Goal: Information Seeking & Learning: Check status

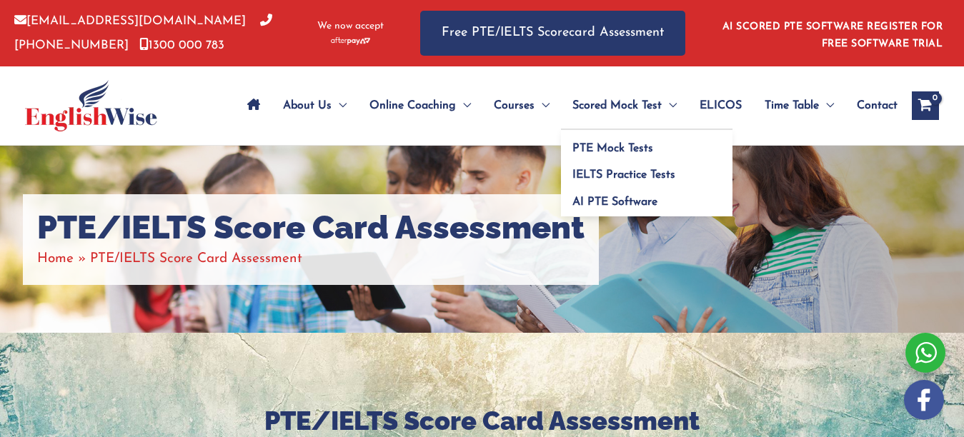
click at [628, 105] on span "Scored Mock Test" at bounding box center [617, 106] width 89 height 50
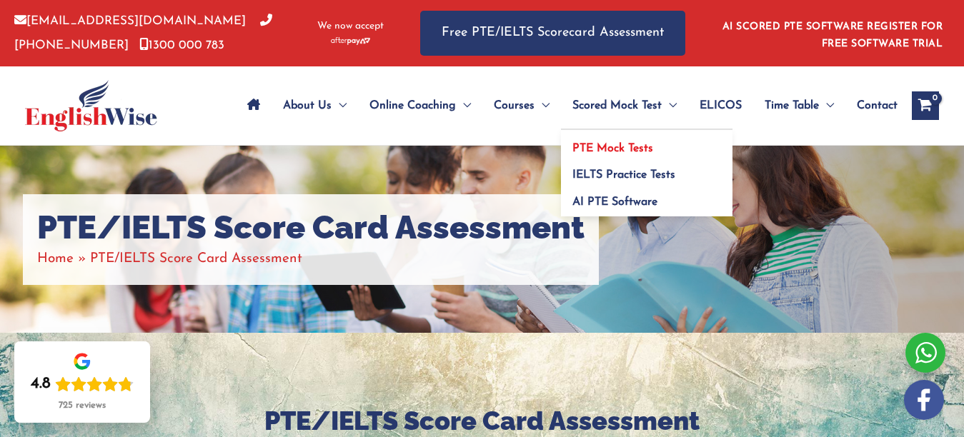
click at [601, 146] on span "PTE Mock Tests" at bounding box center [613, 148] width 81 height 11
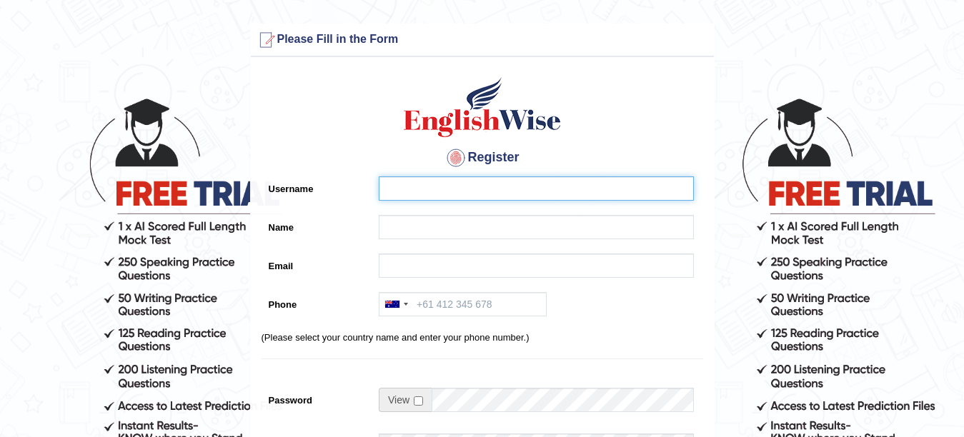
click at [445, 197] on input "Username" at bounding box center [536, 189] width 315 height 24
click at [445, 199] on input "Username" at bounding box center [536, 189] width 315 height 24
type input "eshant"
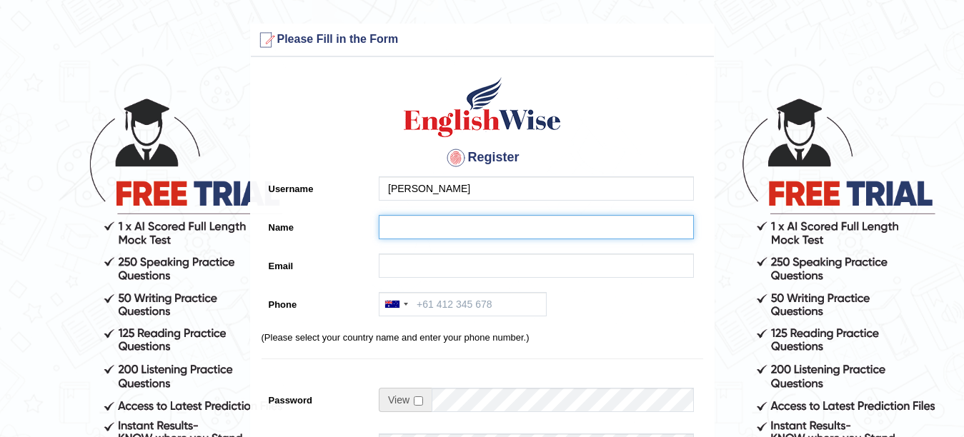
click at [402, 225] on input "Name" at bounding box center [536, 227] width 315 height 24
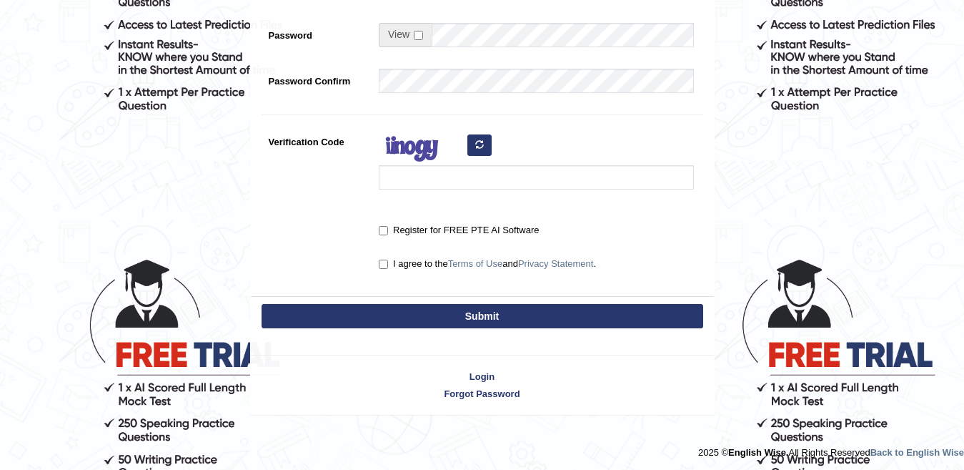
scroll to position [385, 0]
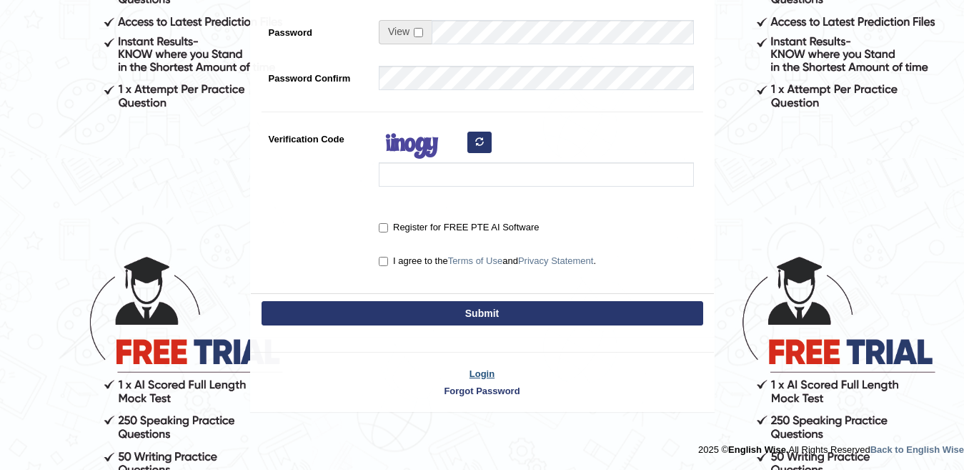
type input "eshant"
click at [485, 371] on link "Login" at bounding box center [482, 374] width 463 height 14
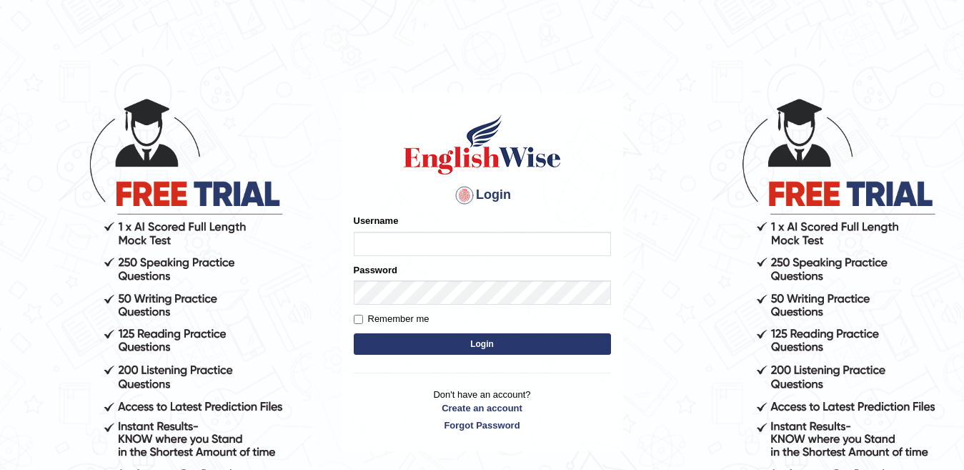
click at [427, 240] on input "Username" at bounding box center [482, 244] width 257 height 24
type input "[EMAIL_ADDRESS][DOMAIN_NAME]"
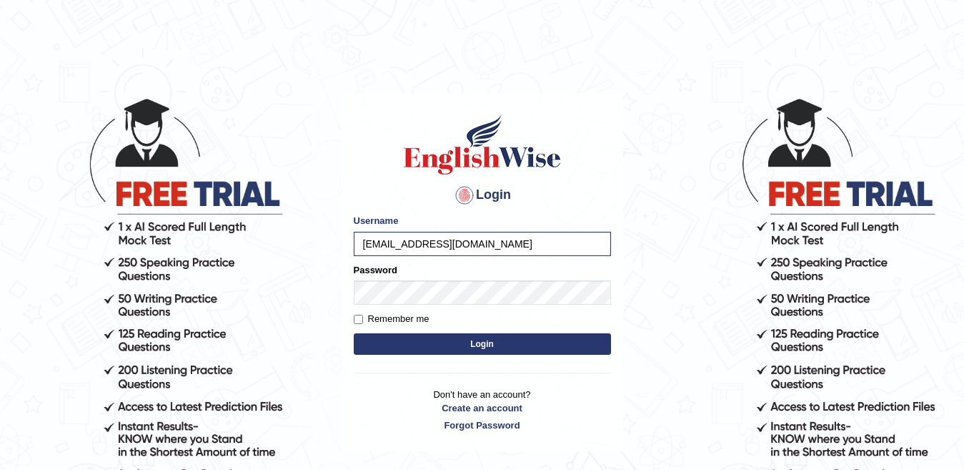
click at [427, 343] on button "Login" at bounding box center [482, 343] width 257 height 21
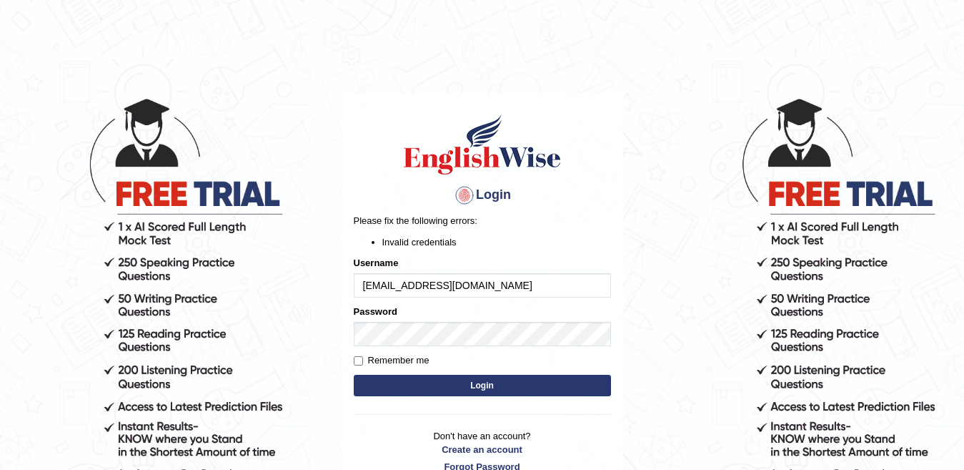
click at [469, 385] on button "Login" at bounding box center [482, 385] width 257 height 21
click at [491, 279] on input "[EMAIL_ADDRESS][DOMAIN_NAME]" at bounding box center [482, 285] width 257 height 24
click at [491, 287] on input "[EMAIL_ADDRESS][DOMAIN_NAME]" at bounding box center [482, 285] width 257 height 24
type input "e"
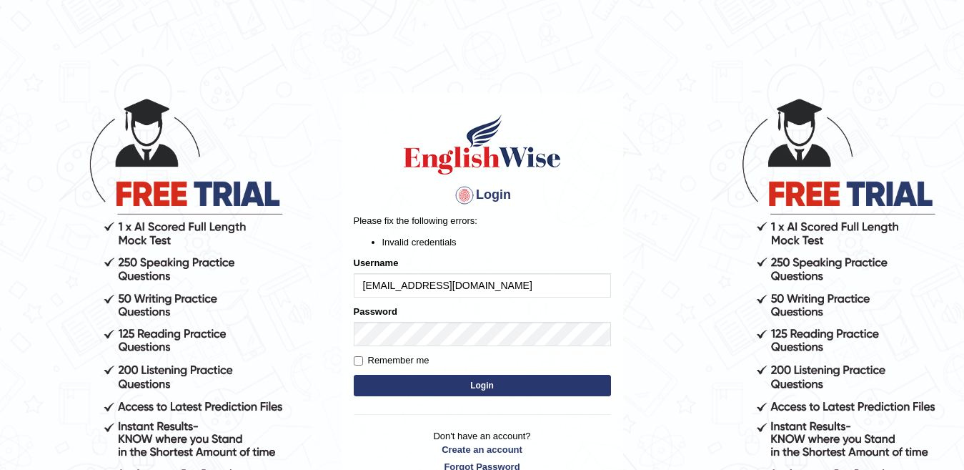
type input "[EMAIL_ADDRESS][DOMAIN_NAME]"
click at [452, 379] on button "Login" at bounding box center [482, 385] width 257 height 21
click at [368, 283] on input "eshantloona@ymail.com" at bounding box center [482, 285] width 257 height 24
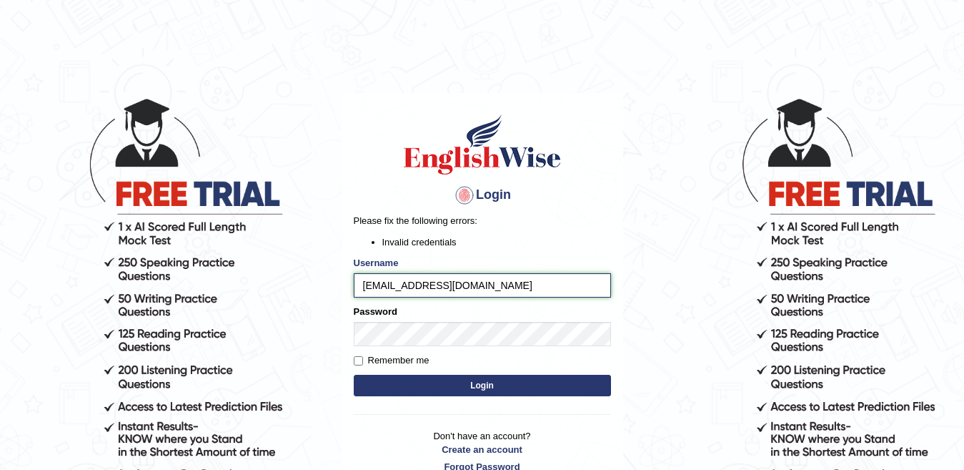
click at [505, 279] on input "shantloona@ymail.com" at bounding box center [482, 285] width 257 height 24
type input "s"
type input "[EMAIL_ADDRESS][DOMAIN_NAME]"
click at [407, 377] on button "Login" at bounding box center [482, 385] width 257 height 21
click at [468, 384] on button "Login" at bounding box center [482, 385] width 257 height 21
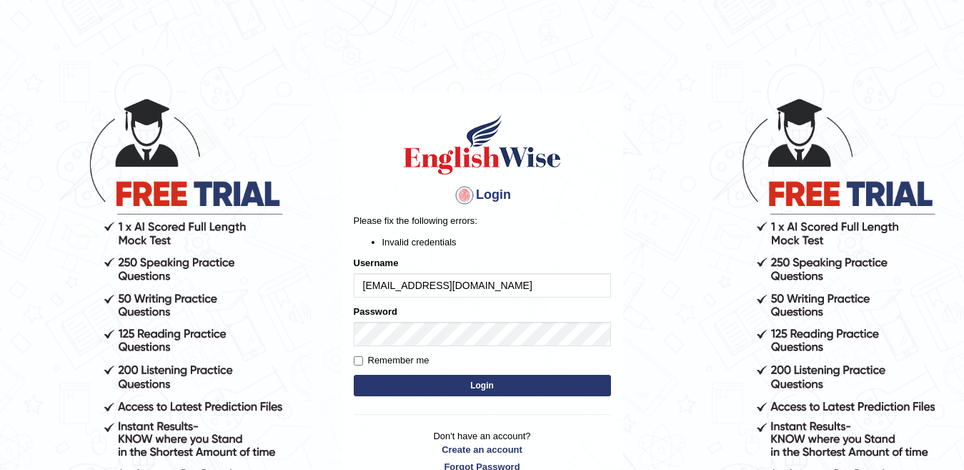
click at [475, 465] on link "Forgot Password" at bounding box center [482, 467] width 257 height 14
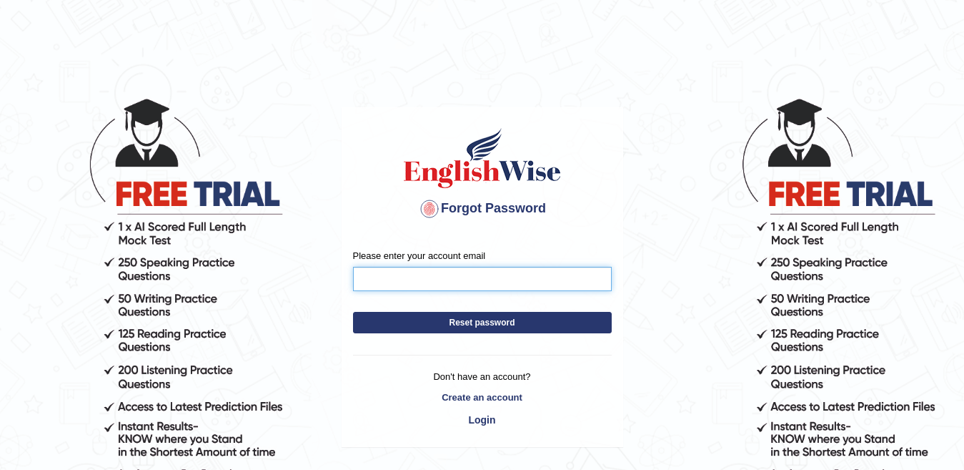
click at [448, 282] on input "Please enter your account email" at bounding box center [482, 279] width 259 height 24
type input "[EMAIL_ADDRESS][DOMAIN_NAME]"
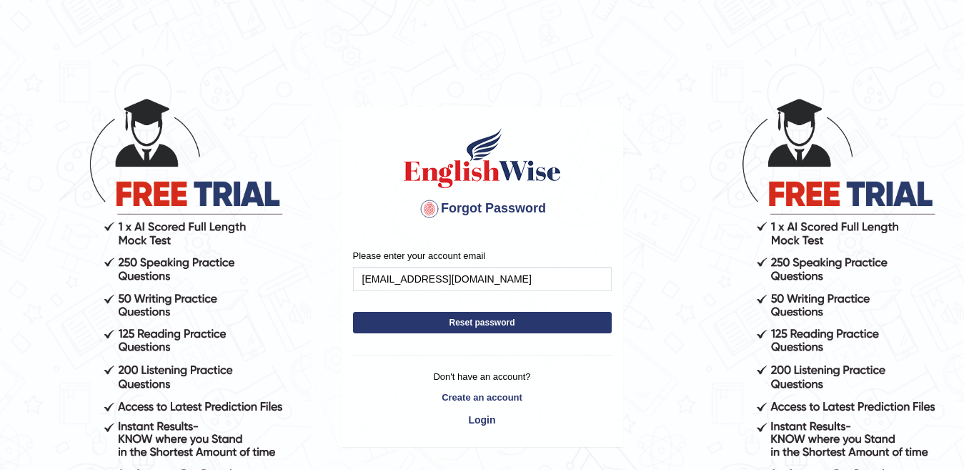
click at [432, 326] on button "Reset password" at bounding box center [482, 322] width 259 height 21
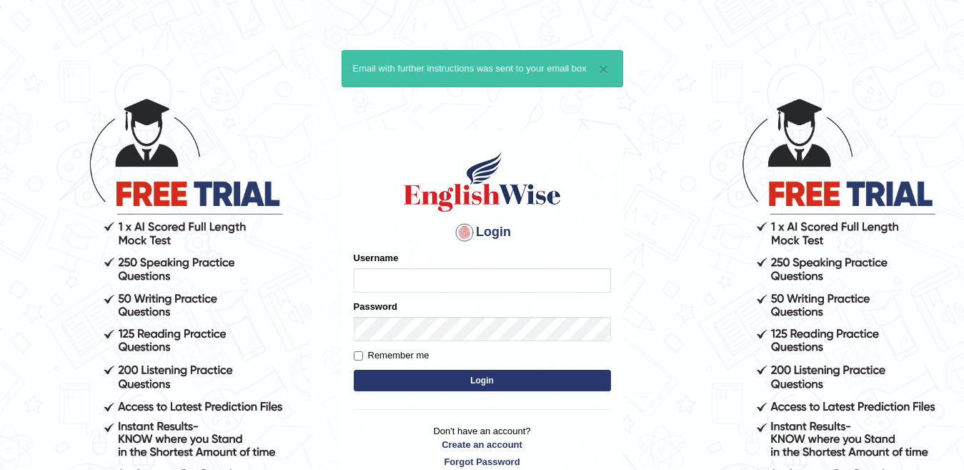
click at [392, 280] on input "Username" at bounding box center [482, 280] width 257 height 24
type input "eshant"
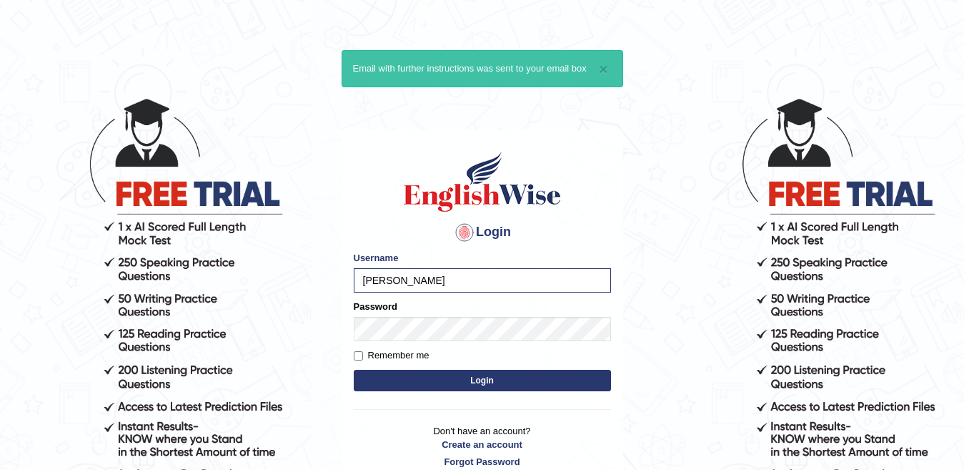
click at [448, 382] on button "Login" at bounding box center [482, 380] width 257 height 21
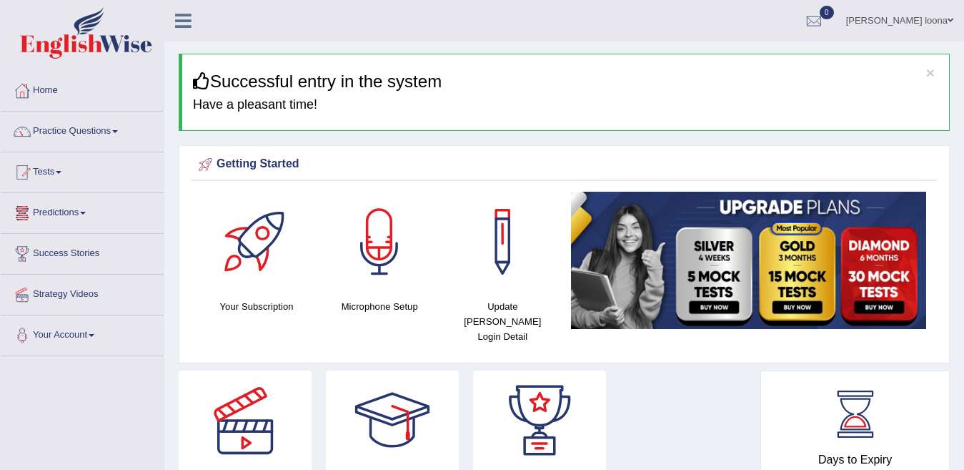
click at [59, 172] on link "Tests" at bounding box center [82, 170] width 163 height 36
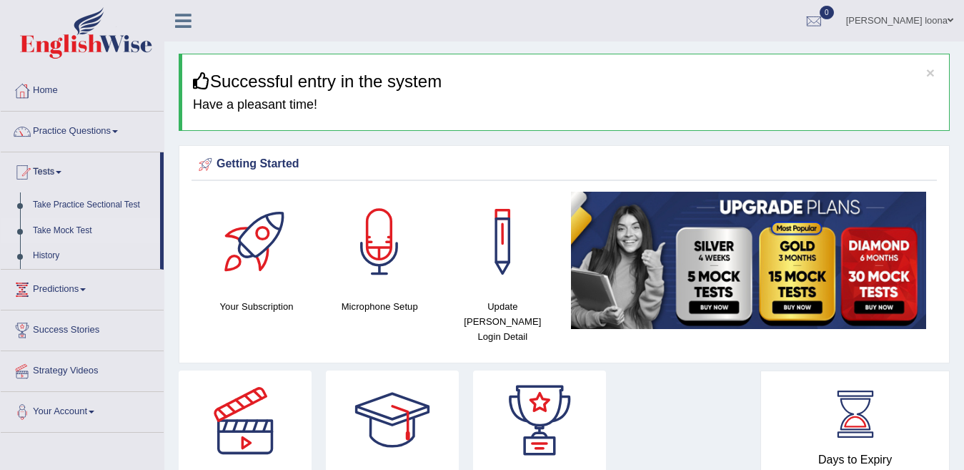
click at [67, 229] on link "Take Mock Test" at bounding box center [93, 231] width 134 height 26
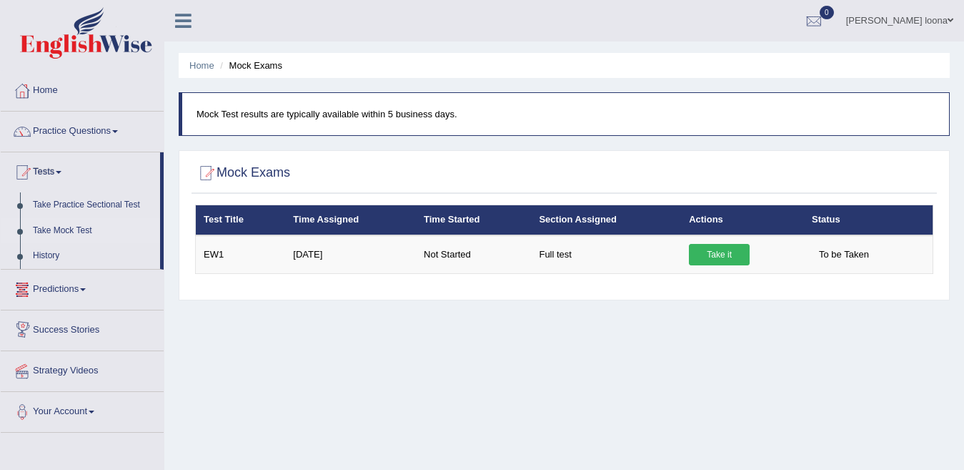
click at [85, 290] on span at bounding box center [83, 289] width 6 height 3
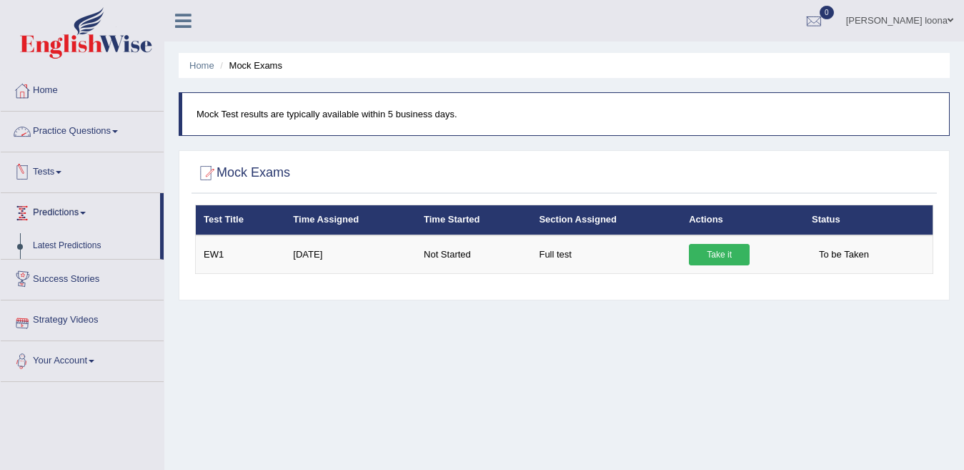
click at [113, 126] on link "Practice Questions" at bounding box center [82, 130] width 163 height 36
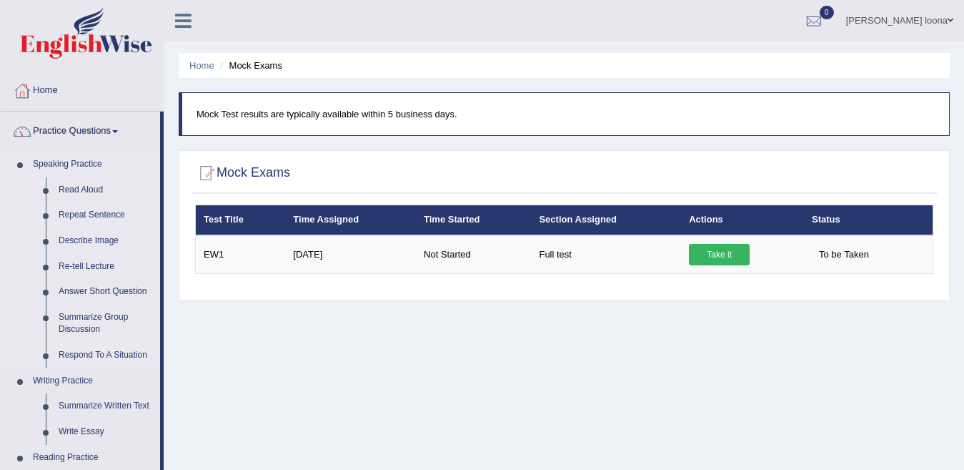
click at [87, 345] on link "Respond To A Situation" at bounding box center [106, 355] width 108 height 26
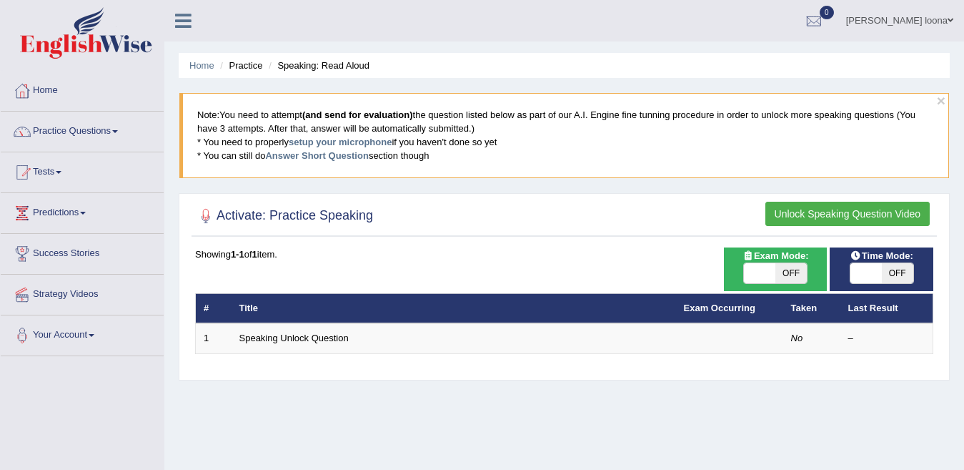
click at [810, 216] on button "Unlock Speaking Question Video" at bounding box center [848, 214] width 164 height 24
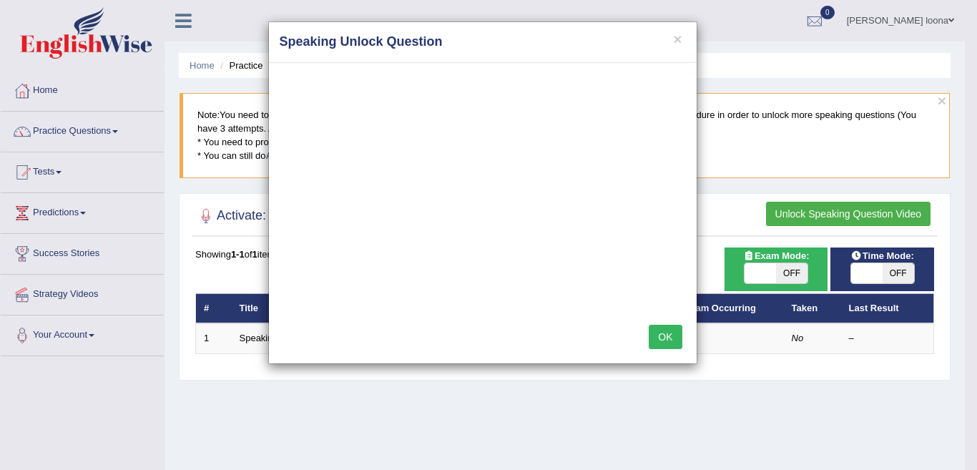
click at [665, 335] on button "OK" at bounding box center [664, 337] width 33 height 24
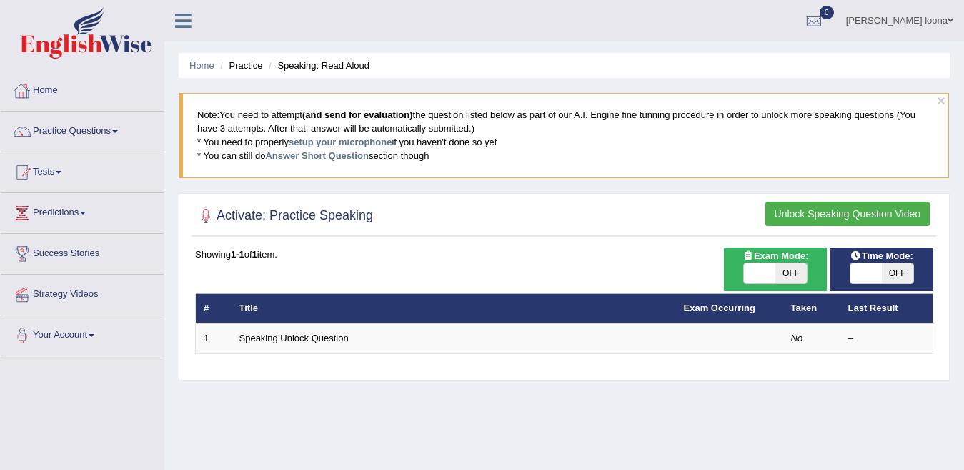
click at [57, 82] on link "Home" at bounding box center [82, 89] width 163 height 36
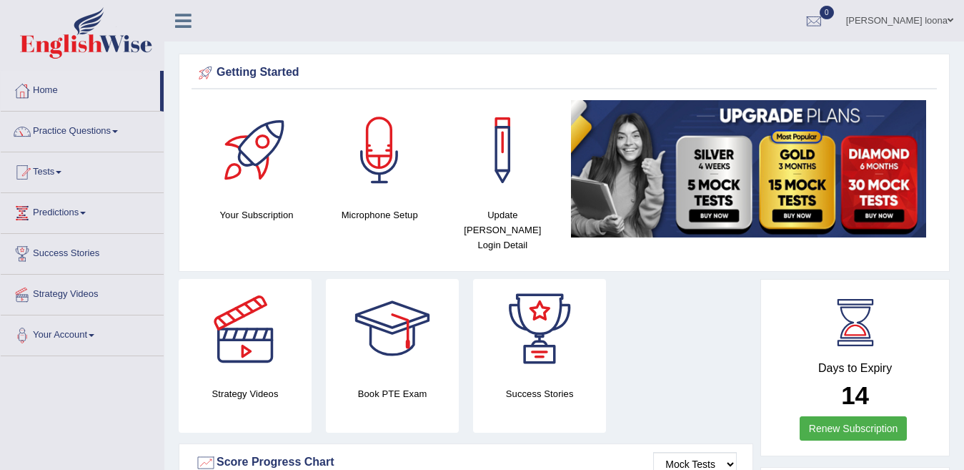
drag, startPoint x: 272, startPoint y: 218, endPoint x: 258, endPoint y: 154, distance: 65.9
click at [258, 154] on div "Your Subscription" at bounding box center [256, 161] width 109 height 122
click at [258, 153] on div at bounding box center [257, 150] width 100 height 100
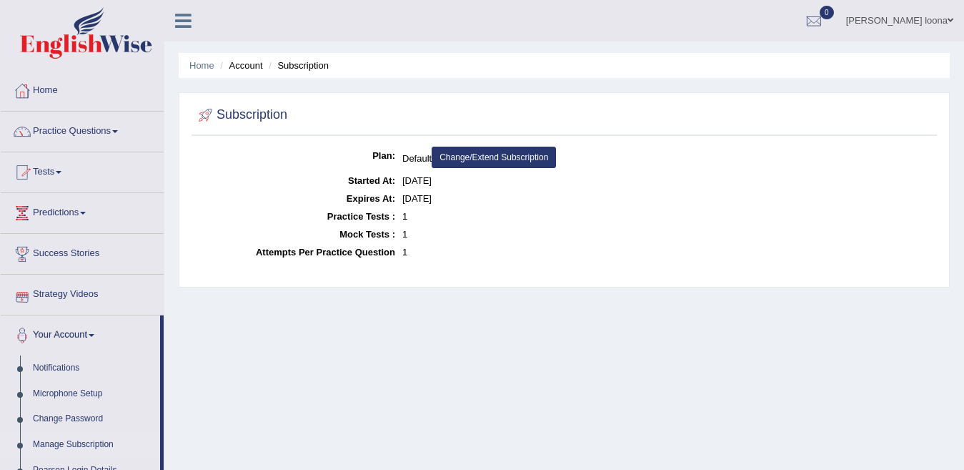
click at [81, 207] on link "Predictions" at bounding box center [82, 211] width 163 height 36
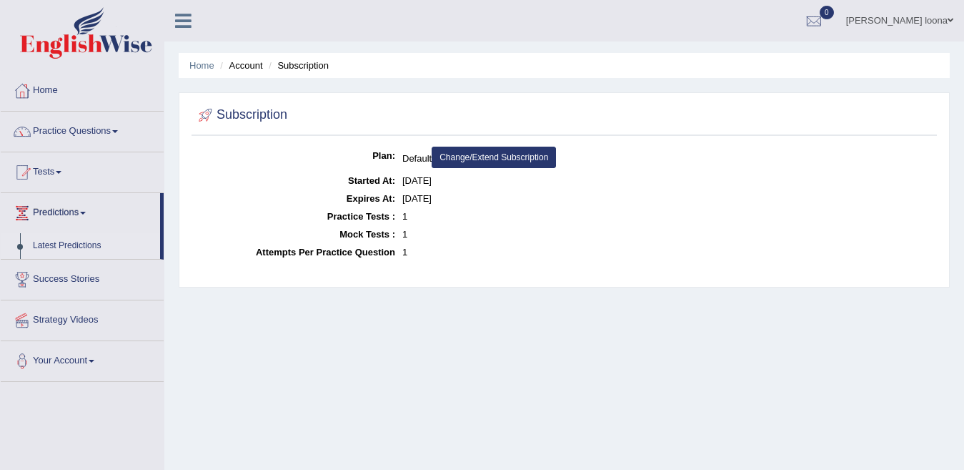
click at [71, 241] on link "Latest Predictions" at bounding box center [93, 246] width 134 height 26
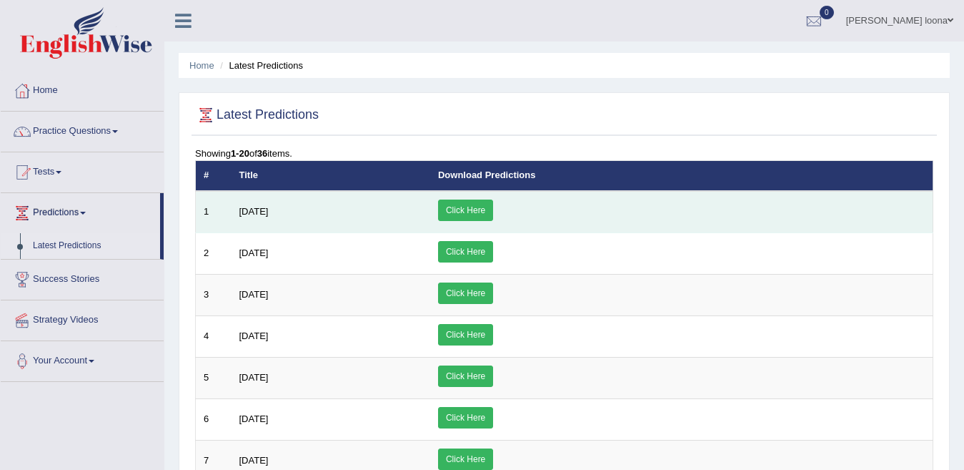
click at [493, 207] on link "Click Here" at bounding box center [465, 209] width 55 height 21
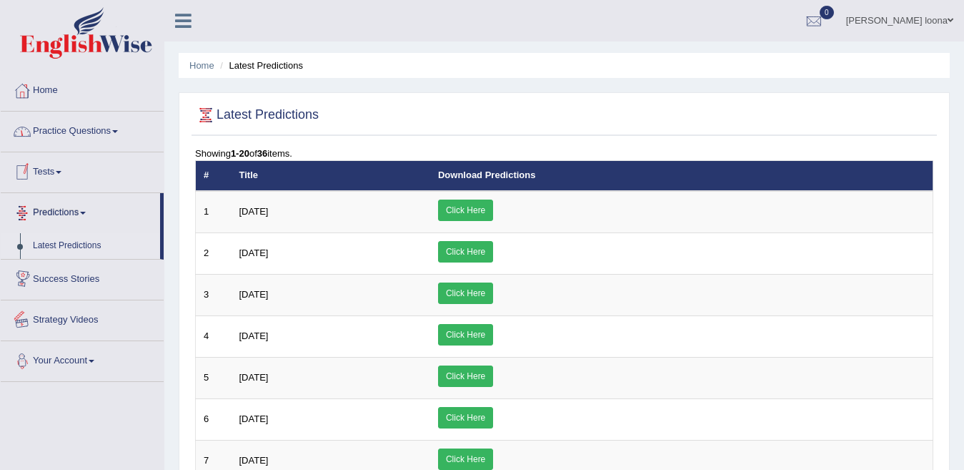
click at [50, 367] on link "Your Account" at bounding box center [82, 359] width 163 height 36
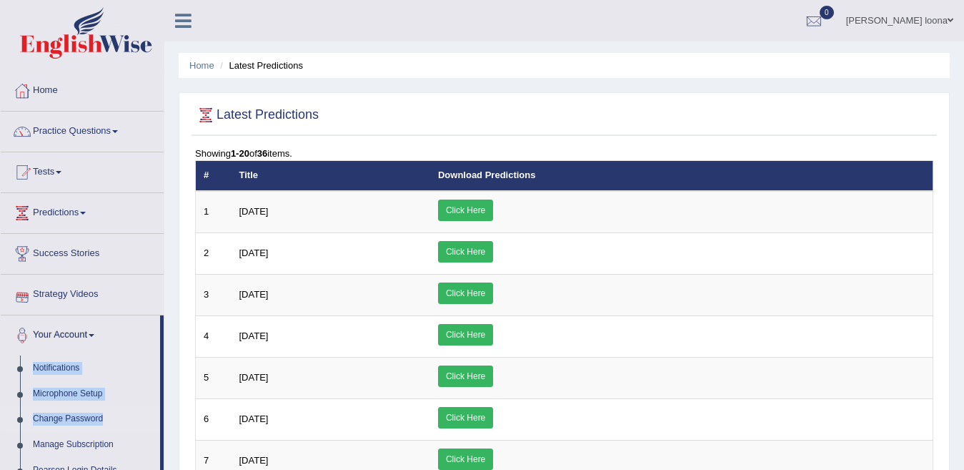
drag, startPoint x: 162, startPoint y: 338, endPoint x: 156, endPoint y: 422, distance: 84.6
click at [156, 422] on li "Your Account Notifications Microphone Setup Change Password Manage Subscription…" at bounding box center [82, 412] width 163 height 194
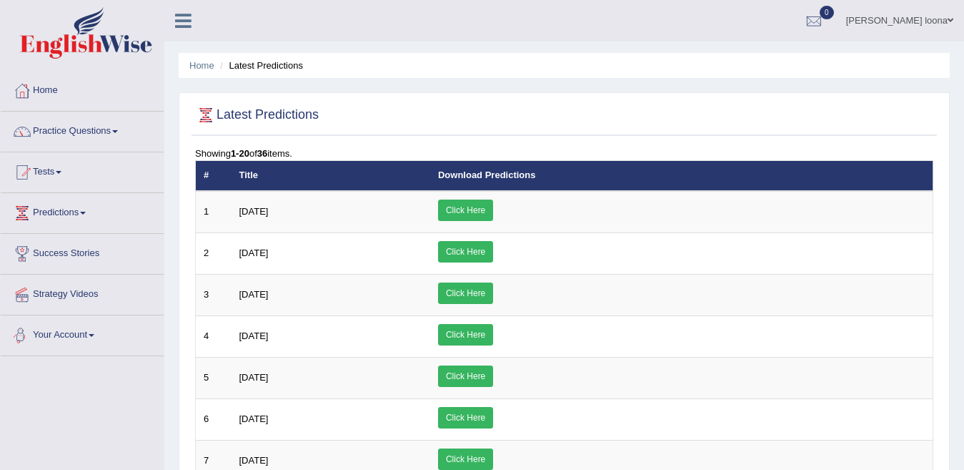
click at [98, 339] on link "Your Account" at bounding box center [82, 333] width 163 height 36
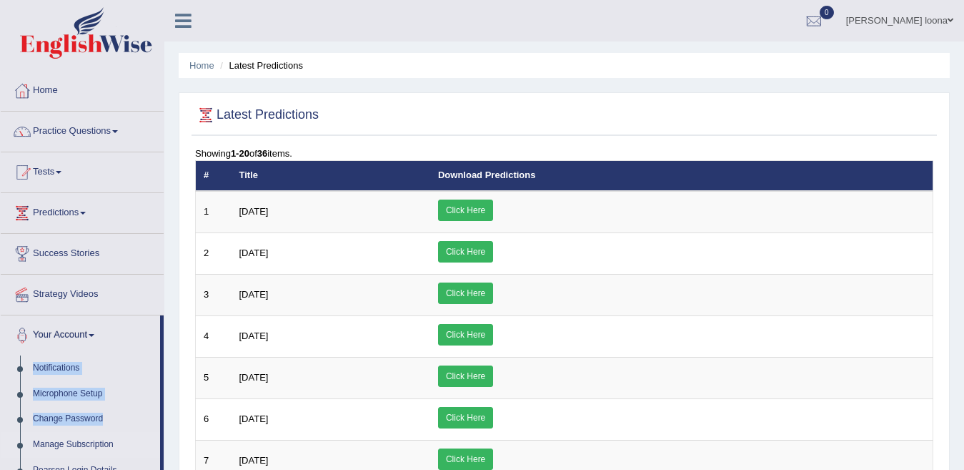
click at [96, 438] on link "Manage Subscription" at bounding box center [93, 445] width 134 height 26
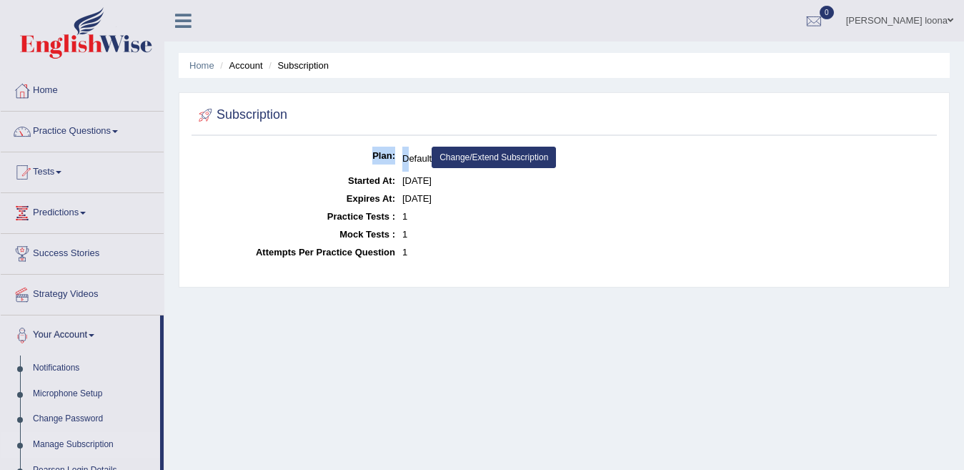
click at [513, 154] on link "Change/Extend Subscription" at bounding box center [494, 157] width 124 height 21
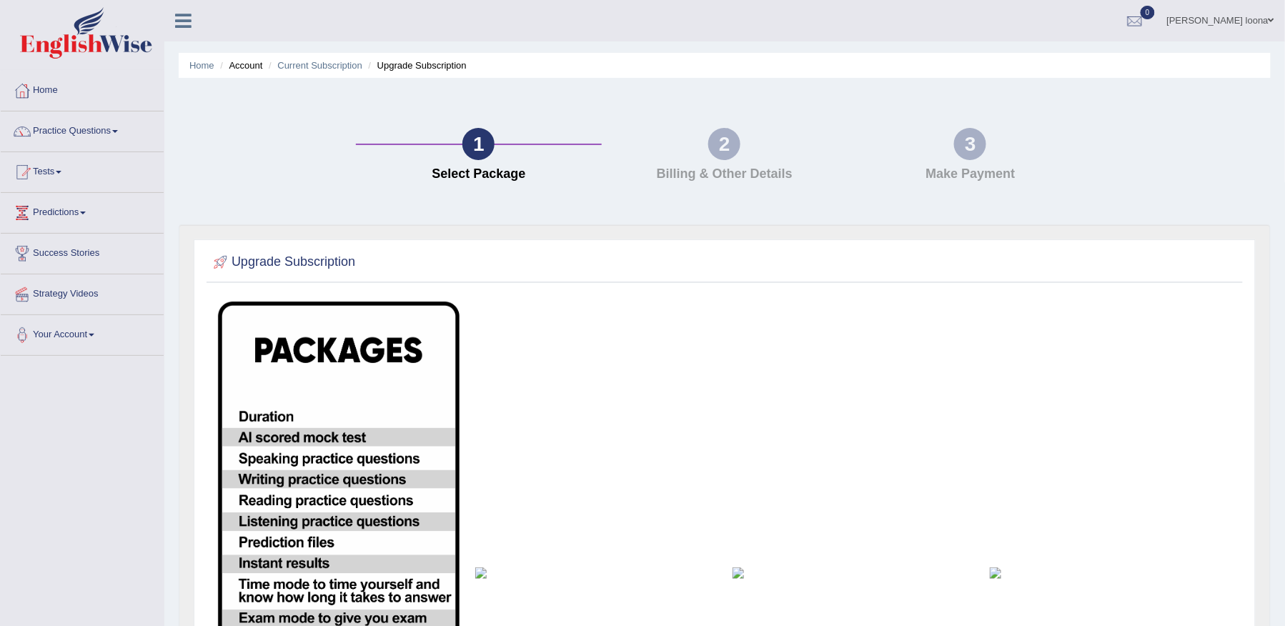
click at [730, 141] on div "2" at bounding box center [724, 144] width 32 height 32
click at [483, 469] on img at bounding box center [596, 573] width 242 height 11
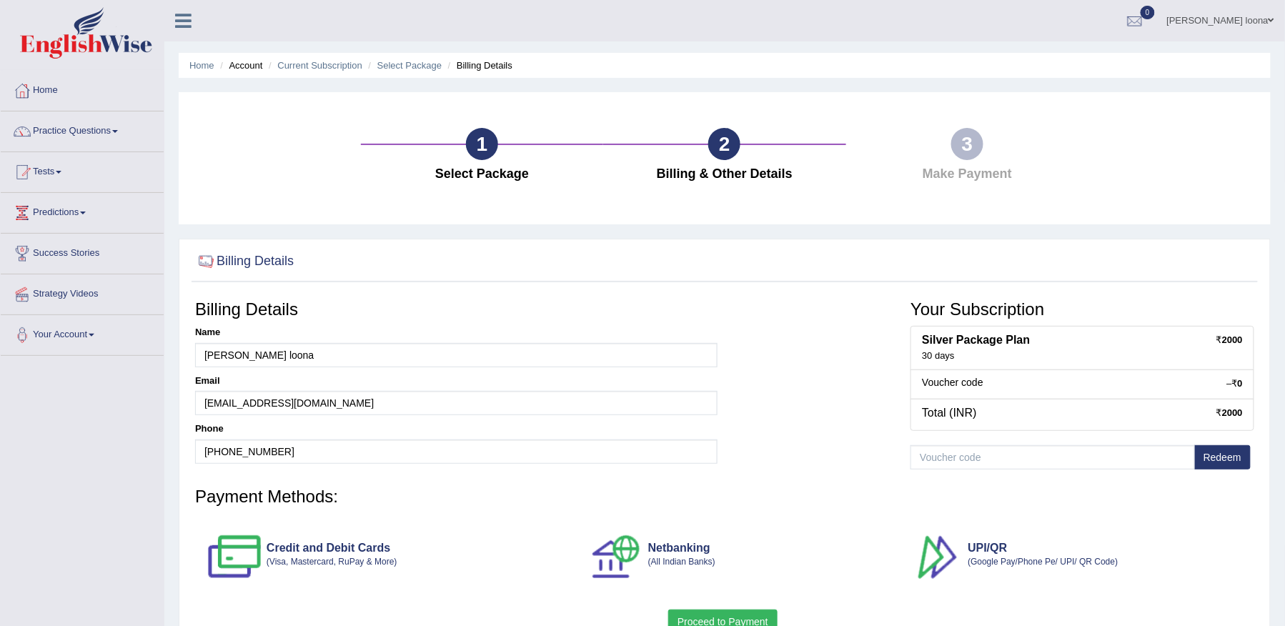
click at [315, 300] on h3 "Billing Details" at bounding box center [456, 309] width 523 height 19
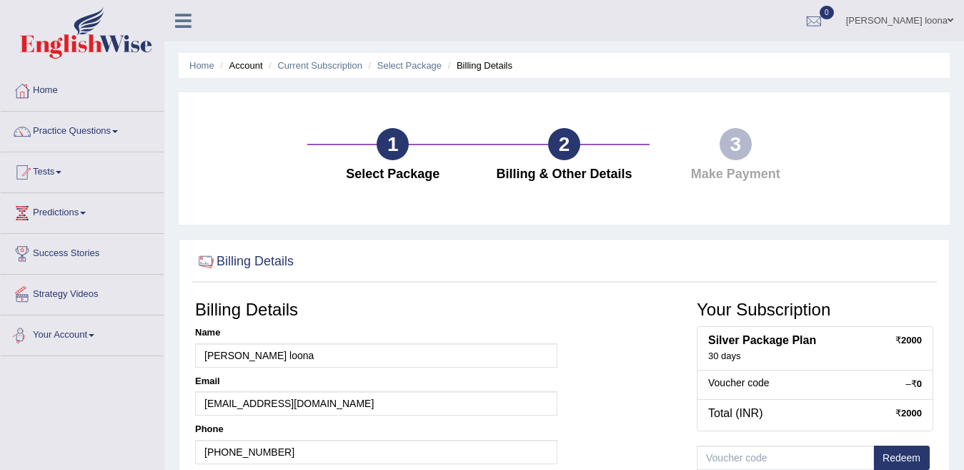
click at [87, 337] on link "Your Account" at bounding box center [82, 333] width 163 height 36
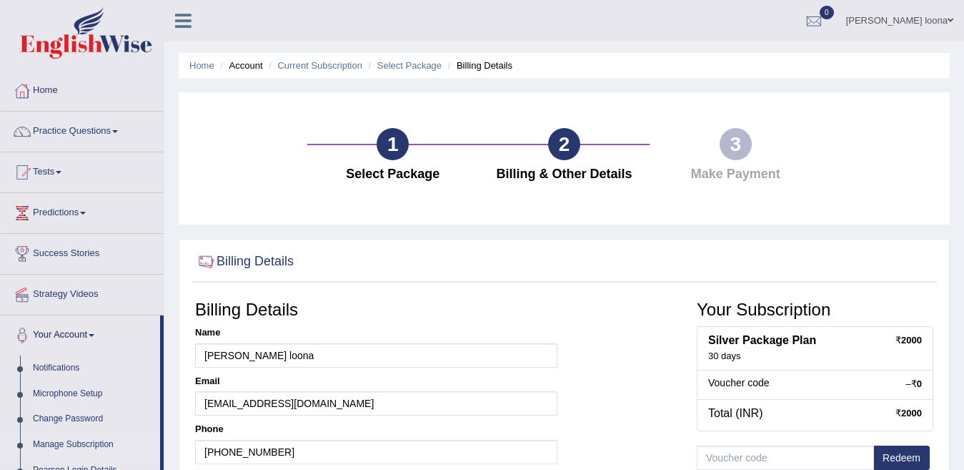
click at [74, 444] on link "Manage Subscription" at bounding box center [93, 445] width 134 height 26
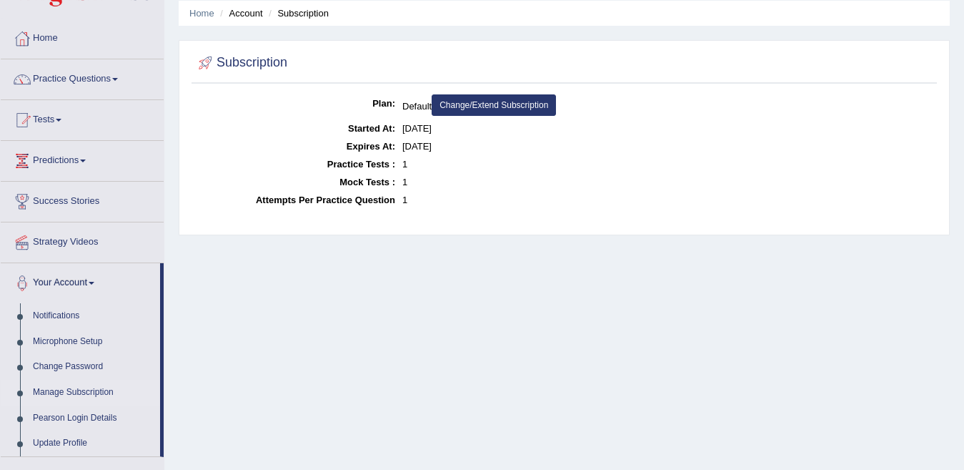
scroll to position [24, 0]
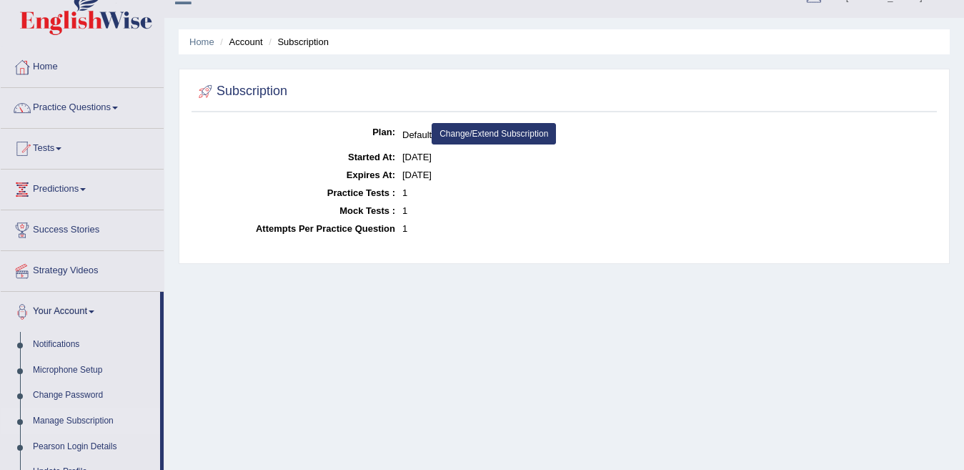
click at [499, 126] on link "Change/Extend Subscription" at bounding box center [494, 133] width 124 height 21
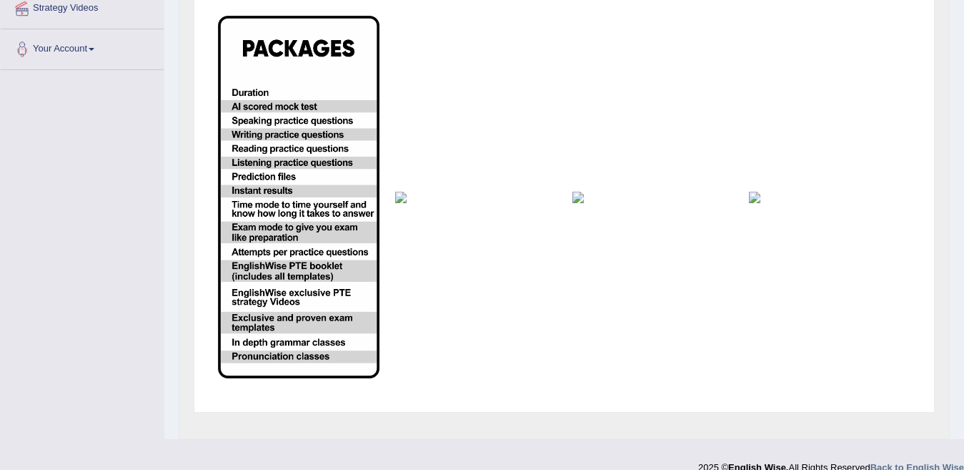
scroll to position [305, 0]
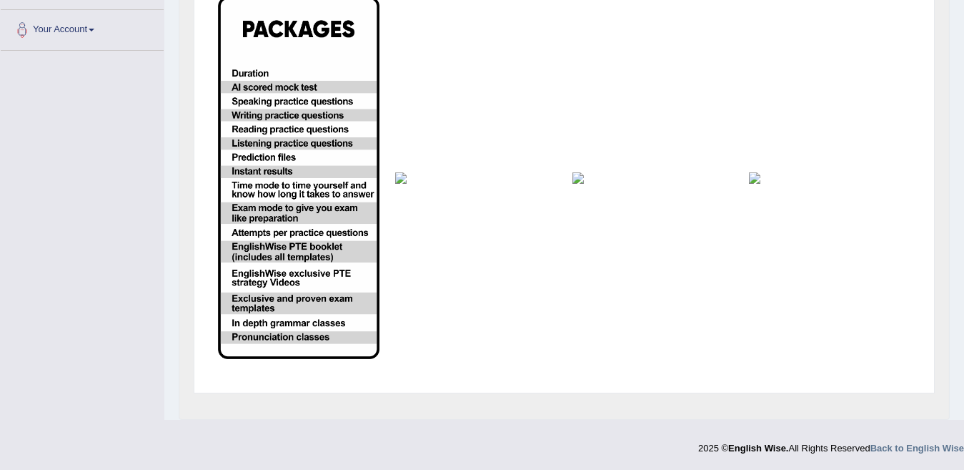
drag, startPoint x: 407, startPoint y: 176, endPoint x: 574, endPoint y: 181, distance: 167.4
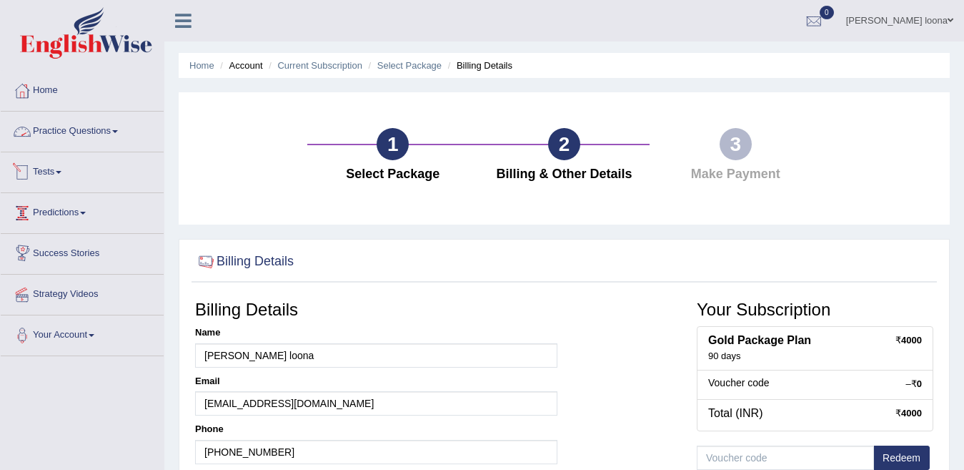
click at [95, 125] on link "Practice Questions" at bounding box center [82, 130] width 163 height 36
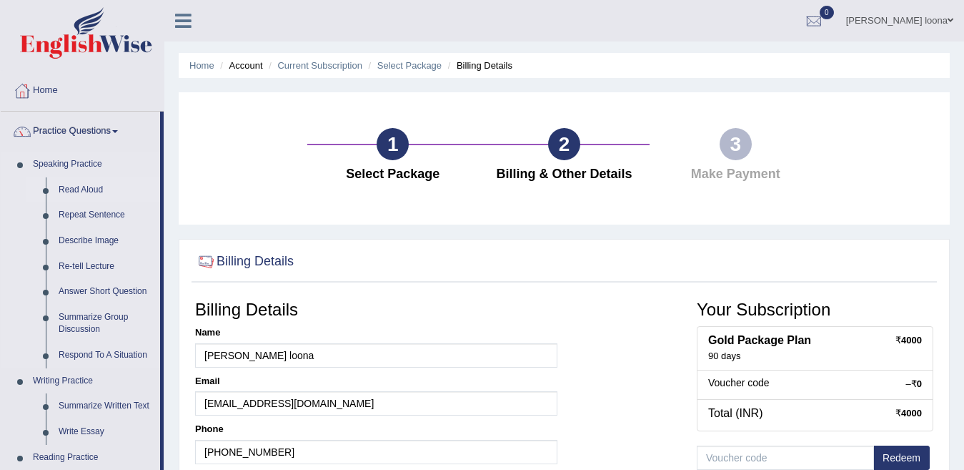
click at [72, 184] on link "Read Aloud" at bounding box center [106, 190] width 108 height 26
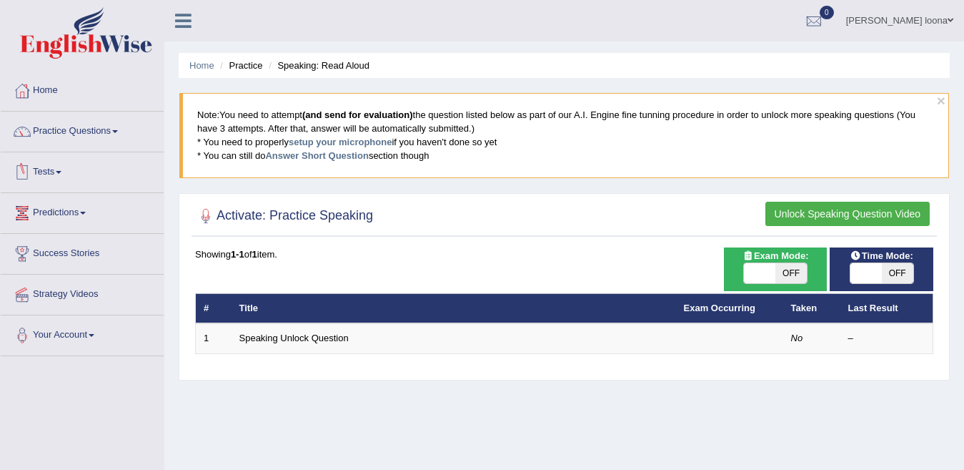
click at [65, 174] on link "Tests" at bounding box center [82, 170] width 163 height 36
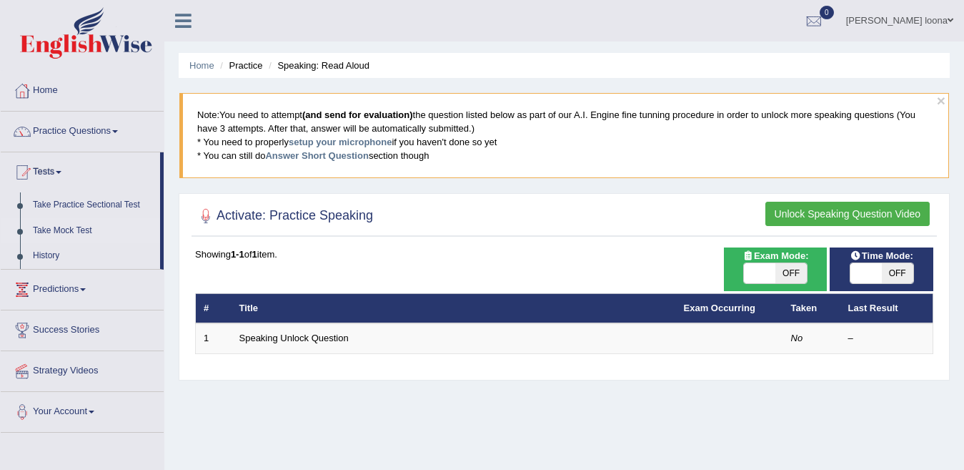
click at [66, 224] on link "Take Mock Test" at bounding box center [93, 231] width 134 height 26
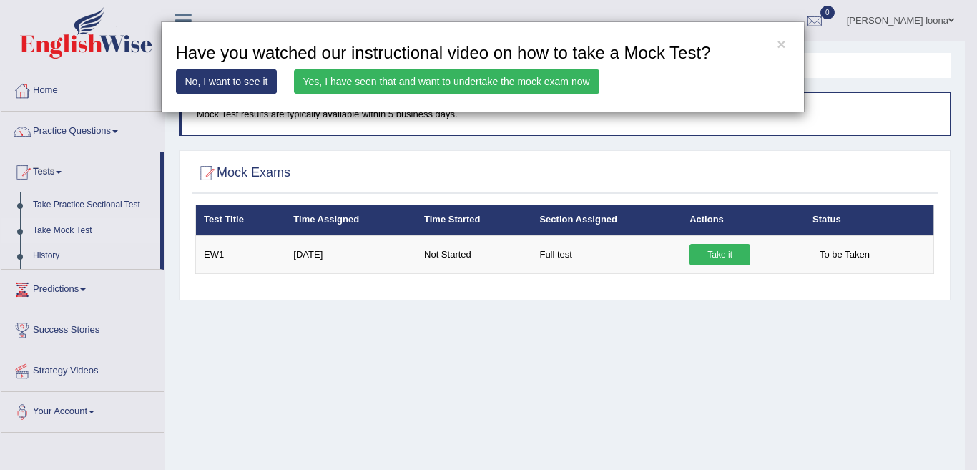
click at [234, 83] on link "No, I want to see it" at bounding box center [227, 81] width 102 height 24
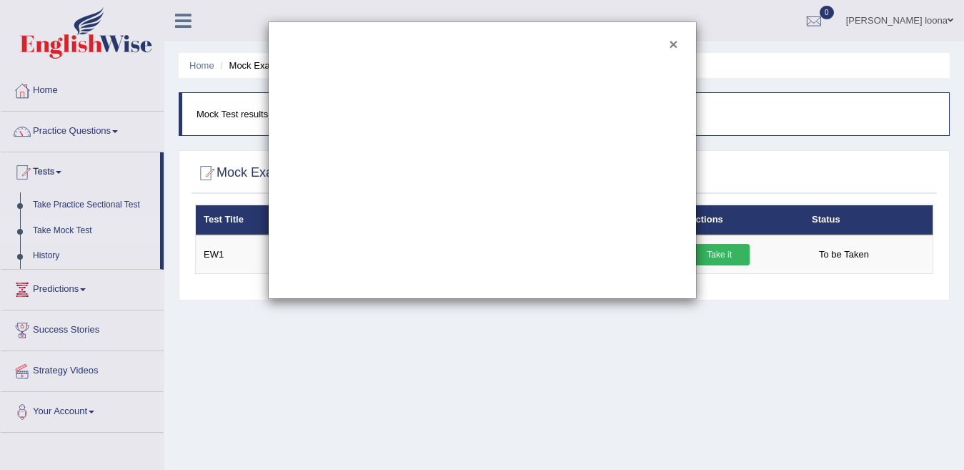
click at [672, 45] on button "×" at bounding box center [673, 43] width 9 height 15
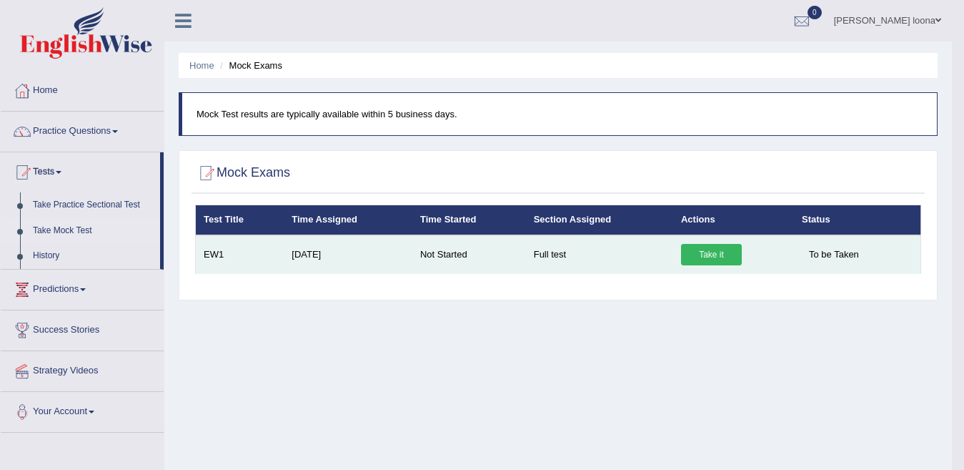
click at [704, 255] on link "Take it" at bounding box center [711, 254] width 61 height 21
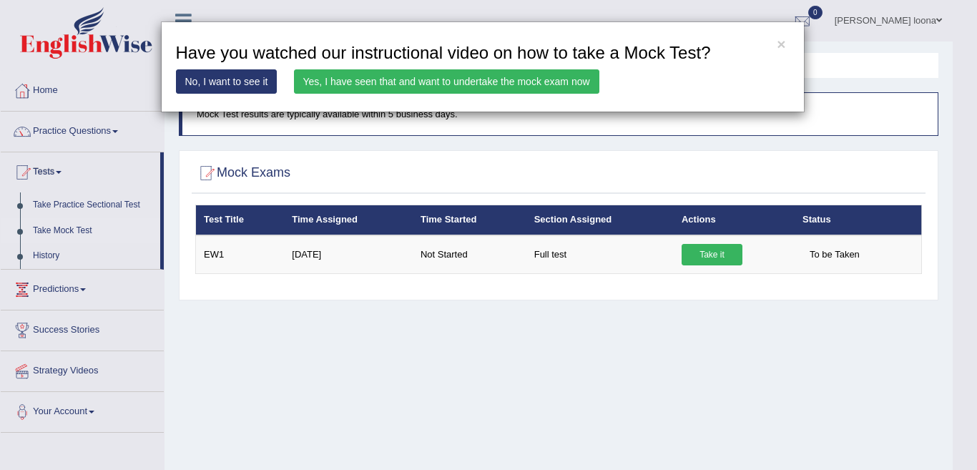
click at [483, 75] on link "Yes, I have seen that and want to undertake the mock exam now" at bounding box center [446, 81] width 305 height 24
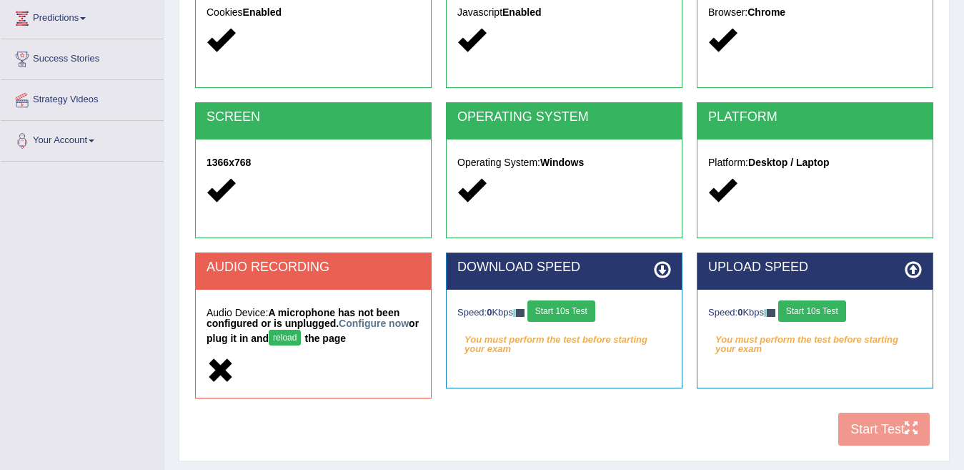
scroll to position [237, 0]
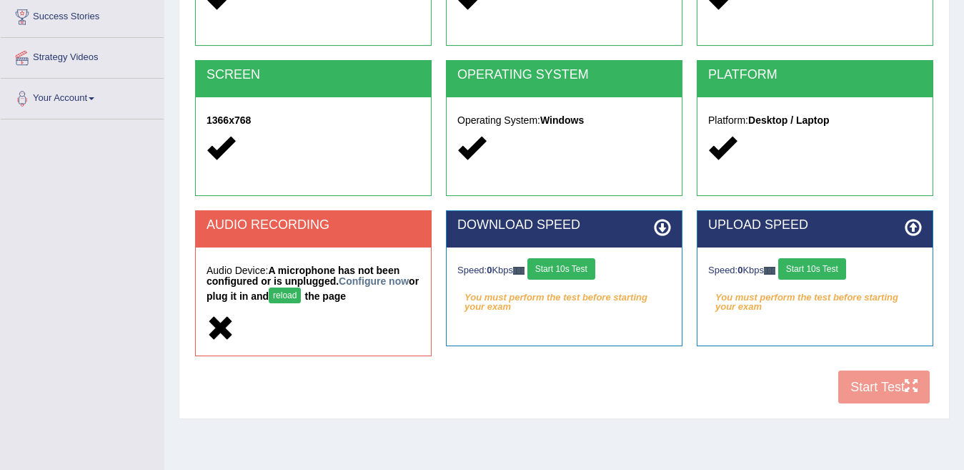
click at [301, 299] on button "reload" at bounding box center [285, 295] width 32 height 16
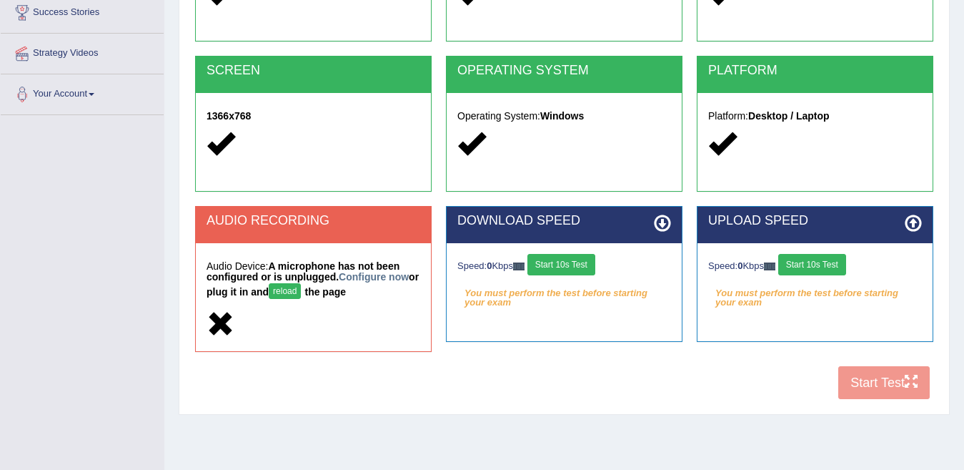
click at [363, 275] on link "Configure now" at bounding box center [374, 276] width 70 height 11
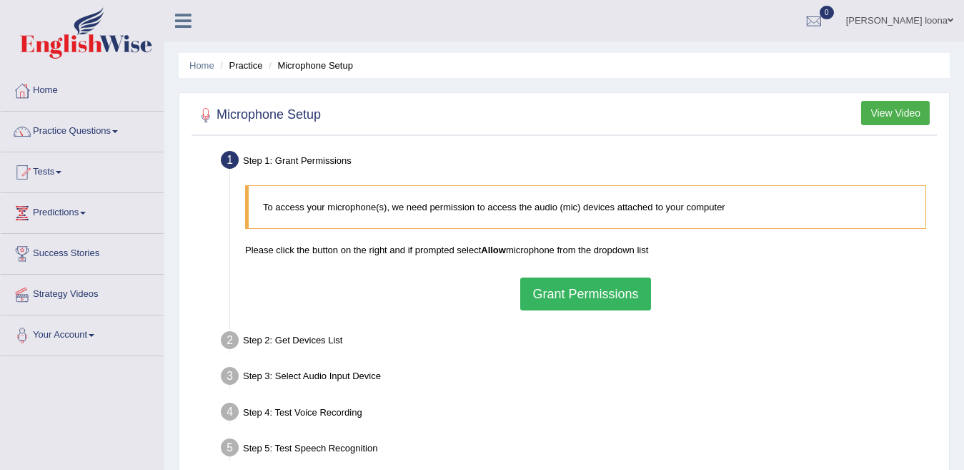
click at [599, 293] on button "Grant Permissions" at bounding box center [585, 293] width 130 height 33
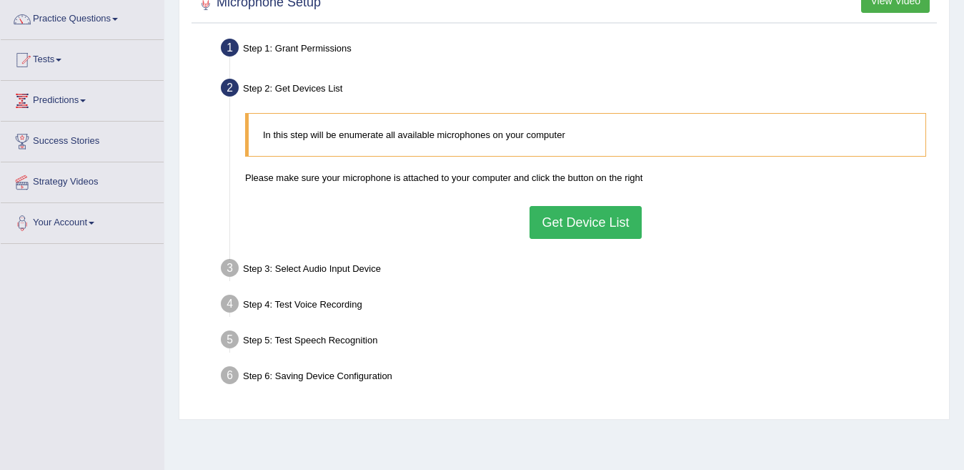
scroll to position [52, 0]
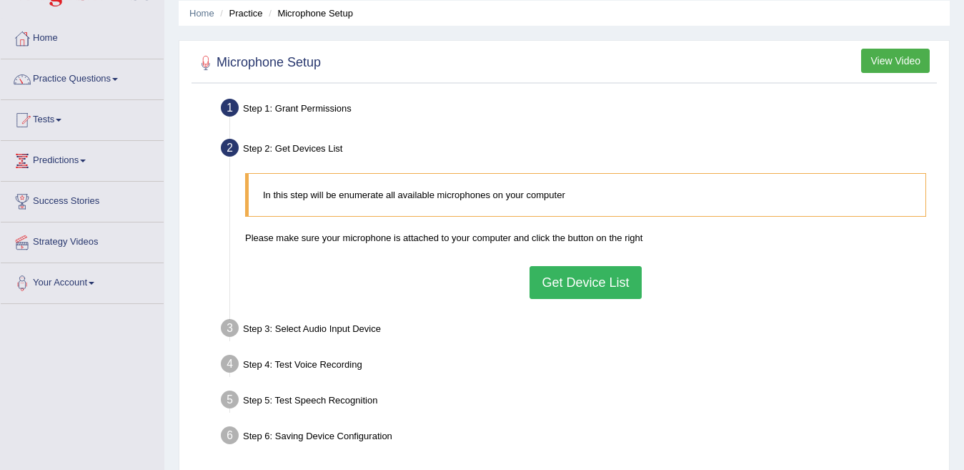
click at [576, 288] on button "Get Device List" at bounding box center [586, 282] width 112 height 33
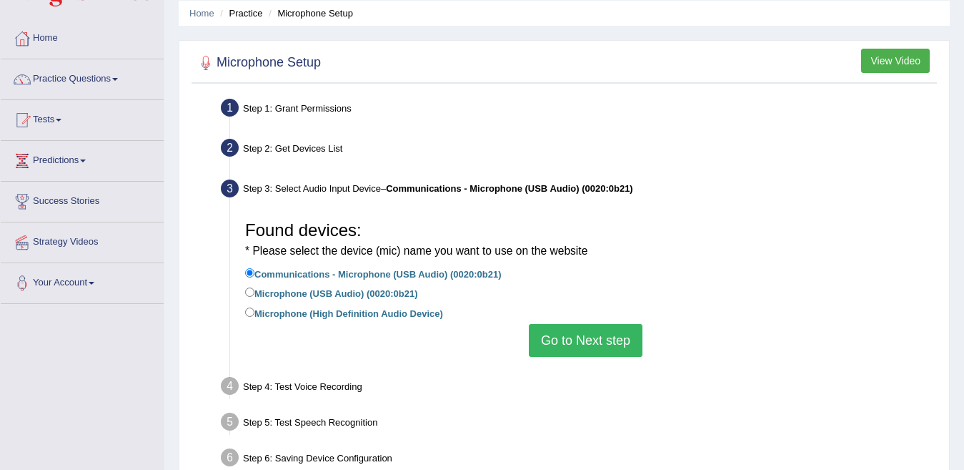
click at [562, 344] on button "Go to Next step" at bounding box center [586, 340] width 114 height 33
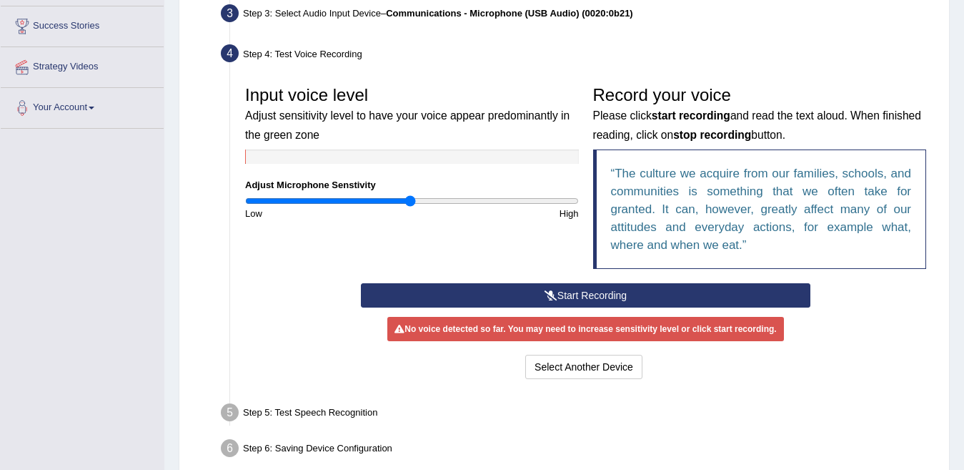
scroll to position [234, 0]
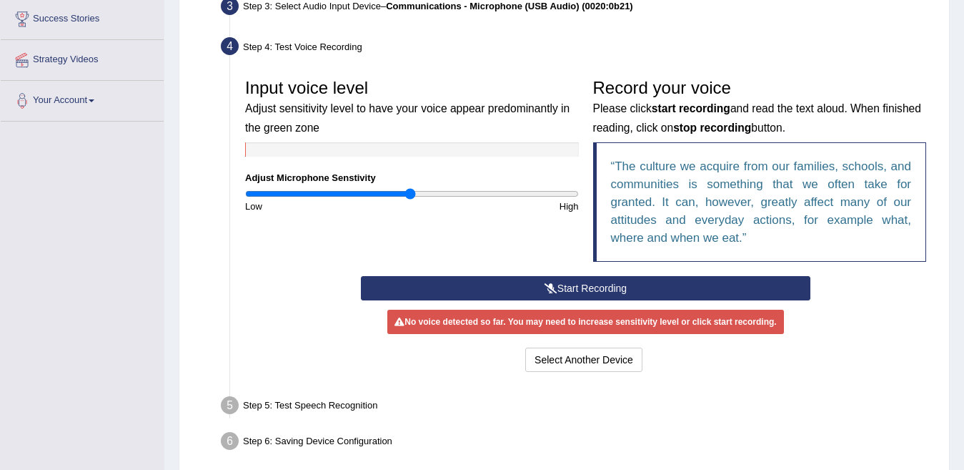
click at [575, 288] on button "Start Recording" at bounding box center [586, 288] width 450 height 24
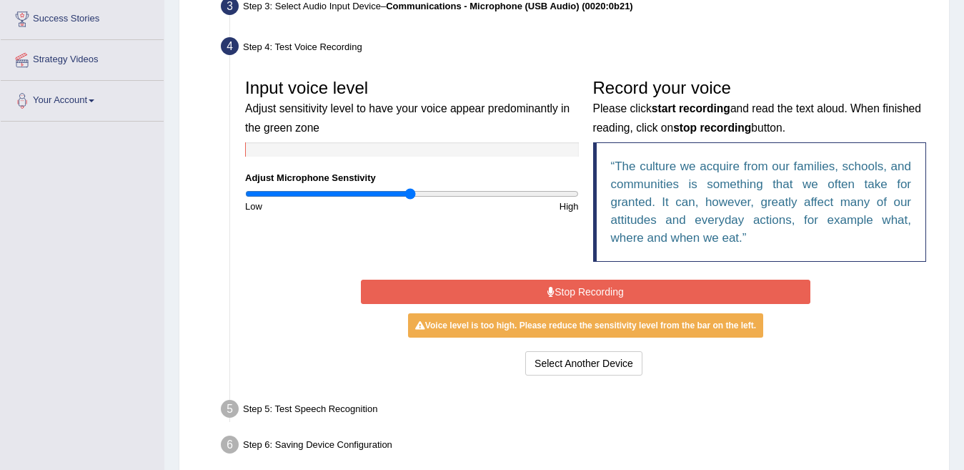
click at [575, 288] on button "Stop Recording" at bounding box center [586, 292] width 450 height 24
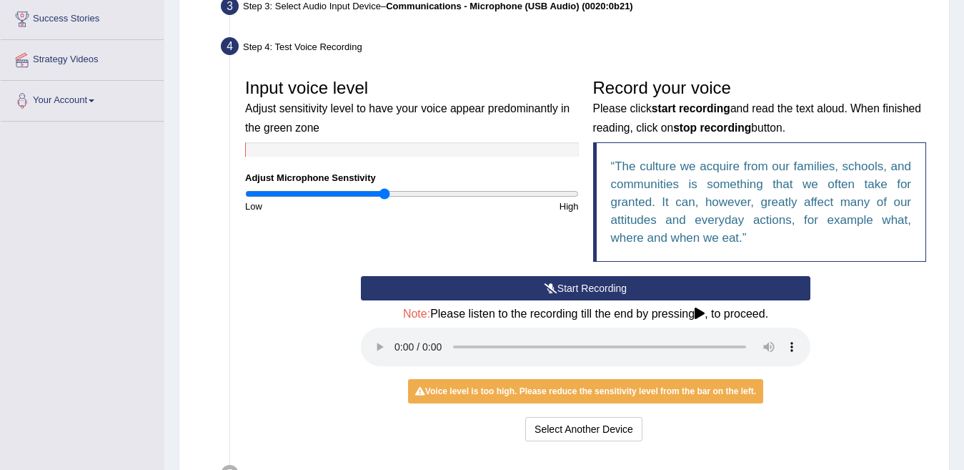
click at [383, 193] on input "range" at bounding box center [412, 193] width 334 height 11
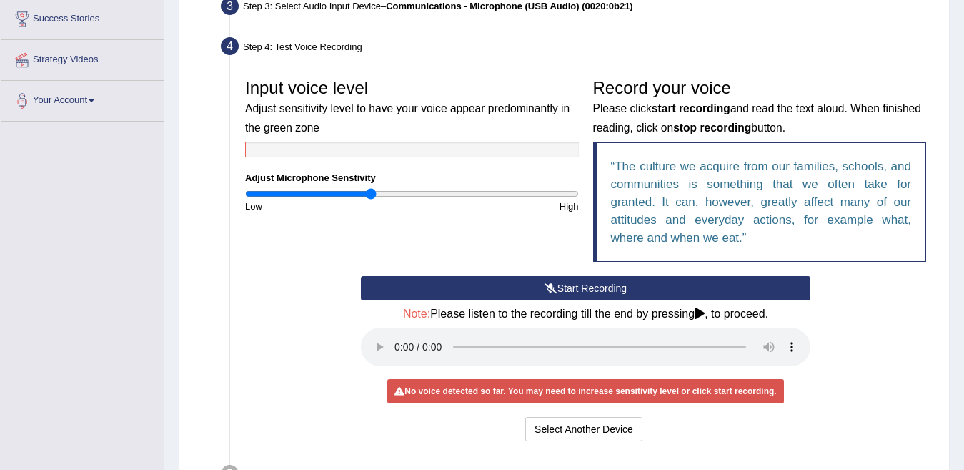
type input "0.76"
click at [372, 194] on input "range" at bounding box center [412, 193] width 334 height 11
click at [545, 283] on icon at bounding box center [551, 288] width 13 height 10
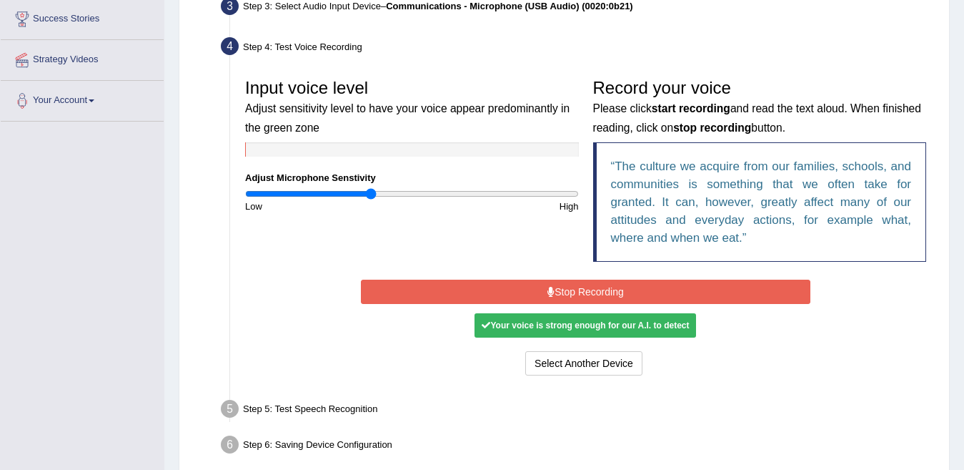
click at [544, 283] on button "Stop Recording" at bounding box center [586, 292] width 450 height 24
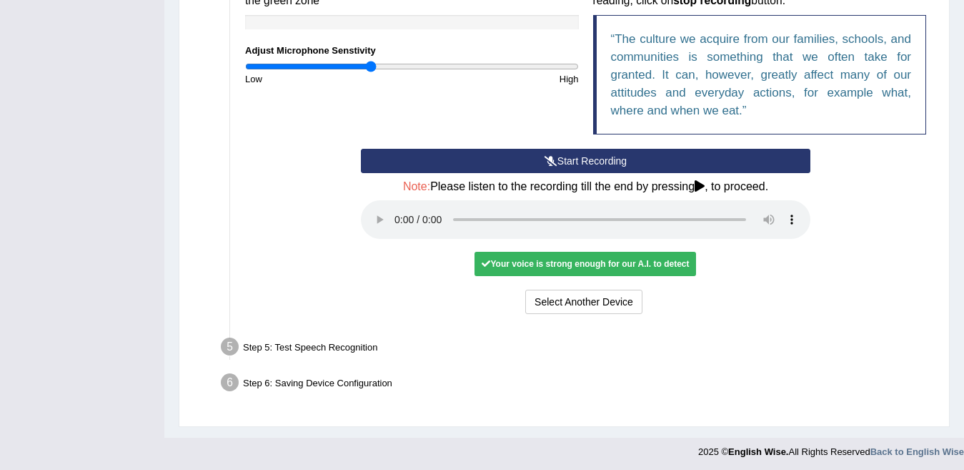
scroll to position [360, 0]
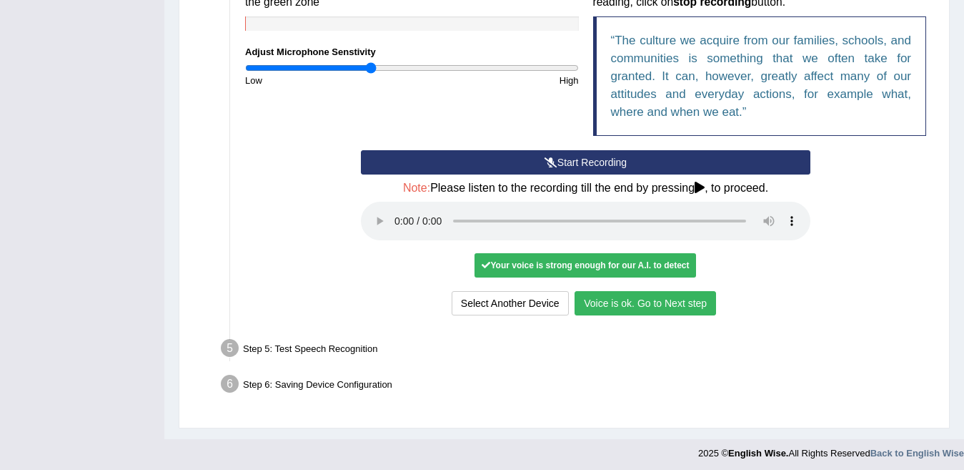
click at [661, 302] on button "Voice is ok. Go to Next step" at bounding box center [646, 303] width 142 height 24
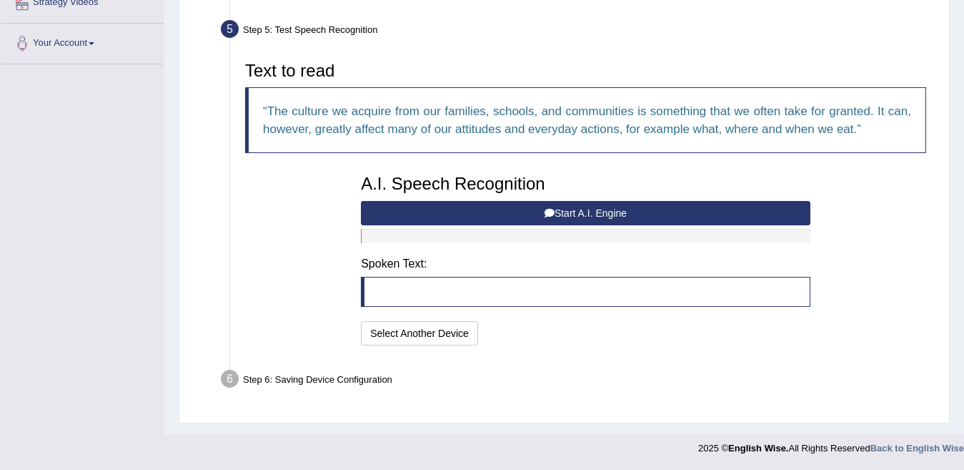
scroll to position [292, 0]
click at [607, 210] on button "Start A.I. Engine" at bounding box center [586, 213] width 450 height 24
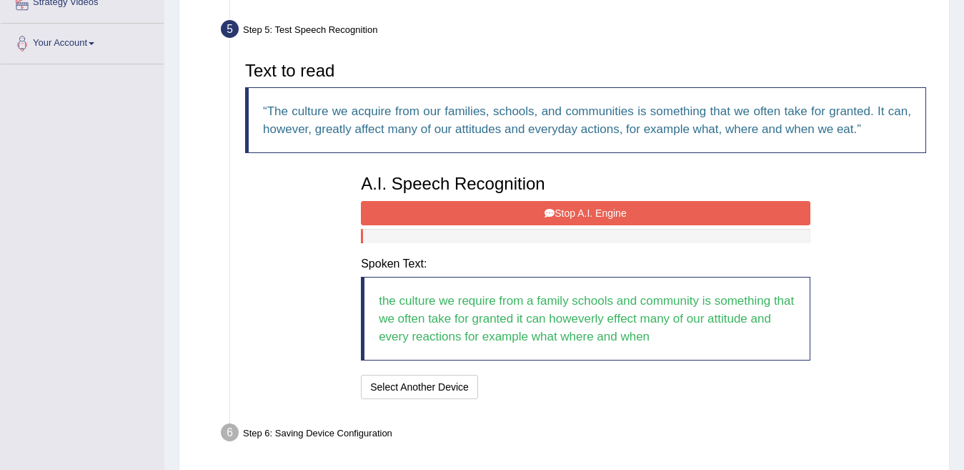
click at [608, 212] on button "Stop A.I. Engine" at bounding box center [586, 213] width 450 height 24
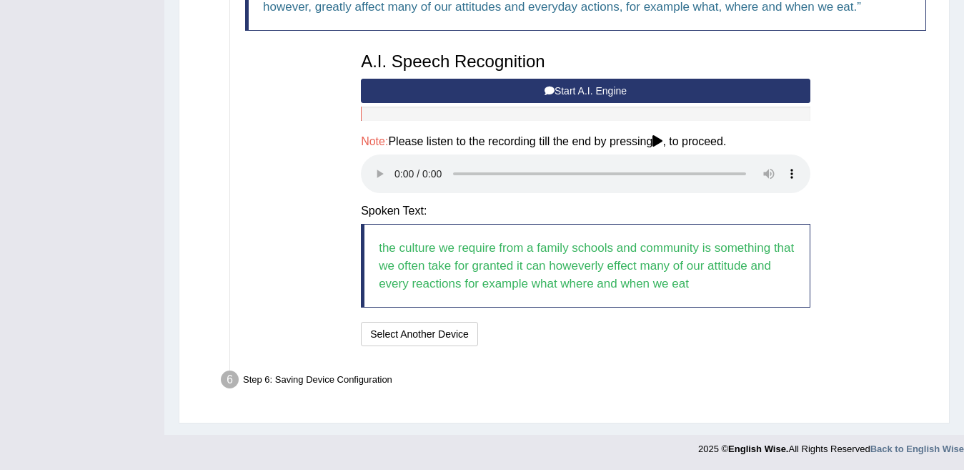
scroll to position [415, 0]
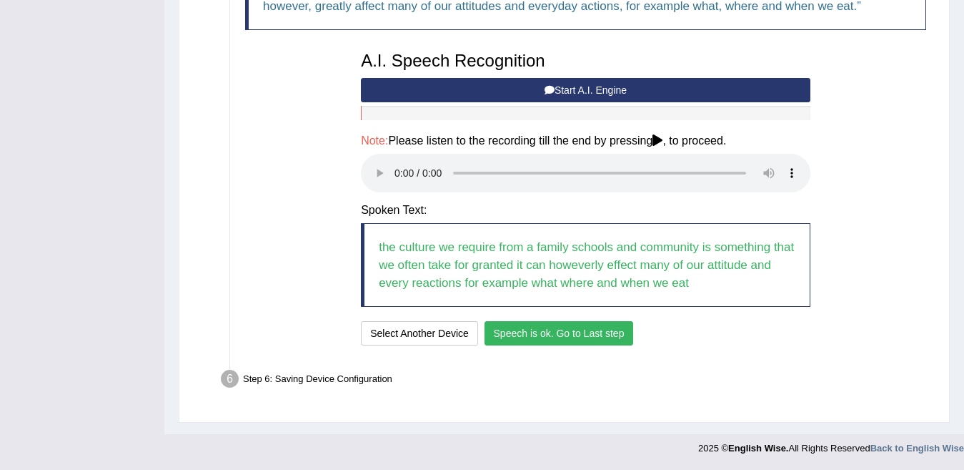
click at [538, 337] on button "Speech is ok. Go to Last step" at bounding box center [559, 333] width 149 height 24
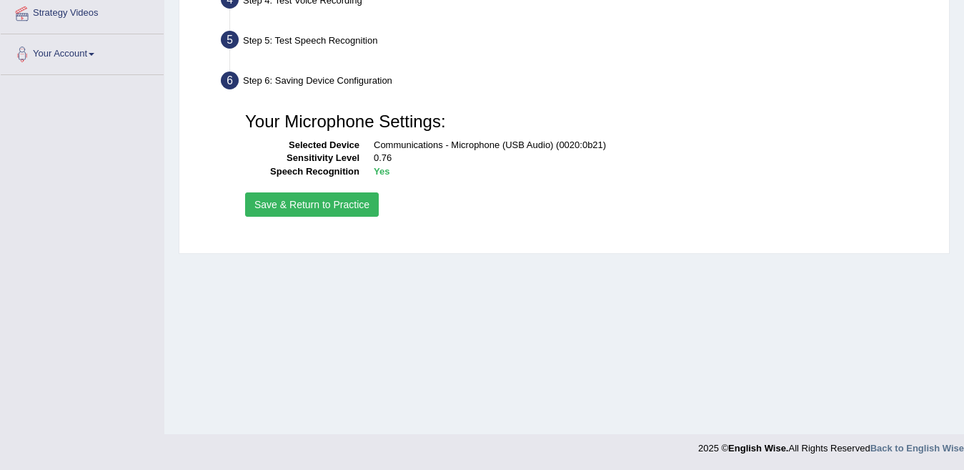
click at [325, 204] on button "Save & Return to Practice" at bounding box center [312, 204] width 134 height 24
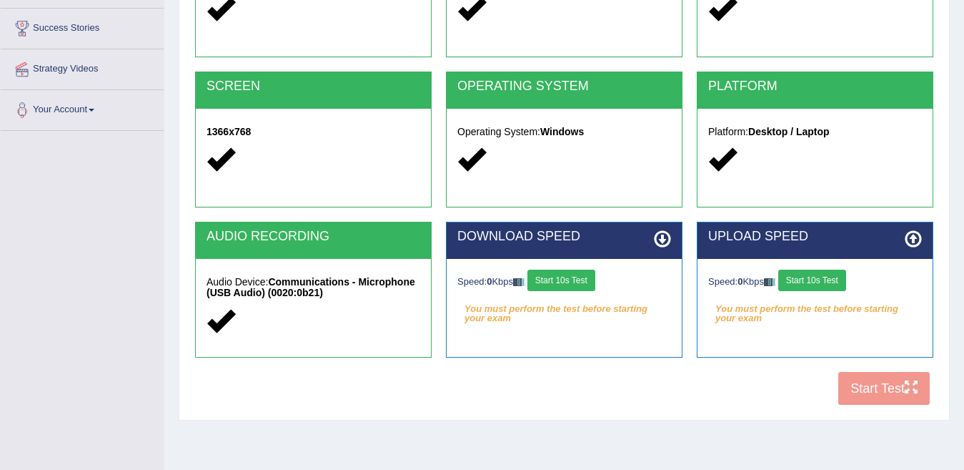
scroll to position [237, 0]
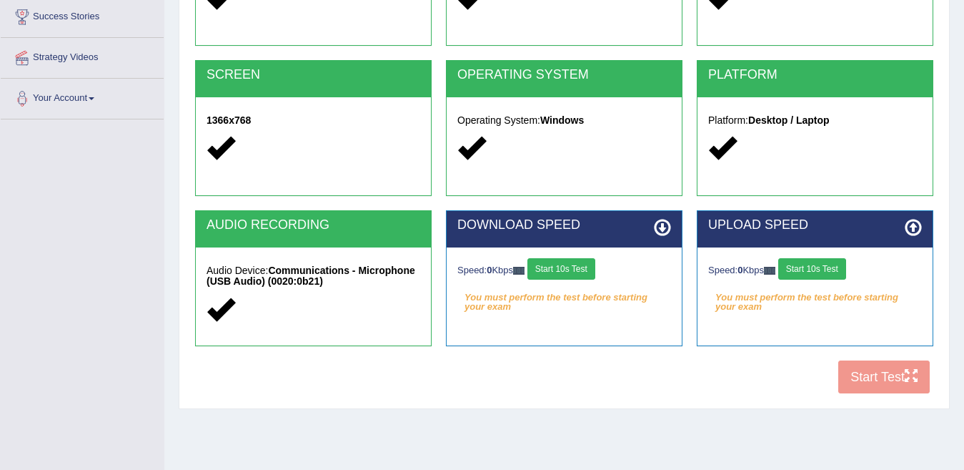
click at [573, 270] on button "Start 10s Test" at bounding box center [562, 268] width 68 height 21
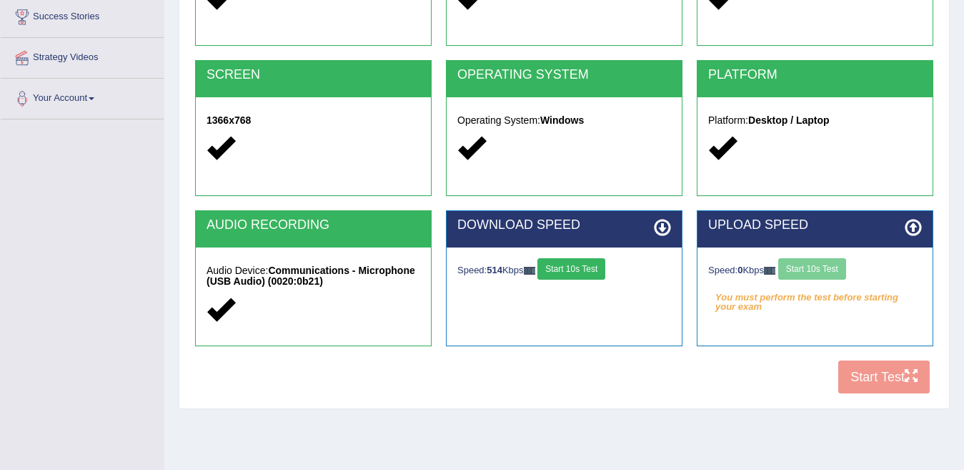
click at [572, 268] on button "Start 10s Test" at bounding box center [572, 268] width 68 height 21
click at [814, 275] on button "Start 10s Test" at bounding box center [812, 268] width 68 height 21
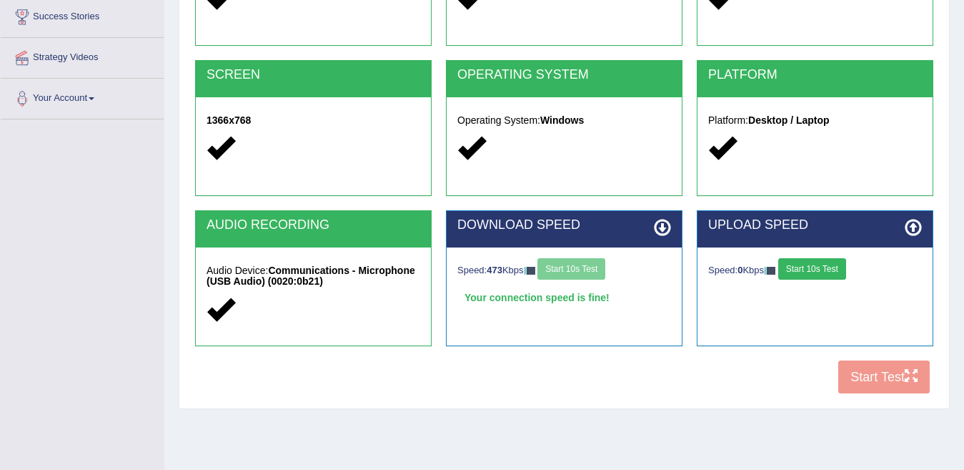
click at [814, 275] on button "Start 10s Test" at bounding box center [812, 268] width 68 height 21
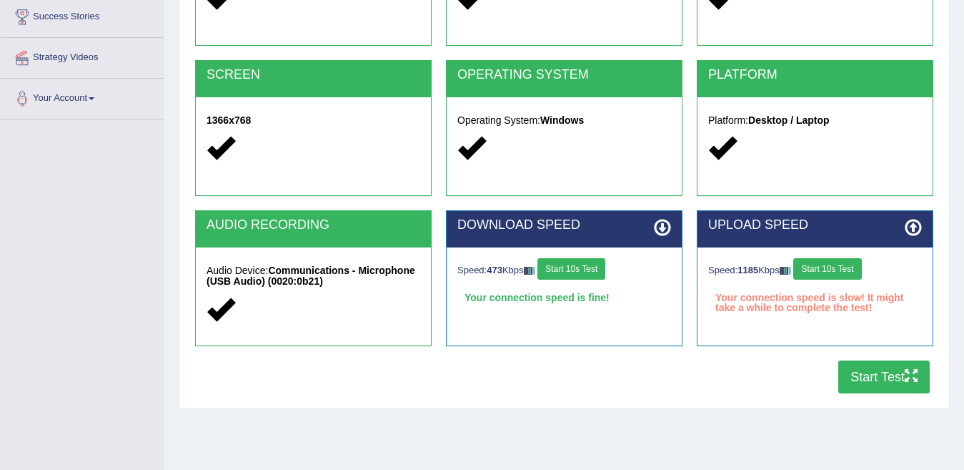
click at [813, 275] on button "Start 10s Test" at bounding box center [828, 268] width 68 height 21
click at [865, 380] on button "Start Test" at bounding box center [885, 376] width 92 height 33
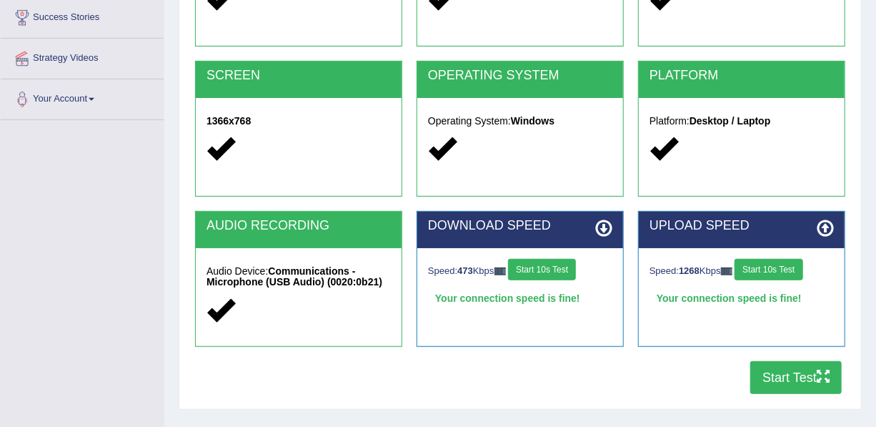
scroll to position [236, 0]
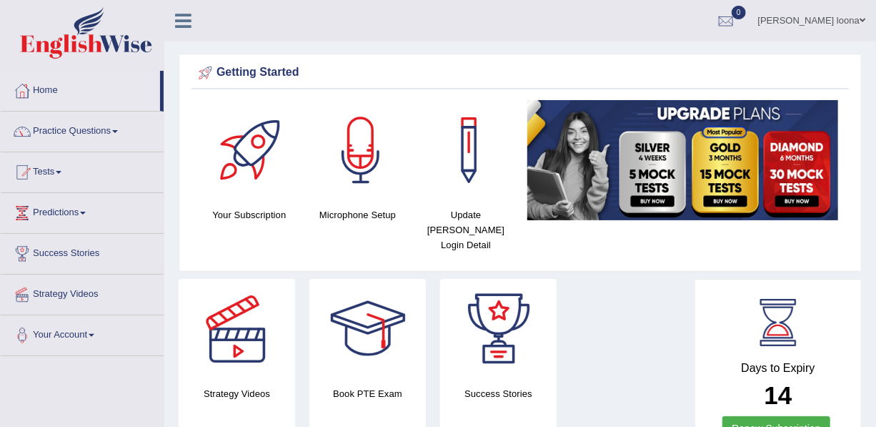
click at [486, 63] on div "Getting Started" at bounding box center [520, 72] width 651 height 21
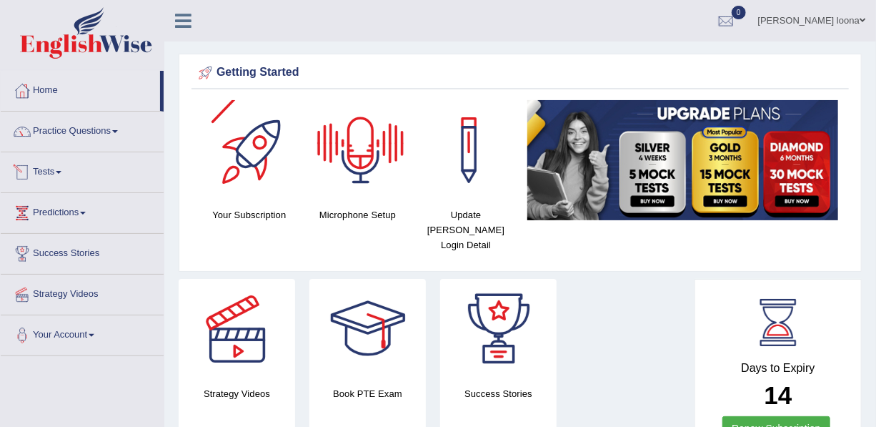
click at [69, 174] on link "Tests" at bounding box center [82, 170] width 163 height 36
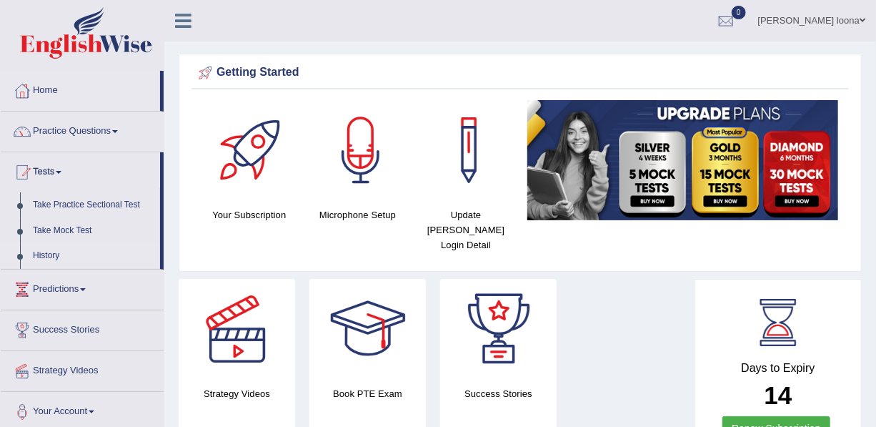
click at [41, 261] on link "History" at bounding box center [93, 256] width 134 height 26
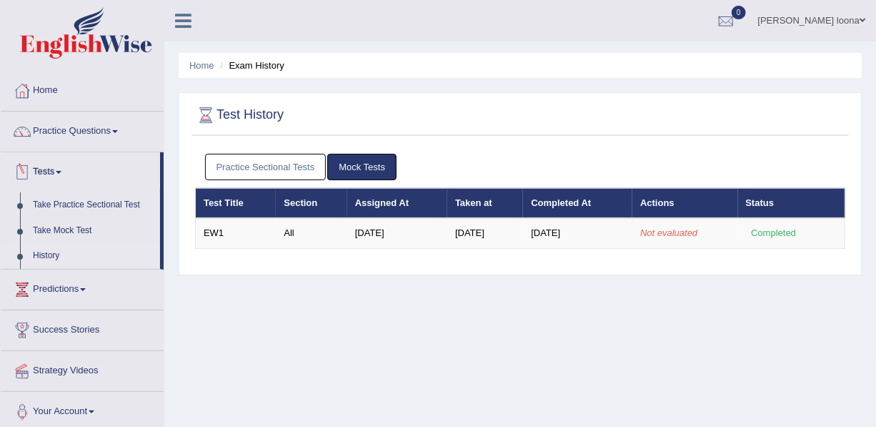
click at [52, 171] on link "Tests" at bounding box center [80, 170] width 159 height 36
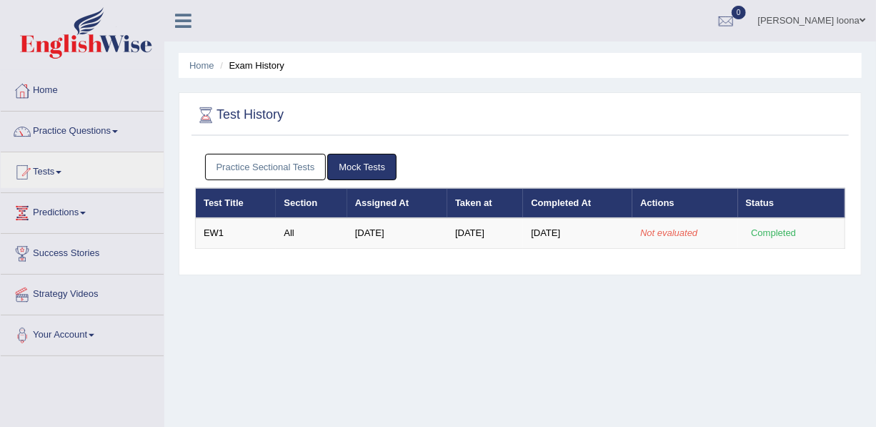
click at [259, 173] on link "Practice Sectional Tests" at bounding box center [266, 167] width 122 height 26
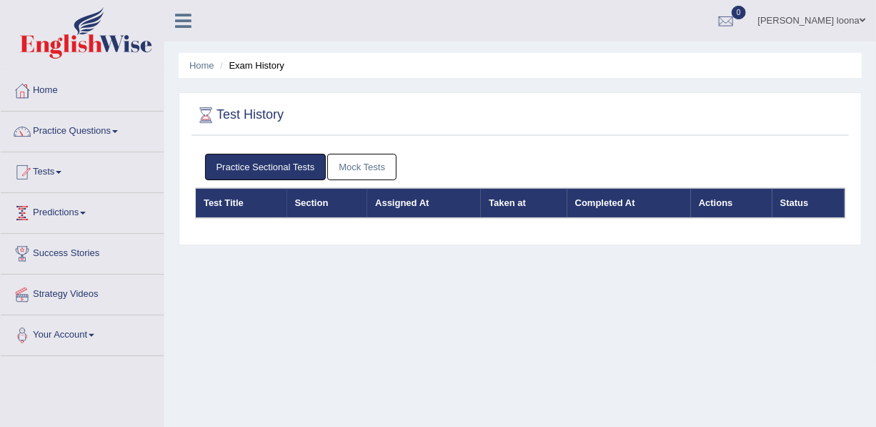
click at [81, 205] on link "Predictions" at bounding box center [82, 211] width 163 height 36
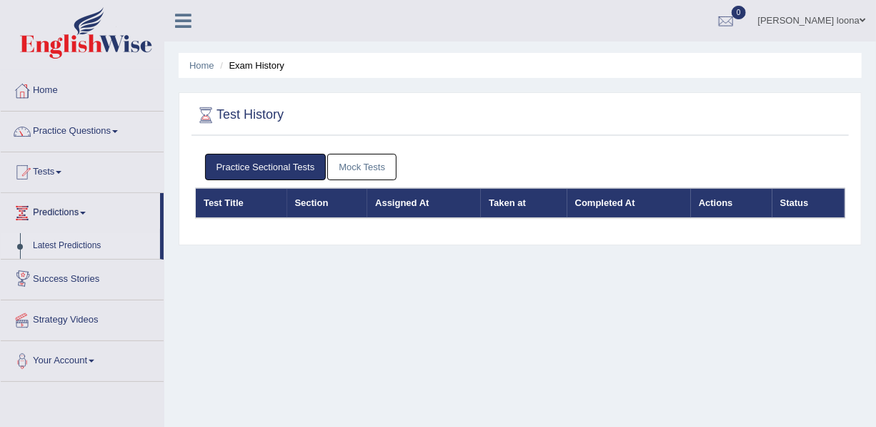
click at [71, 236] on link "Latest Predictions" at bounding box center [93, 246] width 134 height 26
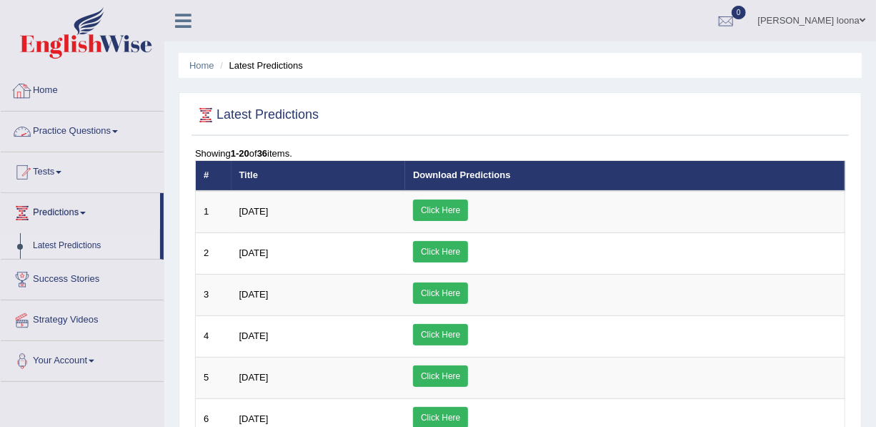
click at [61, 94] on link "Home" at bounding box center [82, 89] width 163 height 36
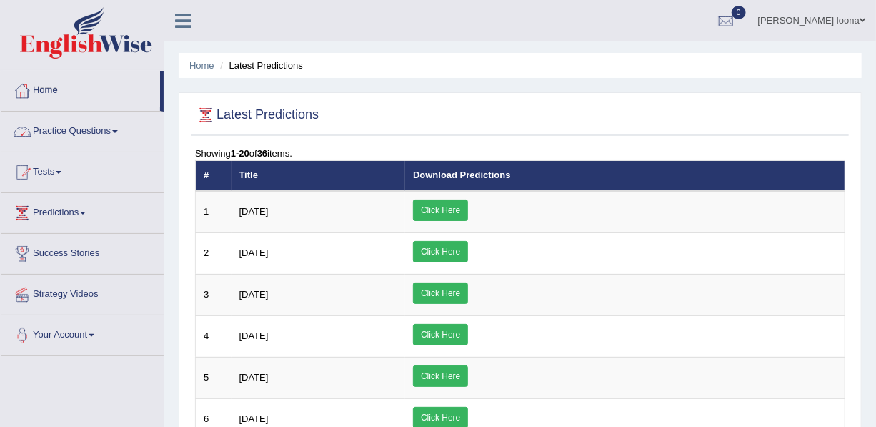
click at [54, 92] on link "Home" at bounding box center [80, 89] width 159 height 36
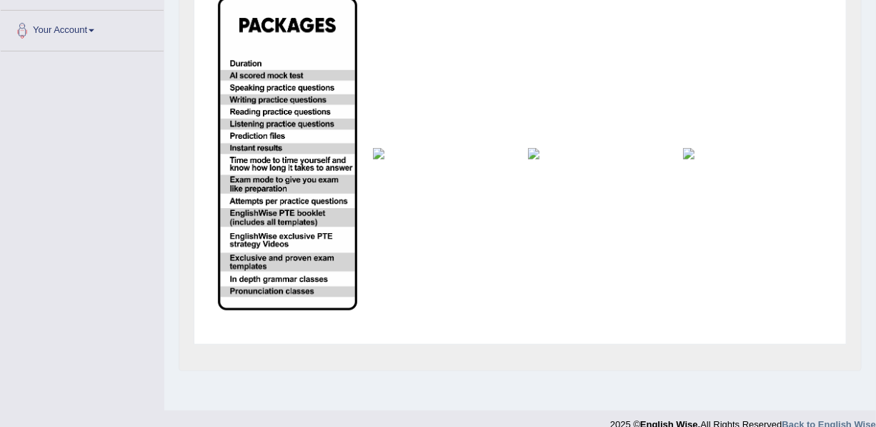
scroll to position [305, 0]
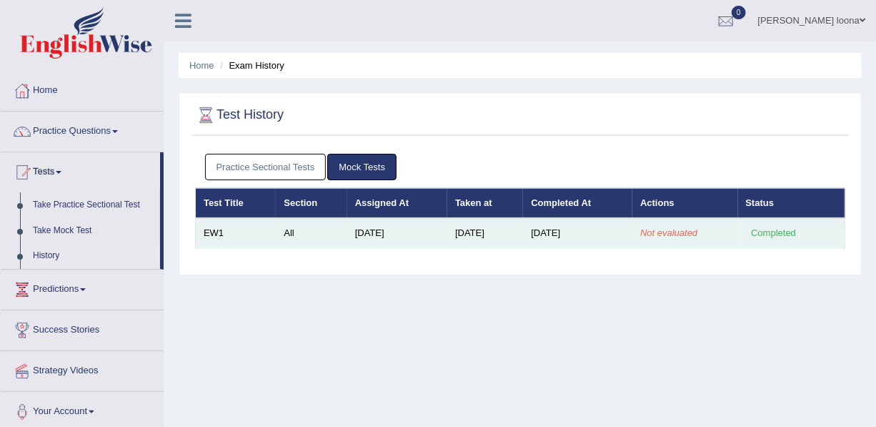
click at [676, 227] on em "Not evaluated" at bounding box center [669, 232] width 57 height 11
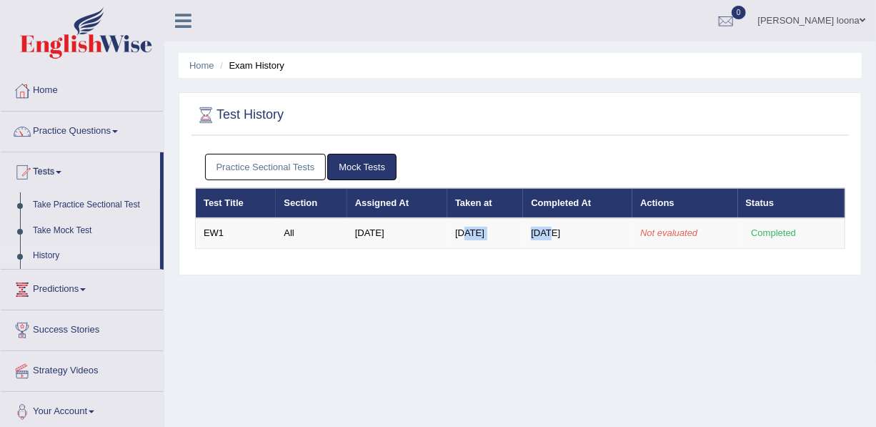
drag, startPoint x: 563, startPoint y: 229, endPoint x: 410, endPoint y: 249, distance: 153.7
click at [410, 249] on div "Practice Sectional Tests Mock Tests Test Title Section Assigned At Taken at Com…" at bounding box center [521, 207] width 658 height 121
click at [301, 342] on div "Home Exam History Test History Practice Sectional Tests Mock Tests Test Title S…" at bounding box center [520, 357] width 712 height 715
click at [57, 223] on link "Take Mock Test" at bounding box center [93, 231] width 134 height 26
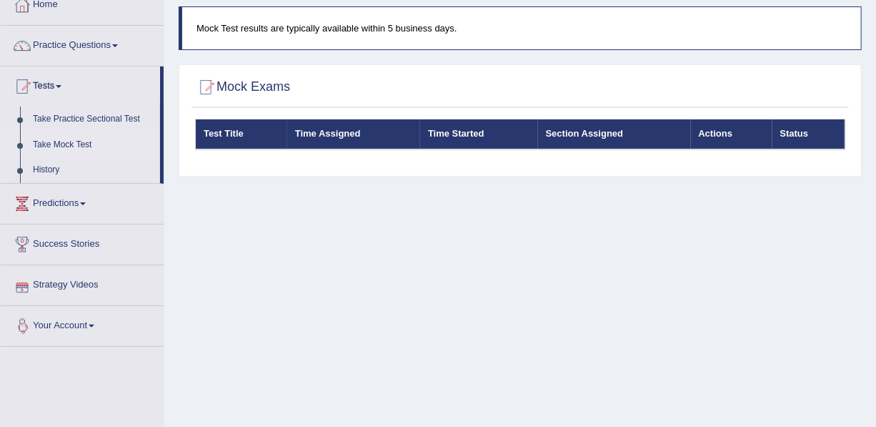
scroll to position [104, 0]
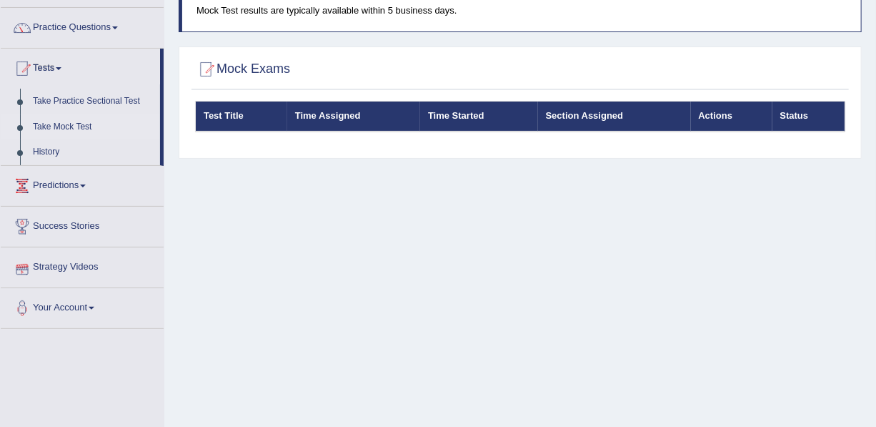
click at [65, 265] on link "Strategy Videos" at bounding box center [82, 265] width 163 height 36
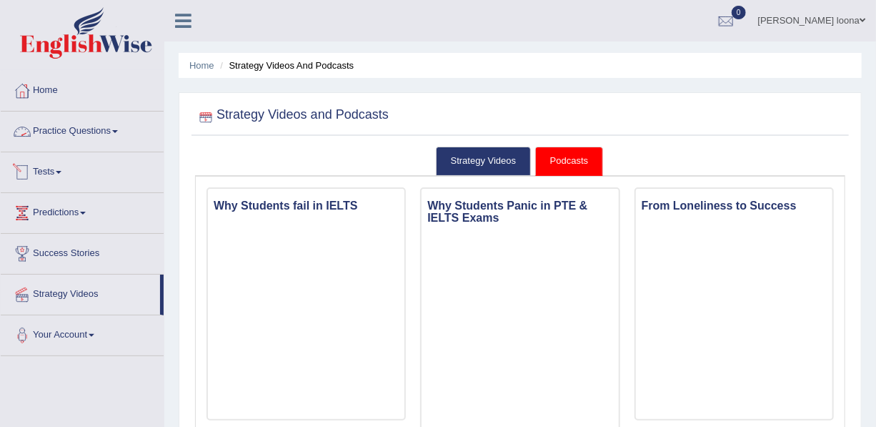
click at [51, 169] on link "Tests" at bounding box center [82, 170] width 163 height 36
click at [50, 170] on link "Tests" at bounding box center [82, 170] width 163 height 36
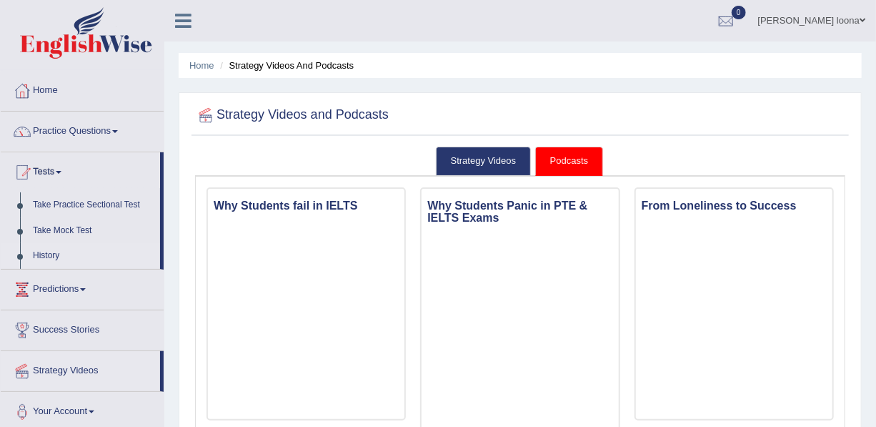
click at [50, 253] on link "History" at bounding box center [93, 256] width 134 height 26
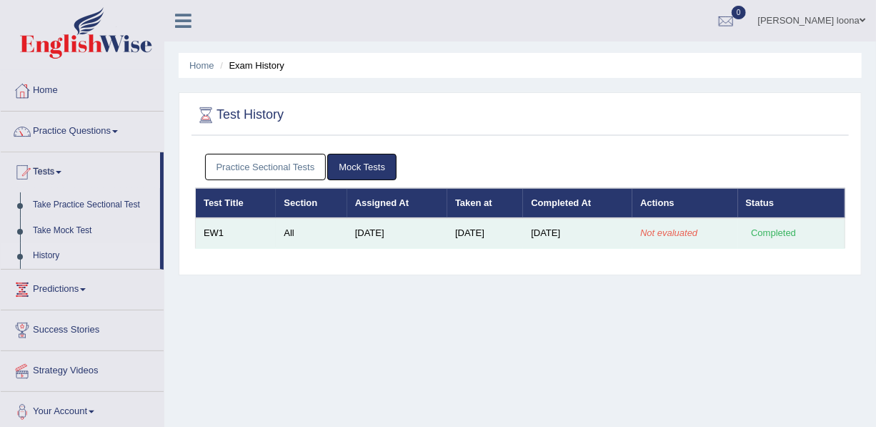
drag, startPoint x: 540, startPoint y: 247, endPoint x: 532, endPoint y: 242, distance: 9.6
click at [532, 242] on tr "EW1 All [DATE] [DATE] [DATE] Not evaluated Completed" at bounding box center [521, 233] width 650 height 30
click at [523, 242] on td "[DATE]" at bounding box center [486, 233] width 76 height 30
click at [377, 230] on td "[DATE]" at bounding box center [397, 233] width 100 height 30
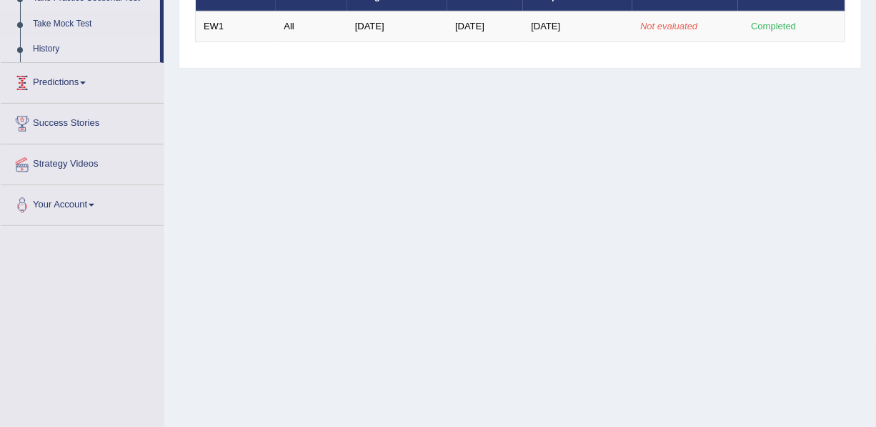
scroll to position [207, 0]
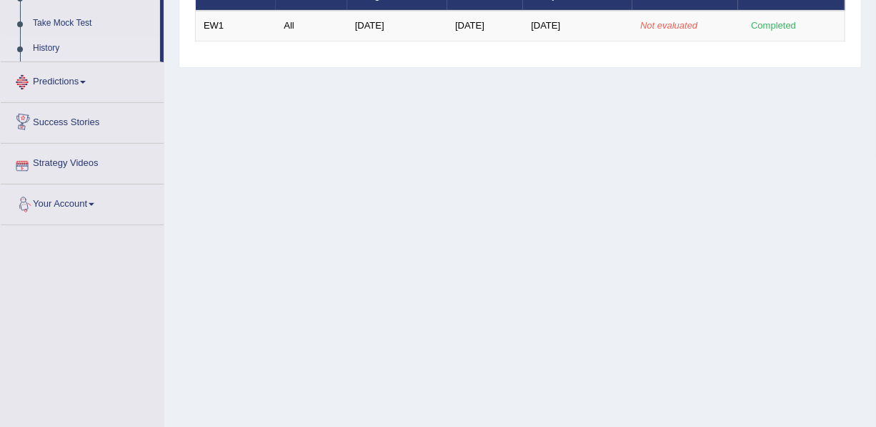
click at [74, 159] on link "Strategy Videos" at bounding box center [82, 162] width 163 height 36
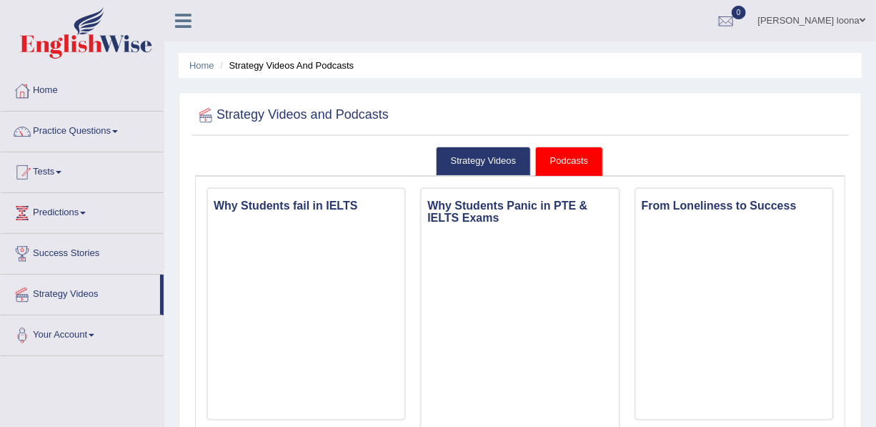
click at [572, 162] on link "Podcasts" at bounding box center [569, 161] width 68 height 29
click at [79, 160] on link "Tests" at bounding box center [82, 170] width 163 height 36
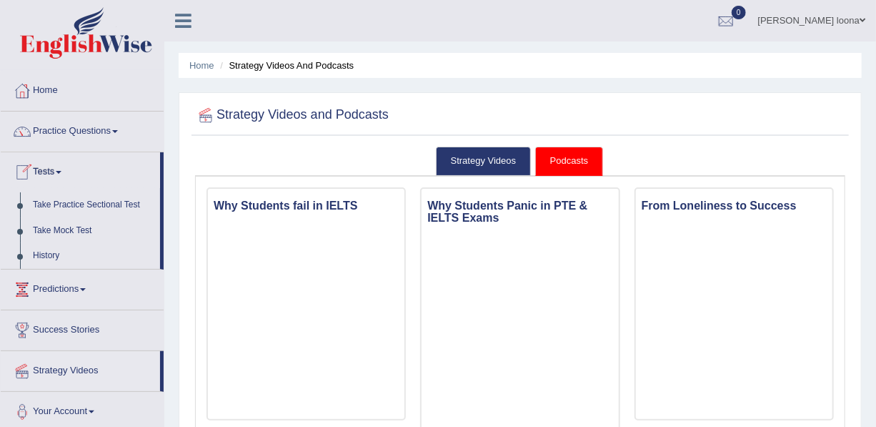
click at [71, 168] on link "Tests" at bounding box center [80, 170] width 159 height 36
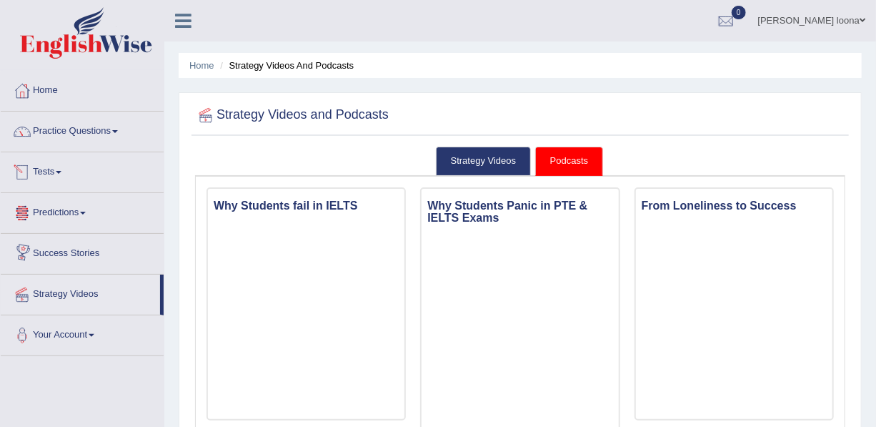
click at [81, 165] on link "Tests" at bounding box center [82, 170] width 163 height 36
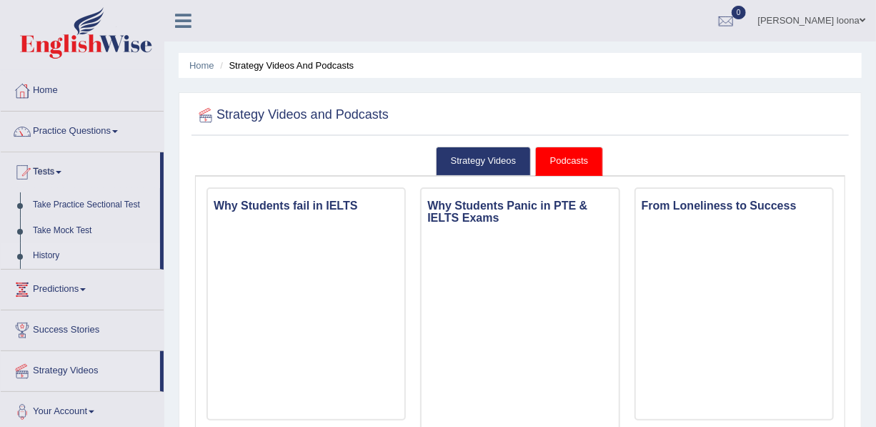
click at [42, 253] on link "History" at bounding box center [93, 256] width 134 height 26
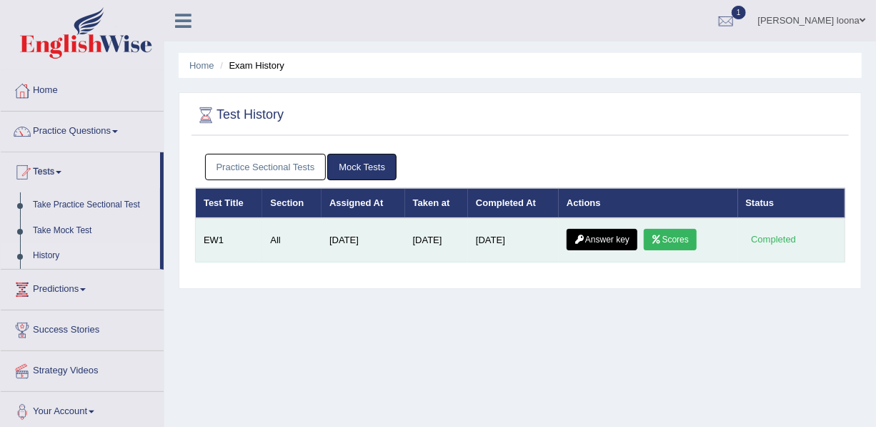
click at [674, 236] on link "Scores" at bounding box center [670, 239] width 53 height 21
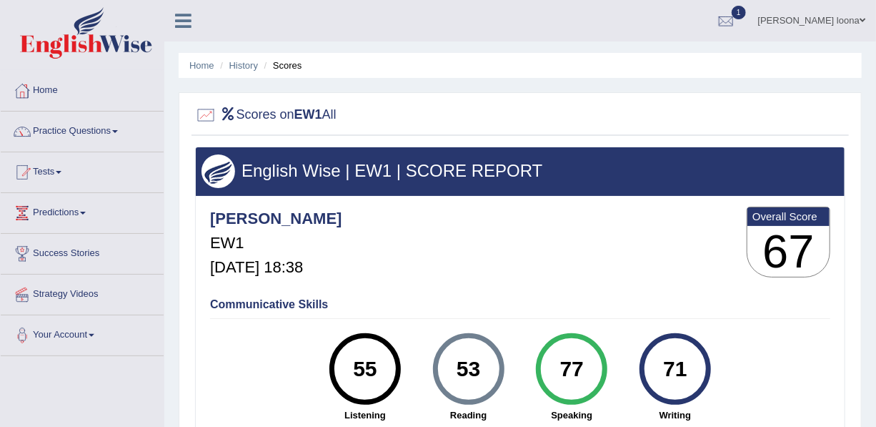
click at [610, 246] on div "[PERSON_NAME] EW1 [DATE] 18:38 Overall Score 67" at bounding box center [521, 245] width 628 height 85
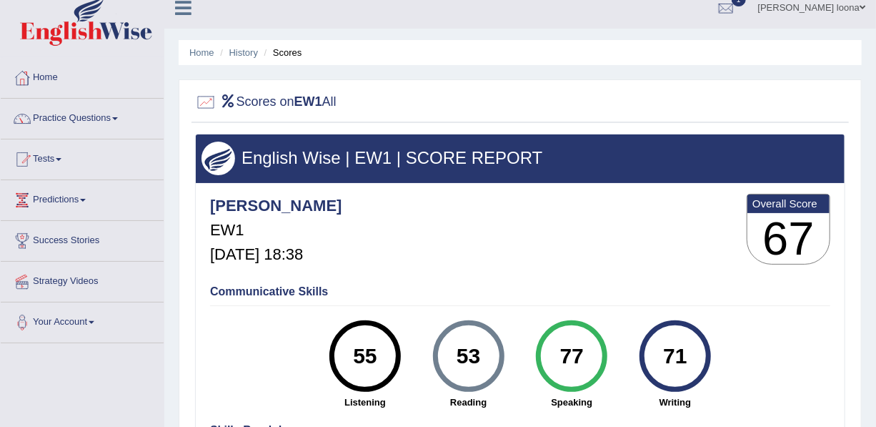
scroll to position [11, 0]
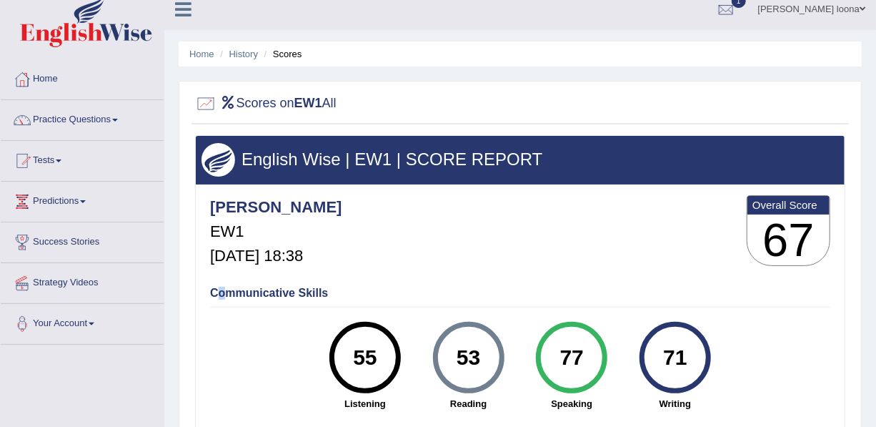
drag, startPoint x: 228, startPoint y: 295, endPoint x: 76, endPoint y: 144, distance: 213.3
click at [76, 144] on div "Toggle navigation Home Practice Questions Speaking Practice Read Aloud Repeat S…" at bounding box center [438, 360] width 876 height 743
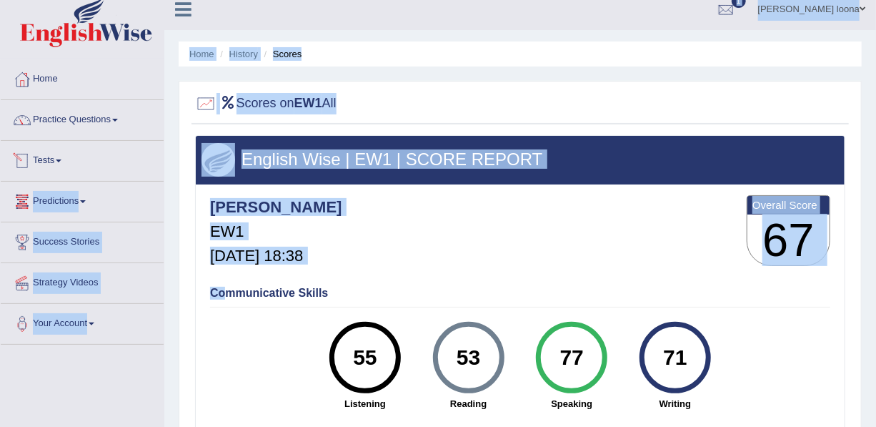
click at [59, 156] on link "Tests" at bounding box center [82, 159] width 163 height 36
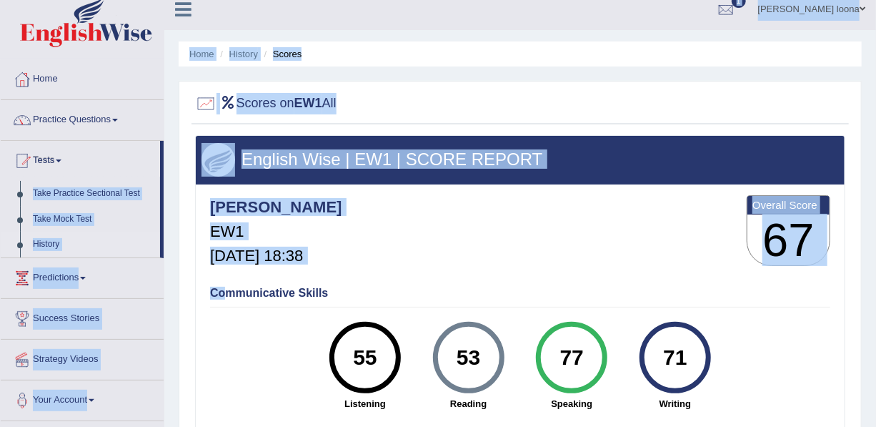
click at [47, 238] on link "History" at bounding box center [93, 245] width 134 height 26
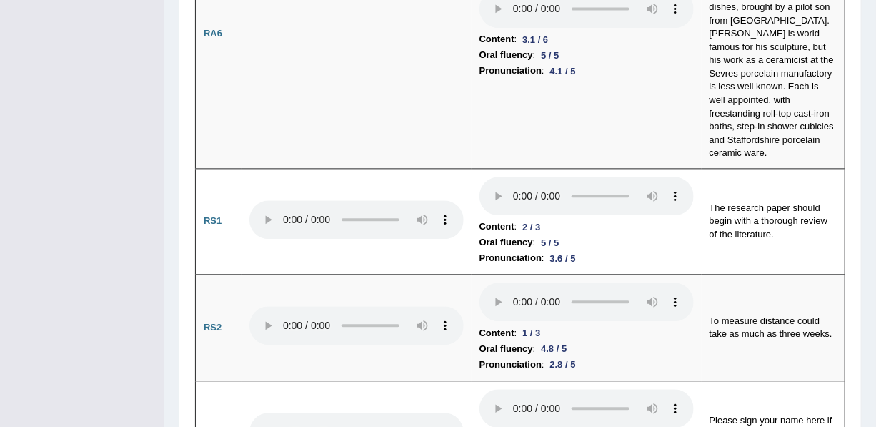
scroll to position [1375, 0]
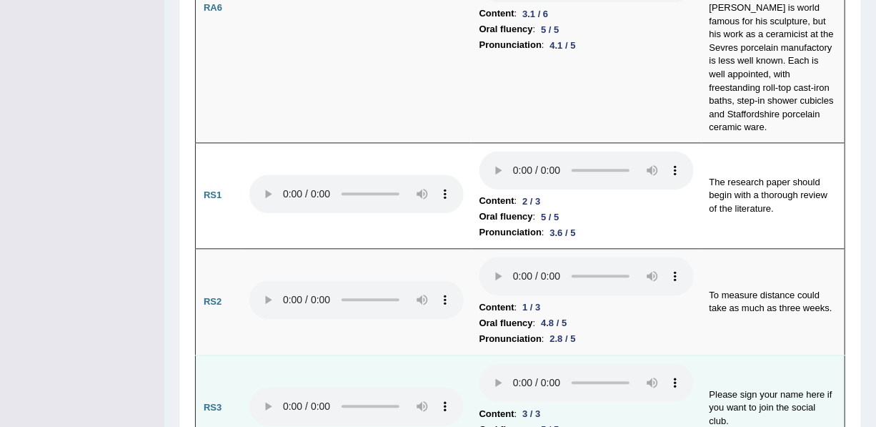
click at [648, 422] on li "Oral fluency : 5 / 5" at bounding box center [587, 430] width 214 height 16
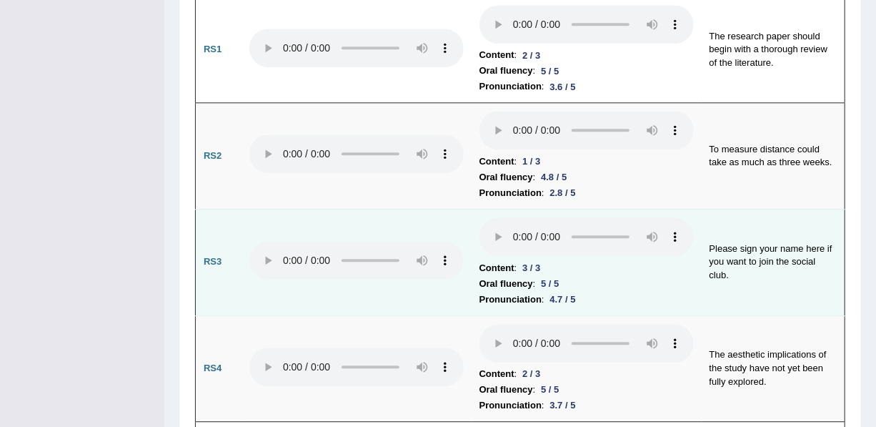
scroll to position [1531, 0]
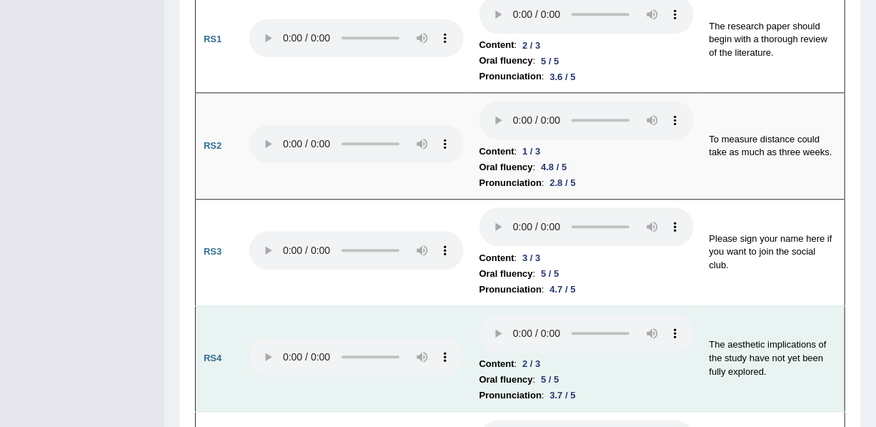
click at [707, 305] on td "The aesthetic implications of the study have not yet been fully explored." at bounding box center [774, 358] width 144 height 107
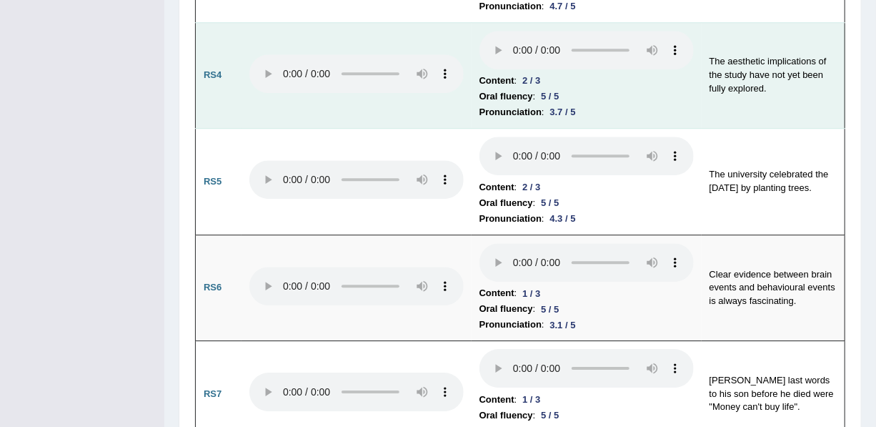
scroll to position [1817, 0]
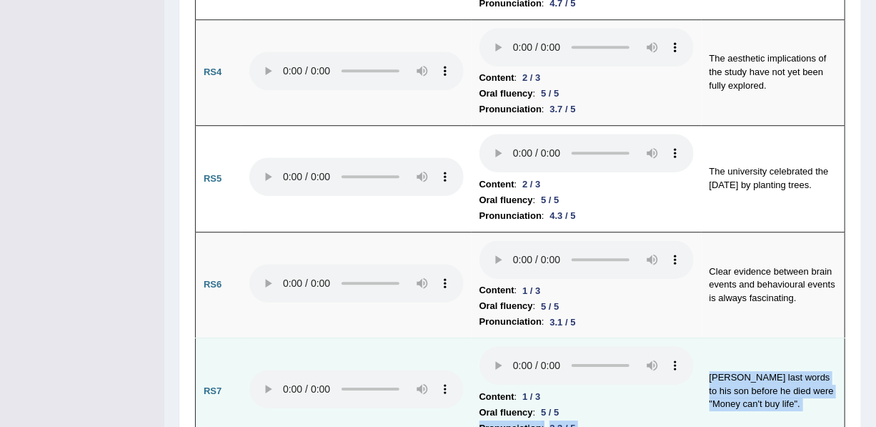
click at [689, 338] on td "Content : 1 / 3 Oral fluency : 5 / 5 Pronunciation : 3.3 / 5" at bounding box center [587, 391] width 230 height 107
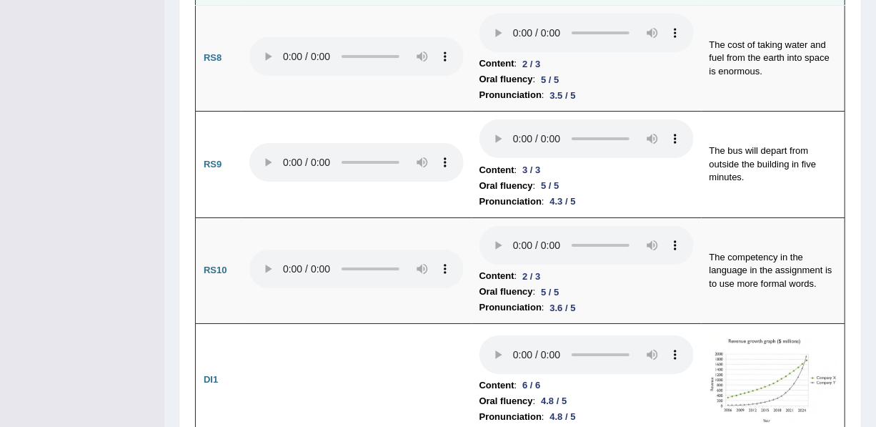
scroll to position [2259, 0]
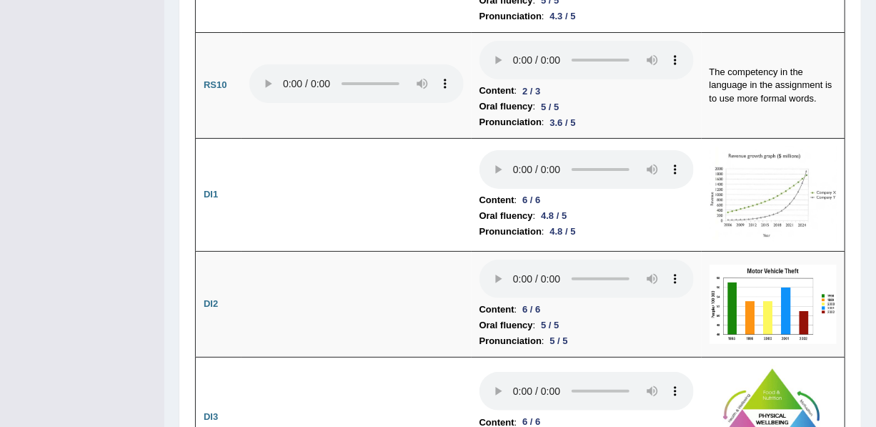
scroll to position [2467, 0]
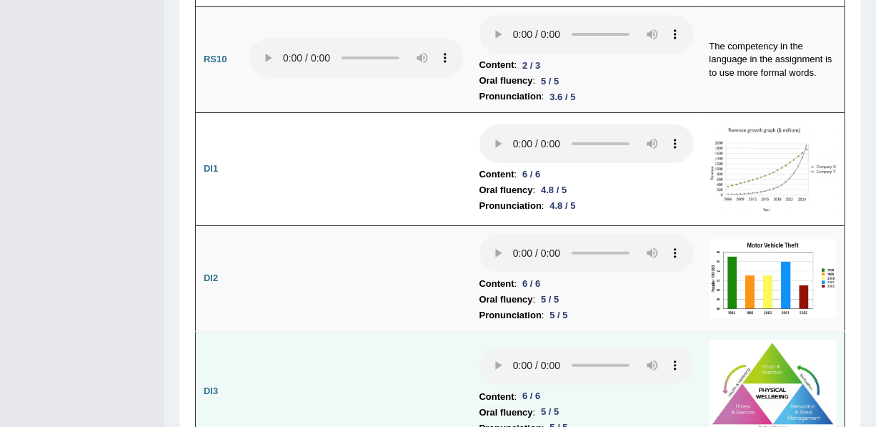
click at [428, 332] on td at bounding box center [357, 391] width 230 height 119
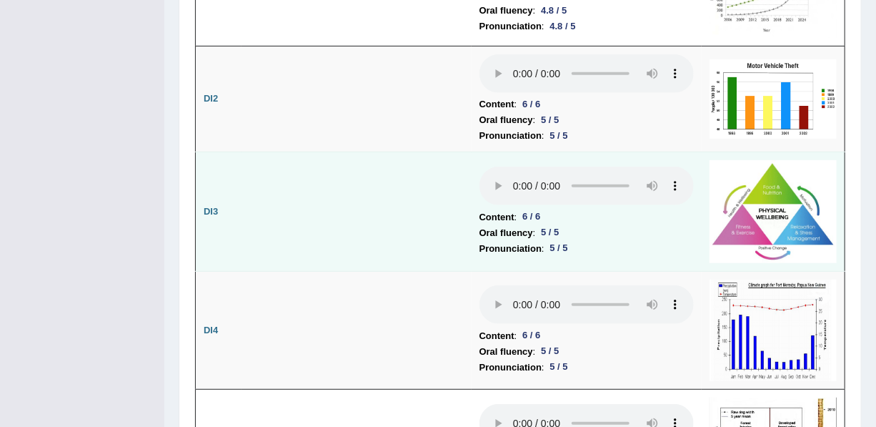
scroll to position [2649, 0]
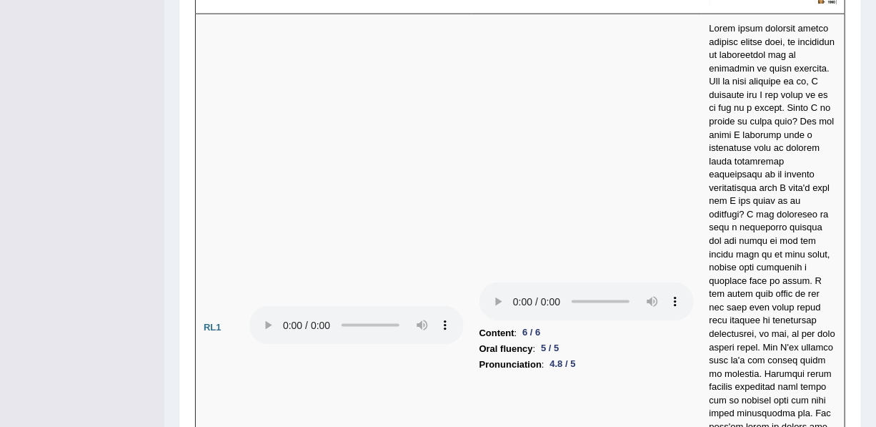
scroll to position [3151, 0]
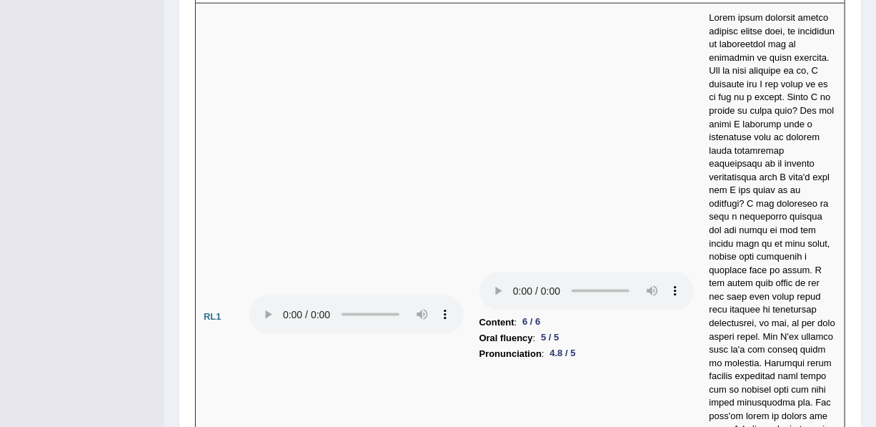
drag, startPoint x: 879, startPoint y: 179, endPoint x: 874, endPoint y: 170, distance: 9.9
click at [871, 164] on div "Home History Answer Key Answer Key for EW1 Scores Introduction: Speaking Writin…" at bounding box center [520, 257] width 712 height 6816
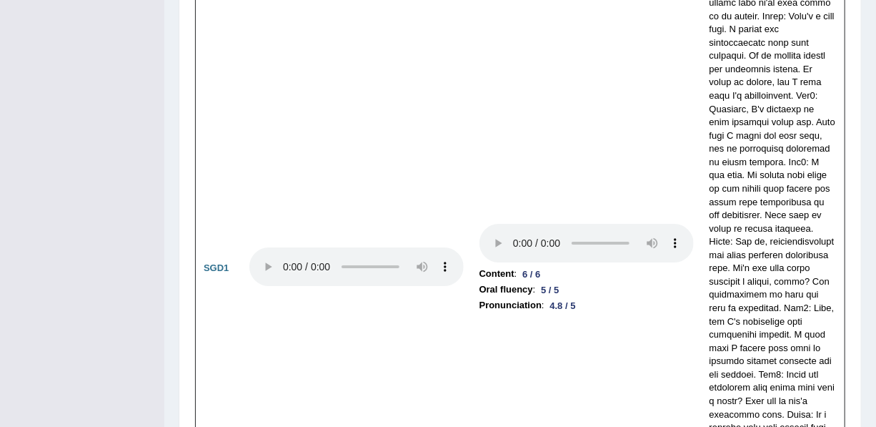
scroll to position [4510, 0]
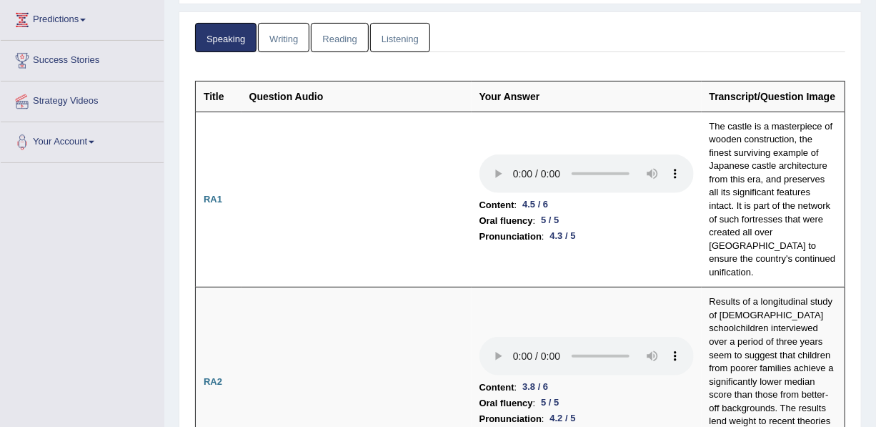
scroll to position [0, 0]
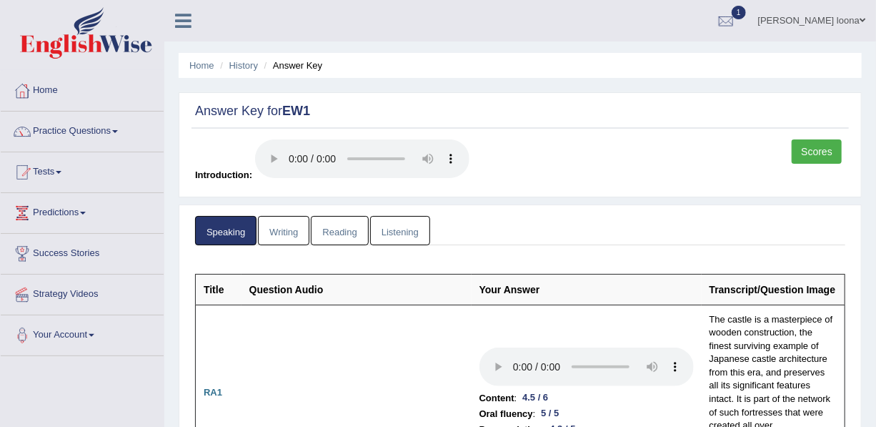
click at [285, 236] on link "Writing" at bounding box center [283, 230] width 51 height 29
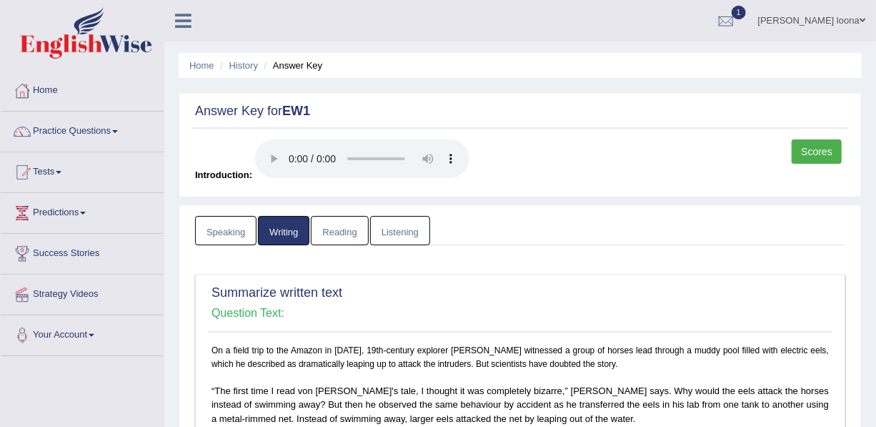
click at [675, 234] on ul "Speaking Writing Reading Listening" at bounding box center [520, 230] width 651 height 29
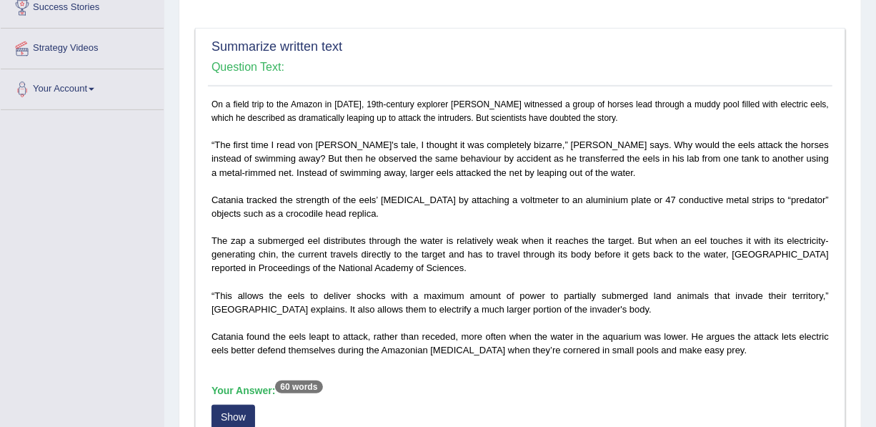
scroll to position [203, 0]
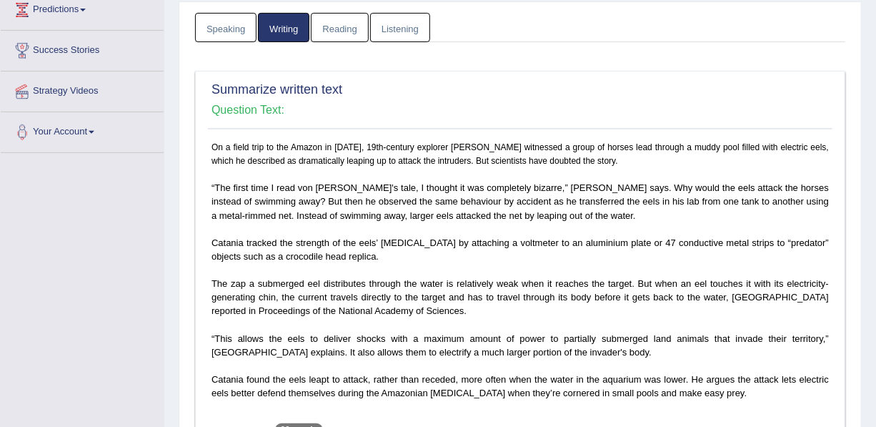
click at [346, 34] on link "Reading" at bounding box center [339, 27] width 57 height 29
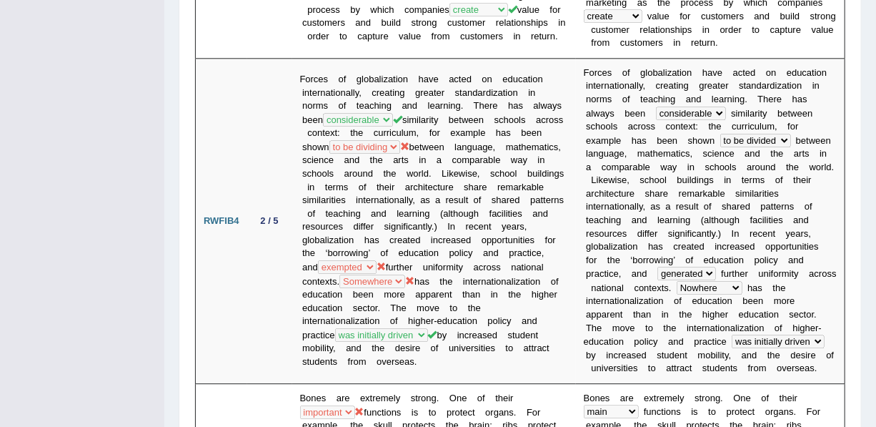
scroll to position [1658, 0]
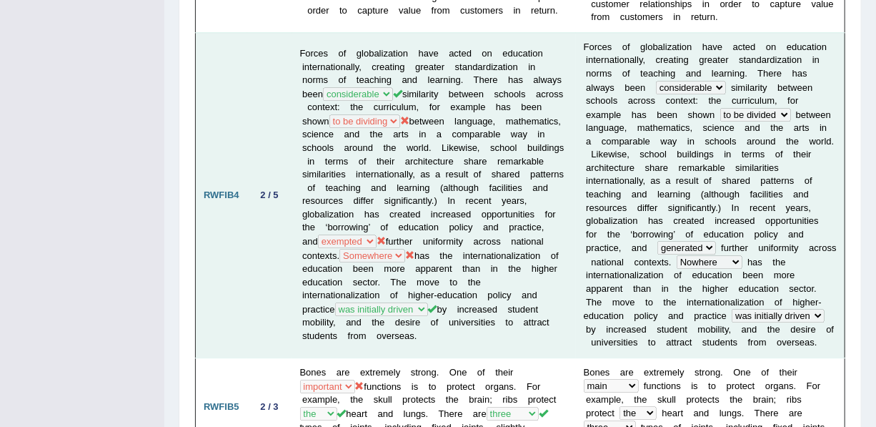
click at [677, 255] on select "Anywhere Somewhere Nowhere Everywhere" at bounding box center [710, 262] width 66 height 14
click at [390, 249] on select "Anywhere Somewhere Nowhere Everywhere" at bounding box center [373, 256] width 66 height 14
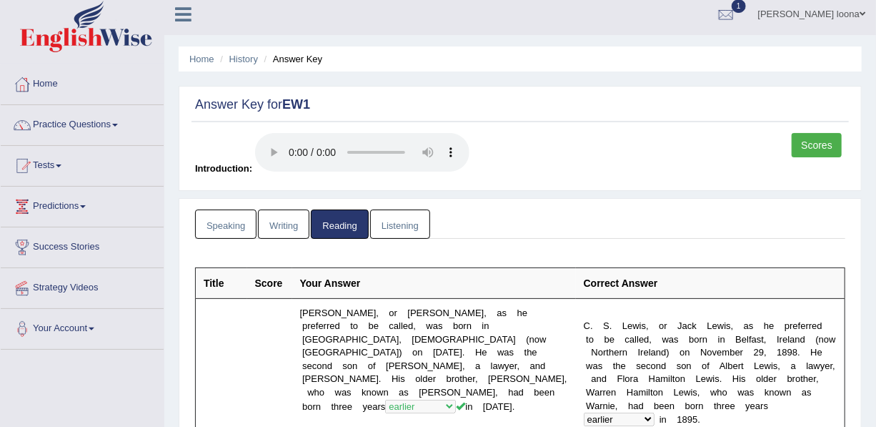
scroll to position [0, 0]
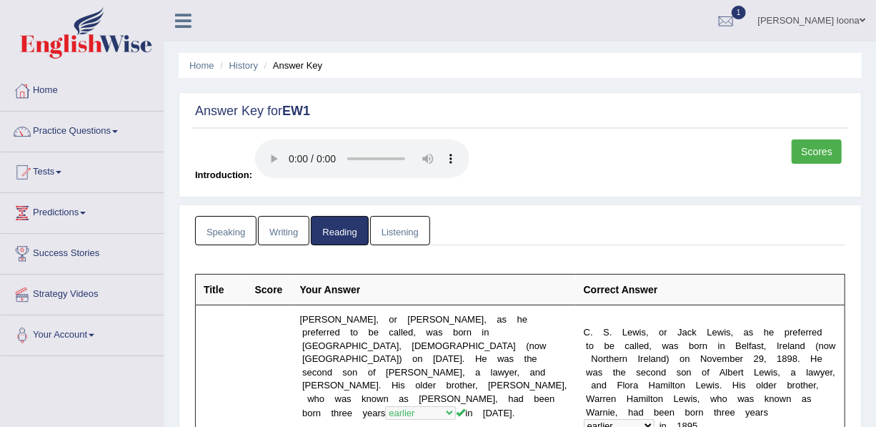
click at [408, 225] on link "Listening" at bounding box center [400, 230] width 60 height 29
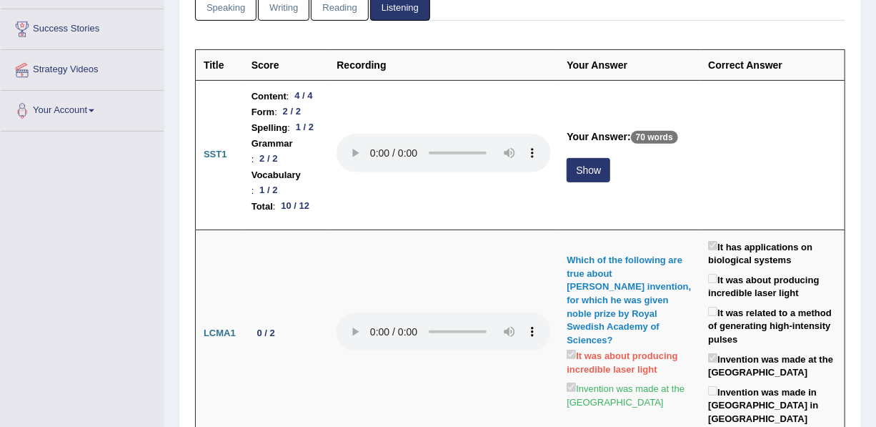
scroll to position [234, 0]
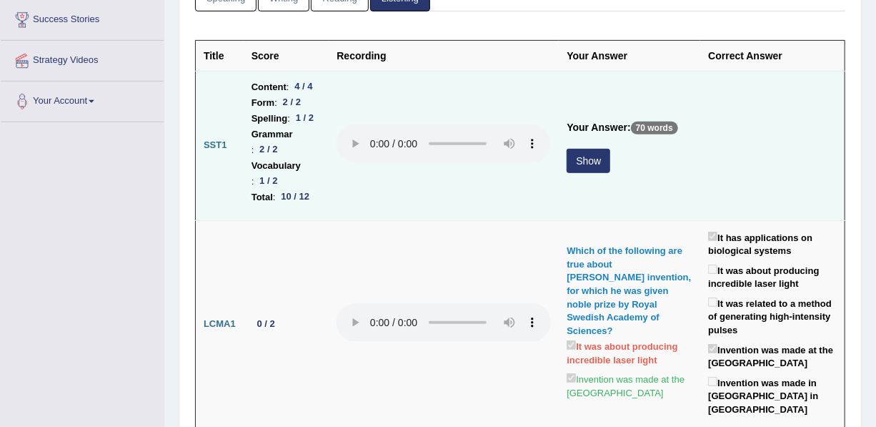
click at [573, 171] on button "Show" at bounding box center [589, 161] width 44 height 24
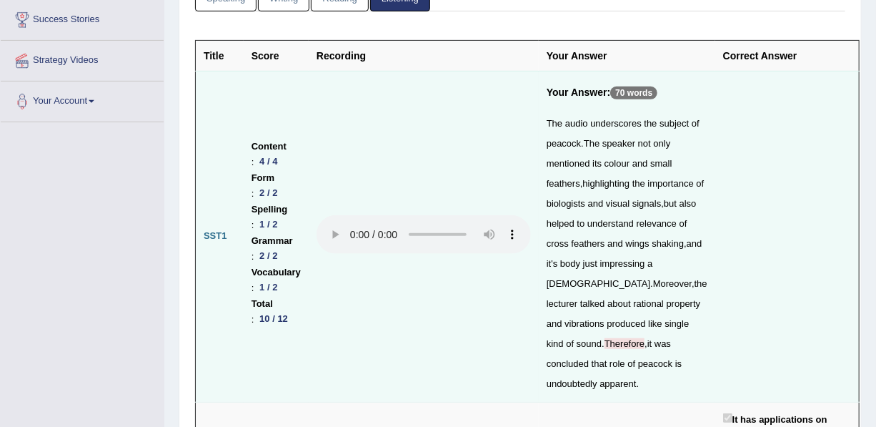
click at [716, 168] on td at bounding box center [788, 236] width 144 height 331
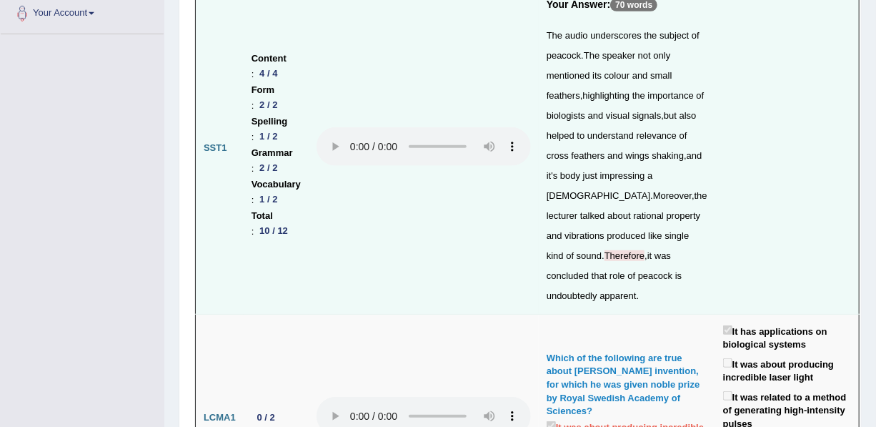
scroll to position [390, 0]
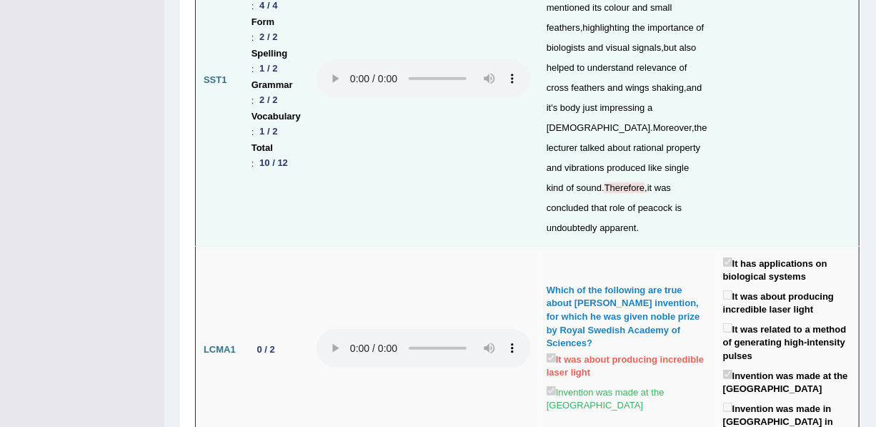
click at [743, 186] on td at bounding box center [788, 80] width 144 height 331
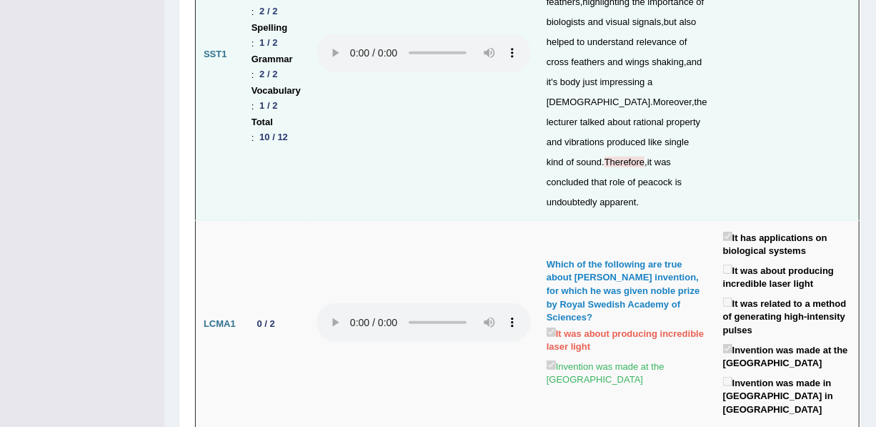
click at [746, 166] on td at bounding box center [788, 54] width 144 height 331
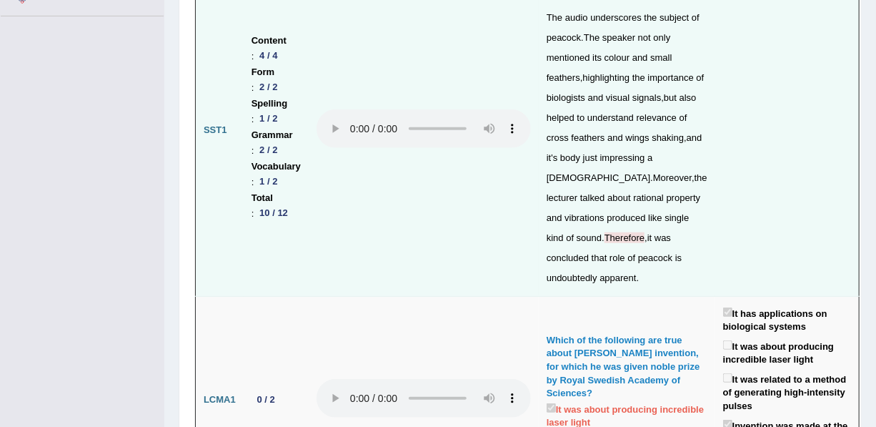
scroll to position [337, 0]
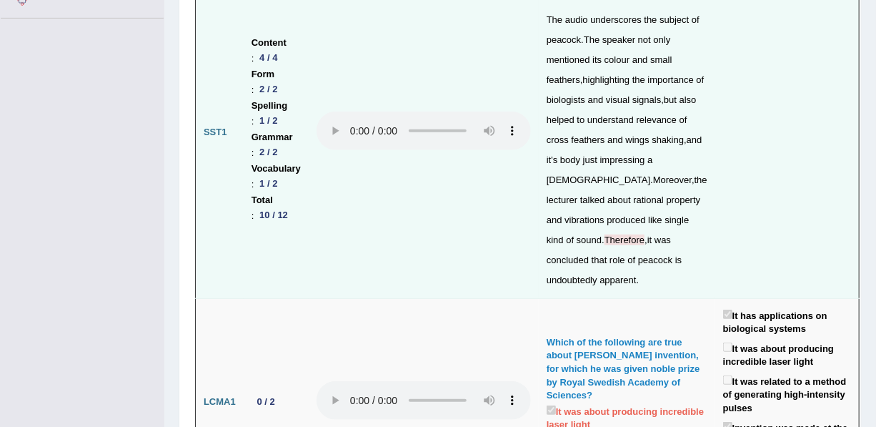
click at [746, 236] on td at bounding box center [788, 132] width 144 height 331
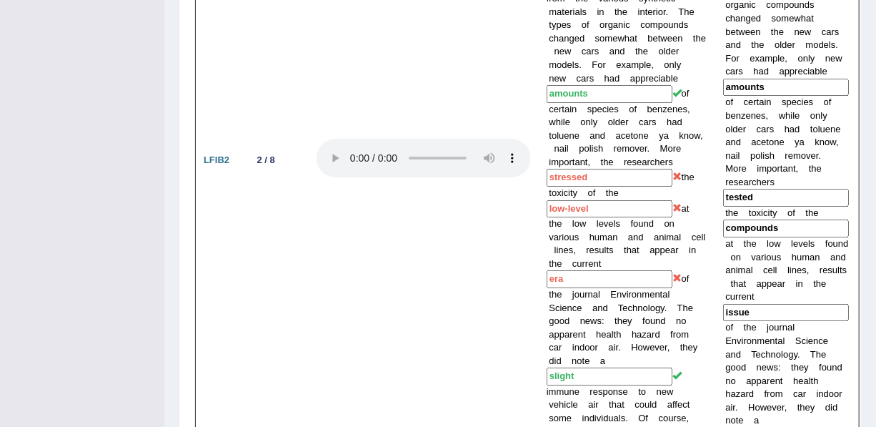
scroll to position [2080, 0]
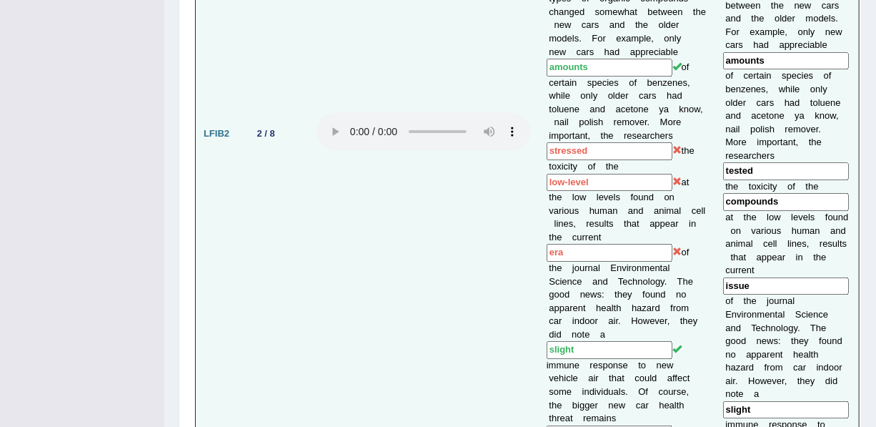
click at [741, 247] on td "E i t h e r w a y , e v e r w o n d e r i f t h e s t u f f y o u i n h a l e w…" at bounding box center [788, 133] width 144 height 807
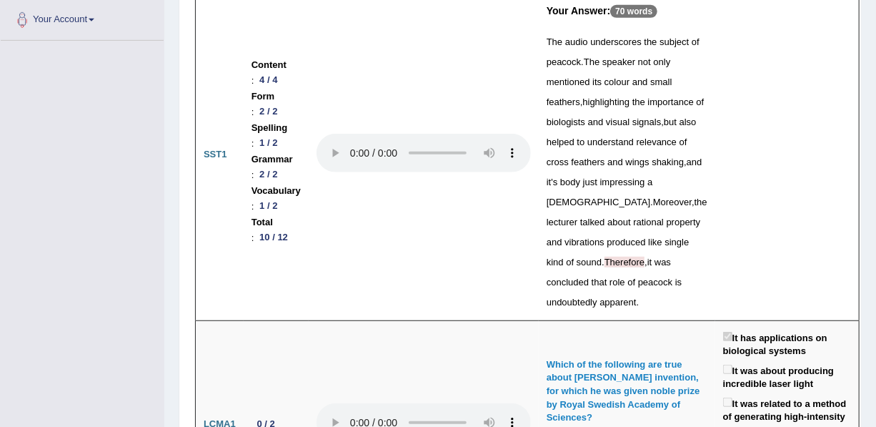
scroll to position [0, 0]
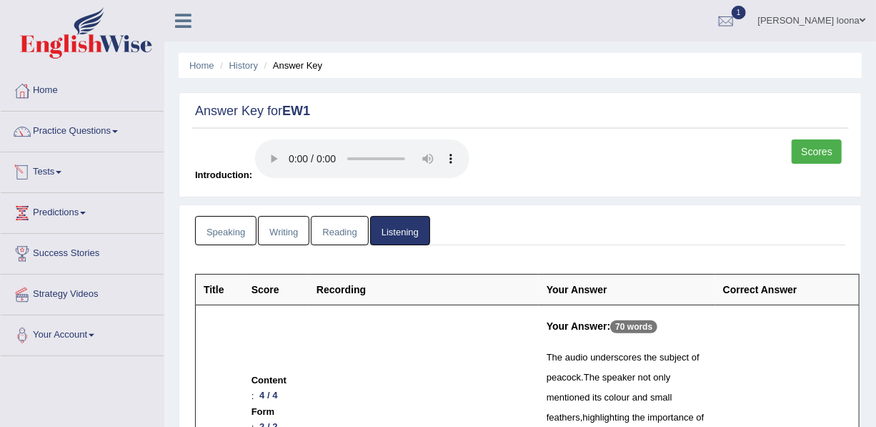
click at [224, 229] on link "Speaking" at bounding box center [225, 230] width 61 height 29
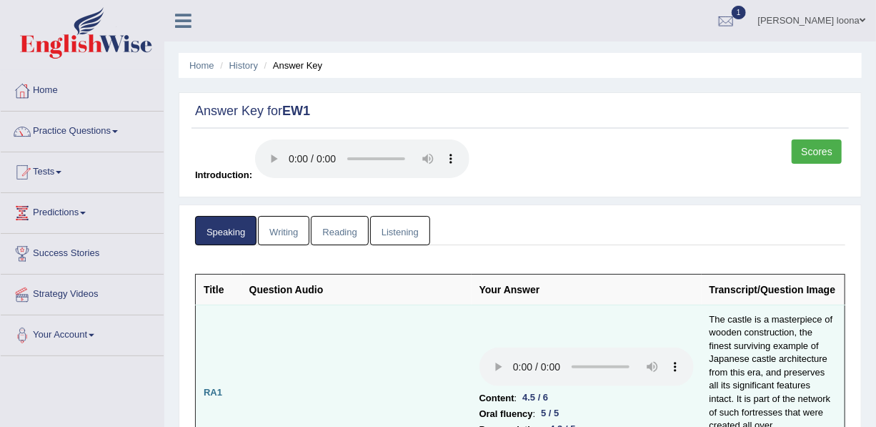
click at [591, 390] on li "Content : 4.5 / 6" at bounding box center [587, 398] width 214 height 16
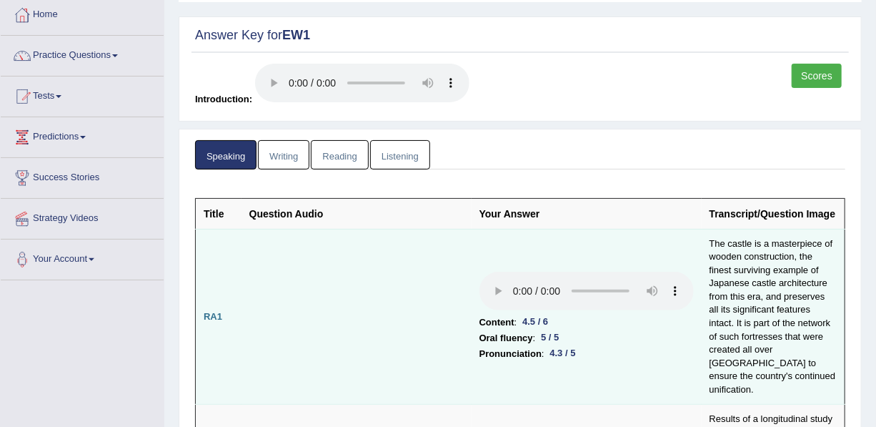
scroll to position [78, 0]
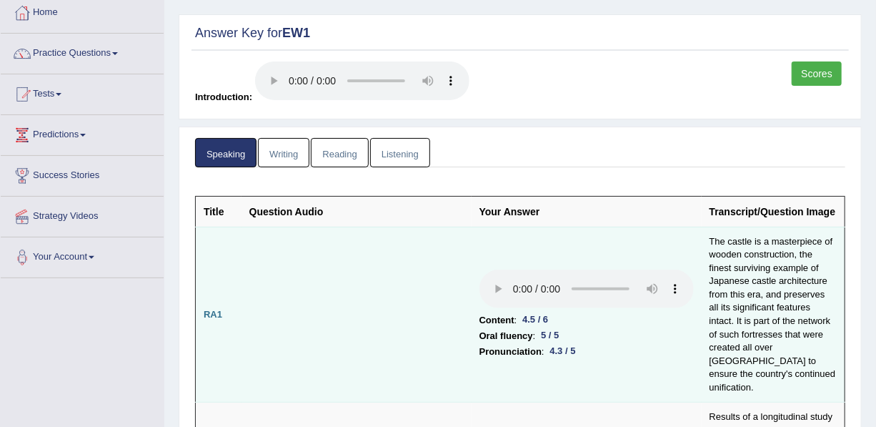
click at [614, 328] on li "Oral fluency : 5 / 5" at bounding box center [587, 336] width 214 height 16
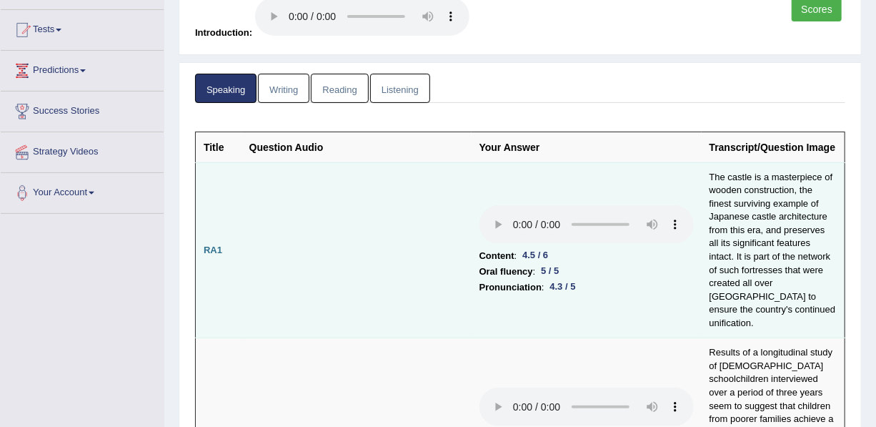
scroll to position [182, 0]
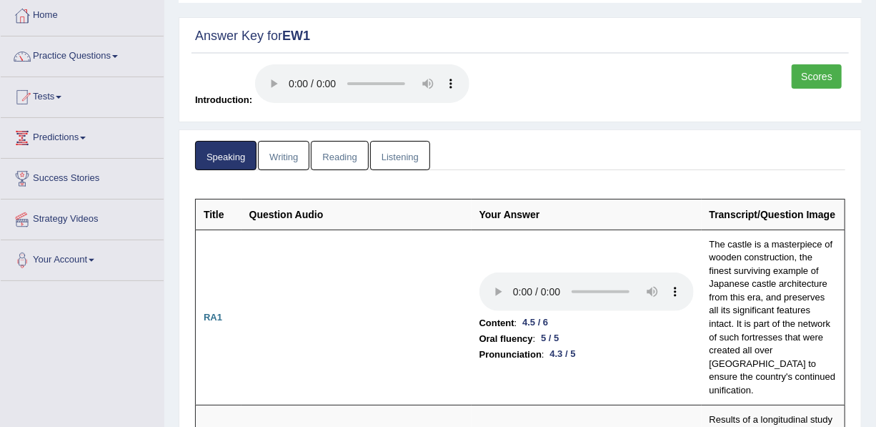
scroll to position [51, 0]
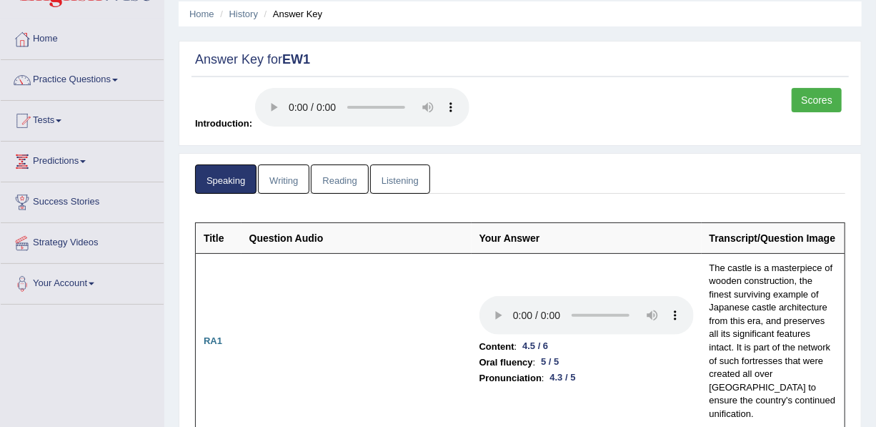
click at [838, 91] on link "Scores" at bounding box center [817, 100] width 50 height 24
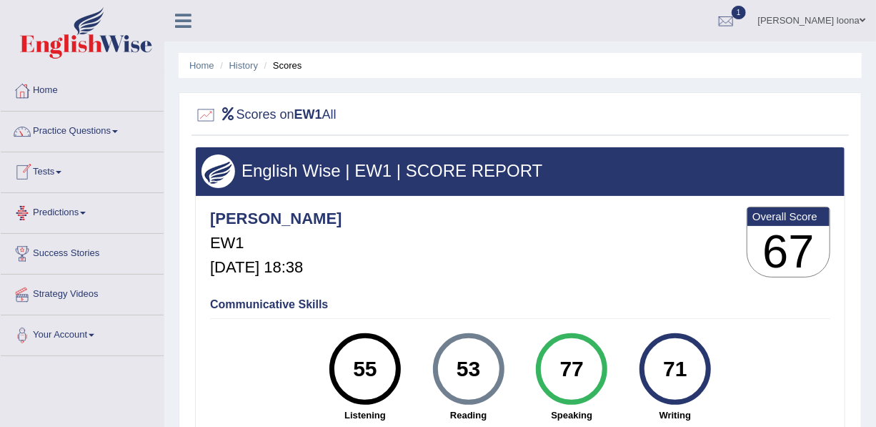
click at [61, 174] on link "Tests" at bounding box center [82, 170] width 163 height 36
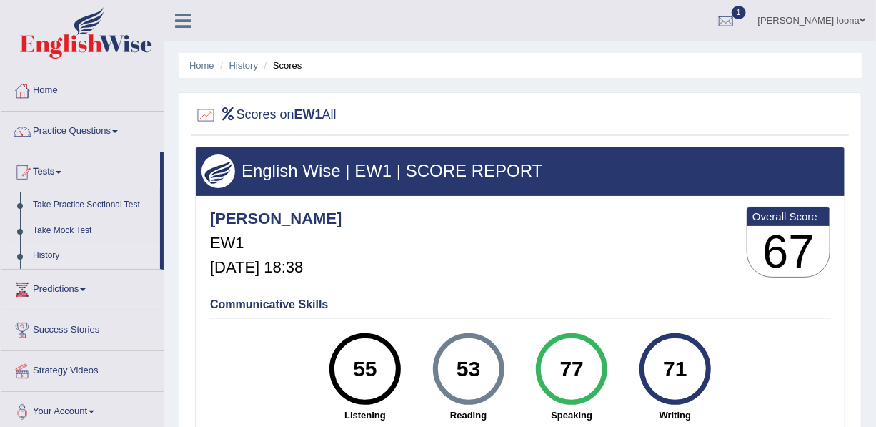
click at [46, 254] on link "History" at bounding box center [93, 256] width 134 height 26
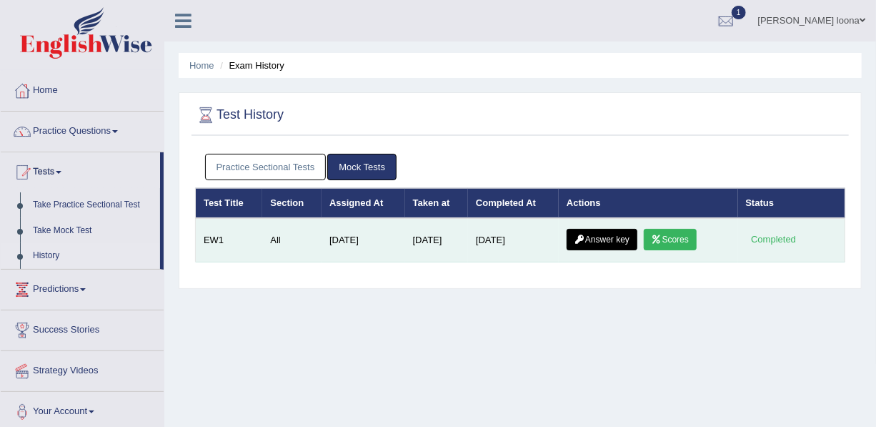
click at [686, 244] on link "Scores" at bounding box center [670, 239] width 53 height 21
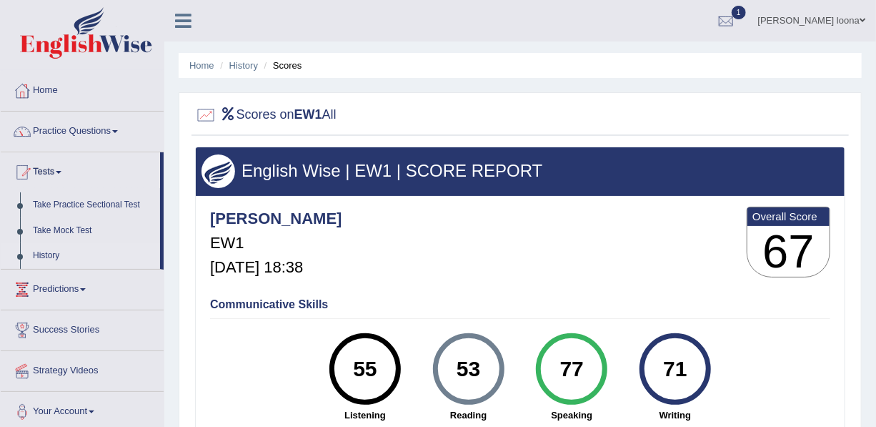
click at [38, 256] on link "History" at bounding box center [93, 256] width 134 height 26
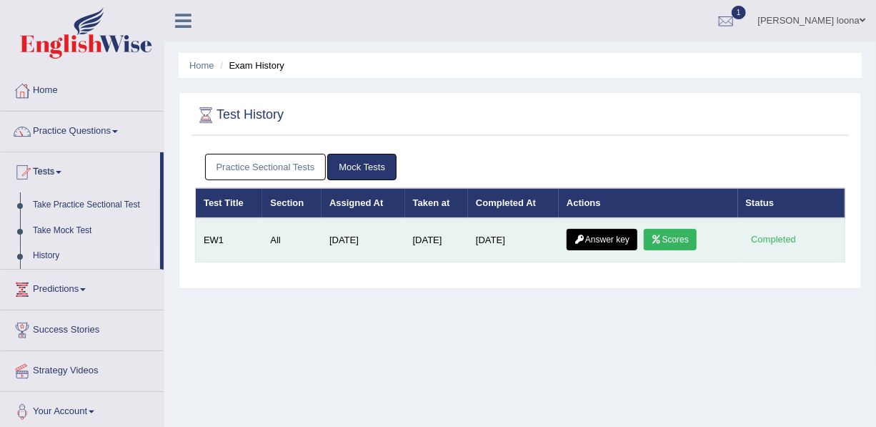
click at [584, 235] on icon at bounding box center [580, 239] width 11 height 9
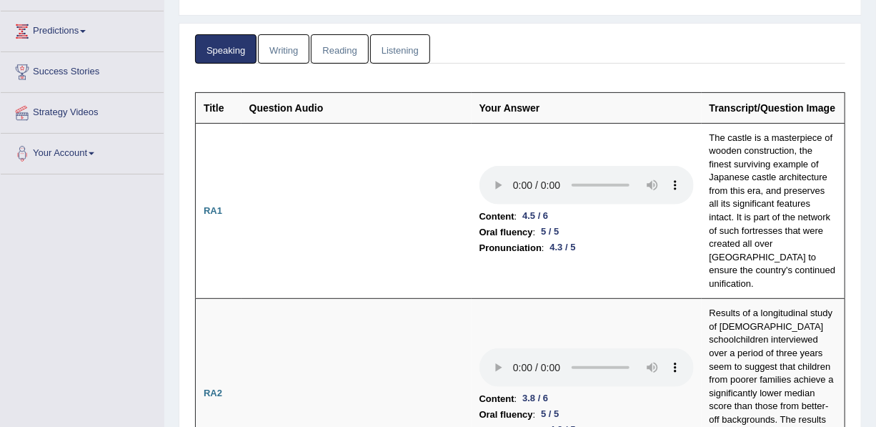
scroll to position [236, 0]
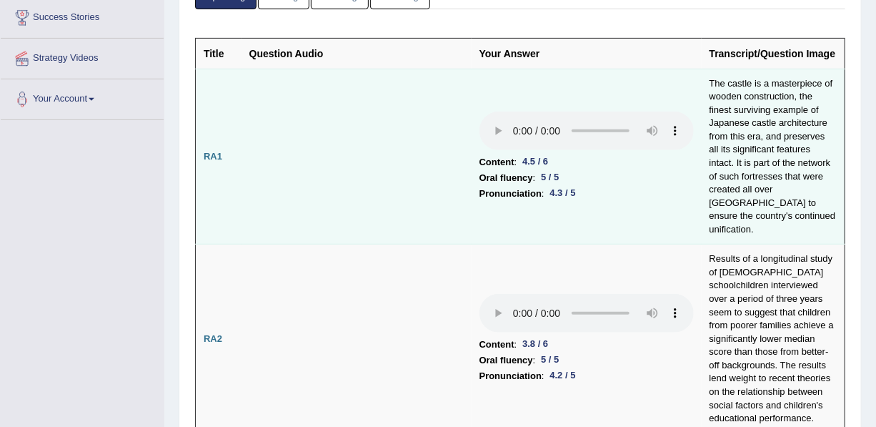
click at [763, 114] on td "The castle is a masterpiece of wooden construction, the finest surviving exampl…" at bounding box center [774, 157] width 144 height 176
click at [772, 124] on td "The castle is a masterpiece of wooden construction, the finest surviving exampl…" at bounding box center [774, 157] width 144 height 176
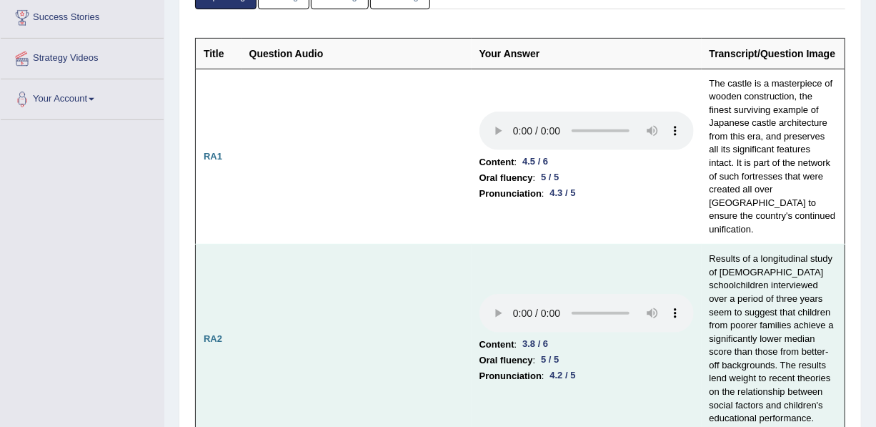
click at [691, 359] on td "Content : 3.8 / 6 Oral fluency : 5 / 5 Pronunciation : 4.2 / 5" at bounding box center [587, 338] width 230 height 189
click at [721, 312] on td "Results of a longitudinal study of [DEMOGRAPHIC_DATA] schoolchildren interviewe…" at bounding box center [774, 338] width 144 height 189
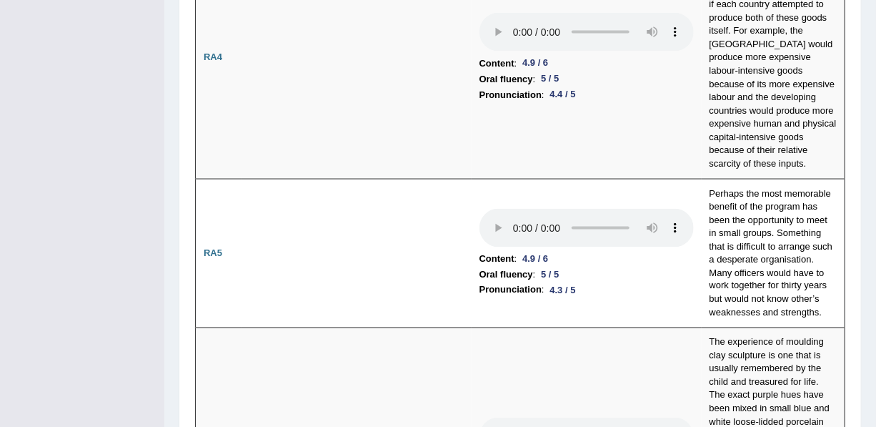
scroll to position [1294, 0]
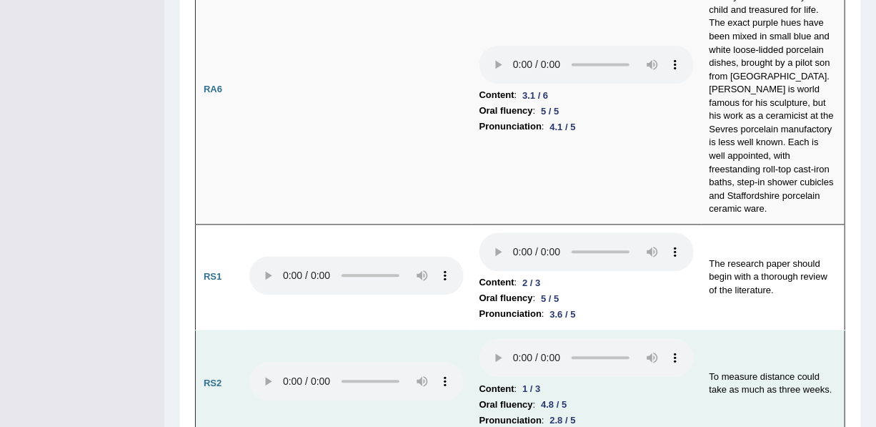
drag, startPoint x: 316, startPoint y: 194, endPoint x: 390, endPoint y: 229, distance: 82.5
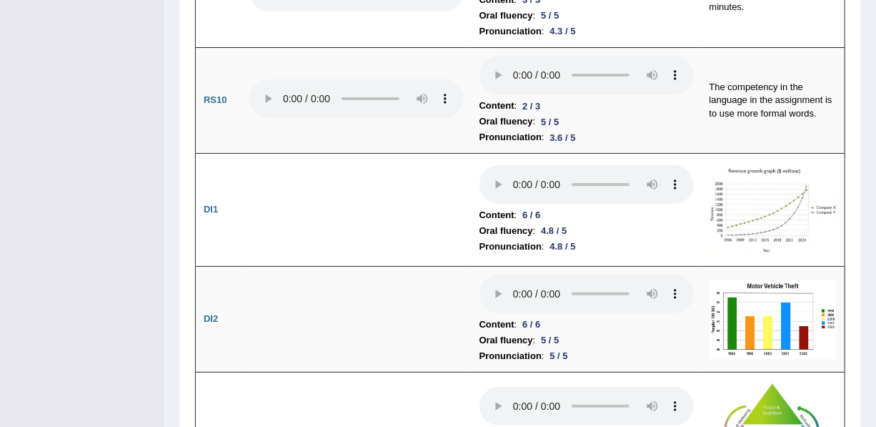
scroll to position [2437, 0]
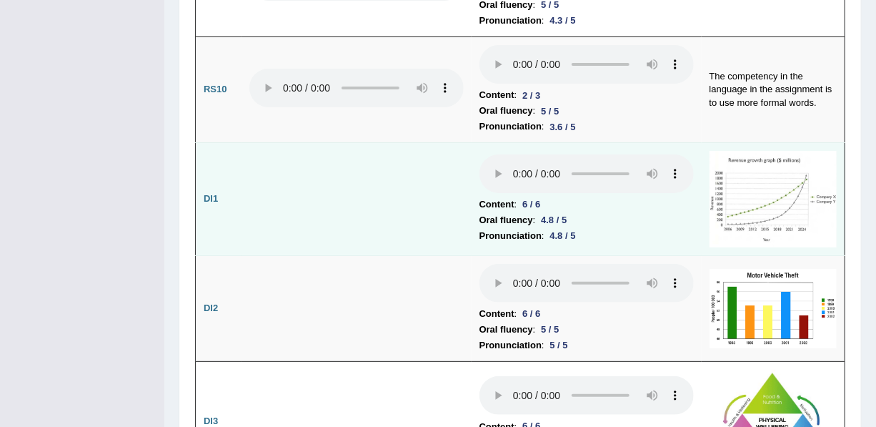
click at [456, 143] on td at bounding box center [357, 199] width 230 height 112
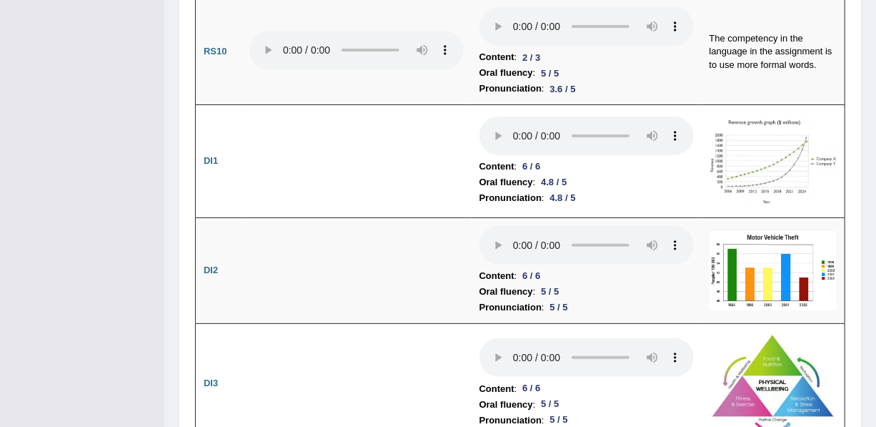
scroll to position [2453, 0]
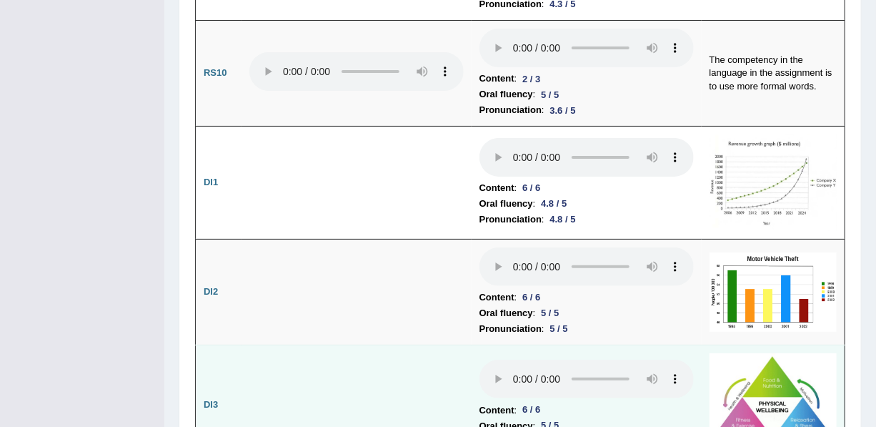
click at [762, 353] on img at bounding box center [773, 404] width 127 height 102
click at [782, 353] on img at bounding box center [773, 404] width 127 height 102
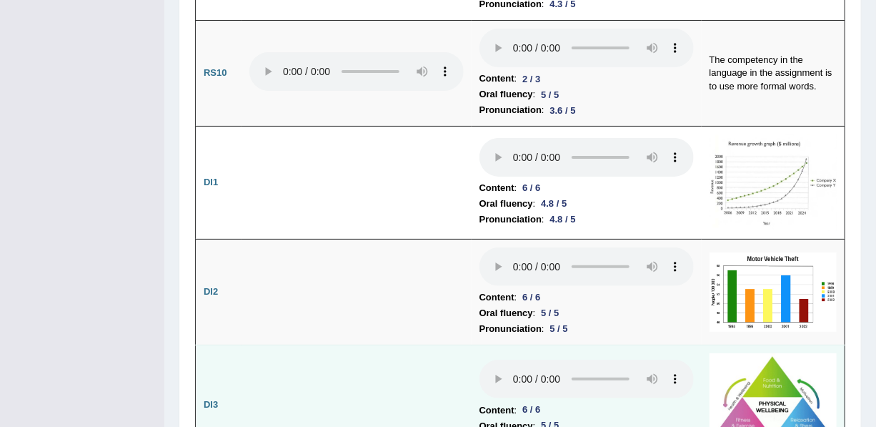
click at [782, 353] on img at bounding box center [773, 404] width 127 height 102
click at [781, 353] on img at bounding box center [773, 404] width 127 height 102
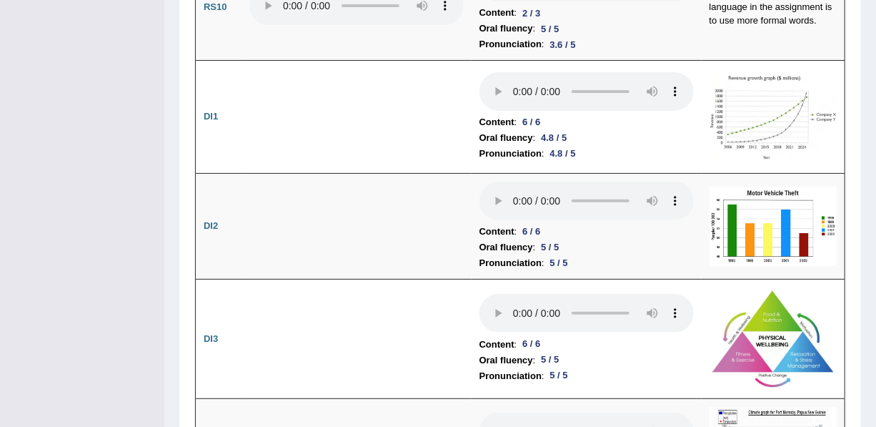
scroll to position [2573, 0]
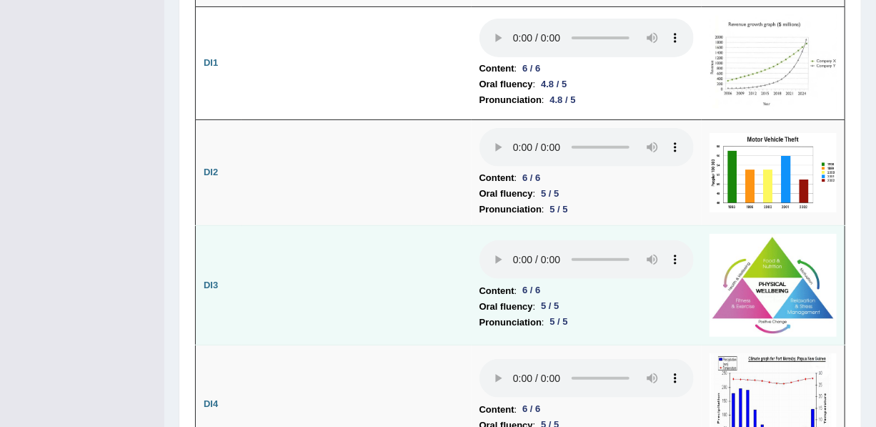
click at [307, 226] on td at bounding box center [357, 285] width 230 height 119
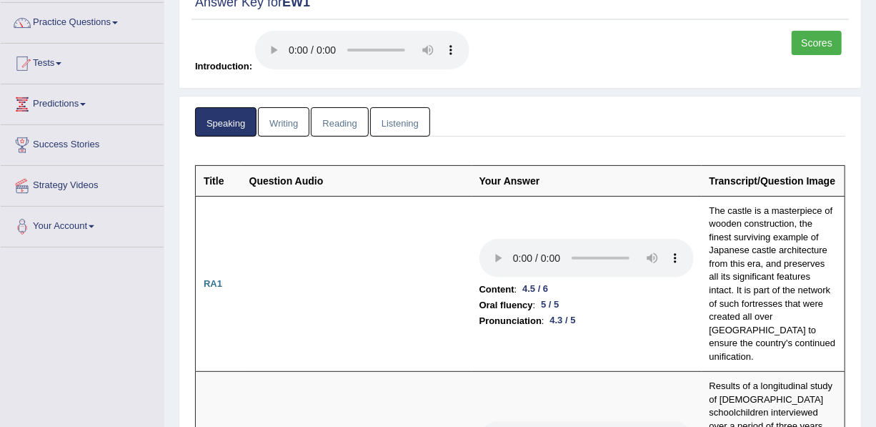
scroll to position [0, 0]
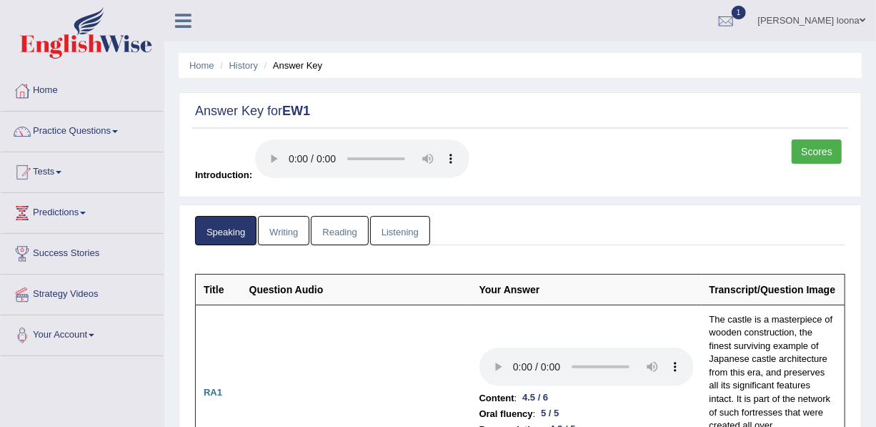
click at [277, 229] on link "Writing" at bounding box center [283, 230] width 51 height 29
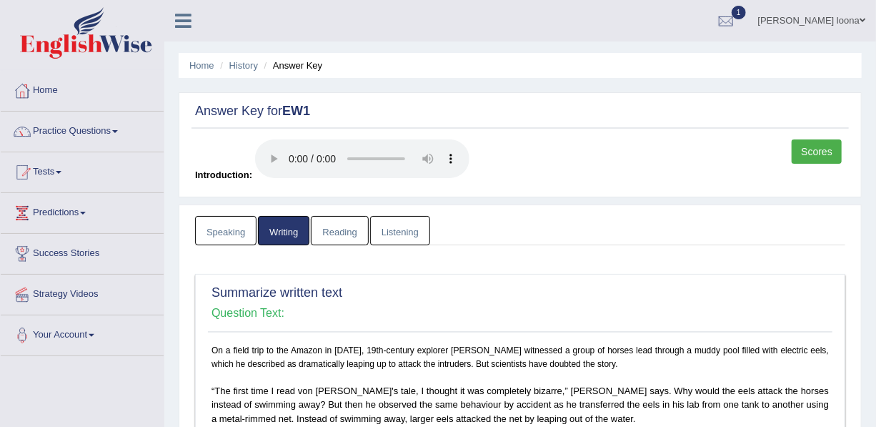
click at [536, 282] on div "Summarize written text Question Text:" at bounding box center [520, 307] width 625 height 51
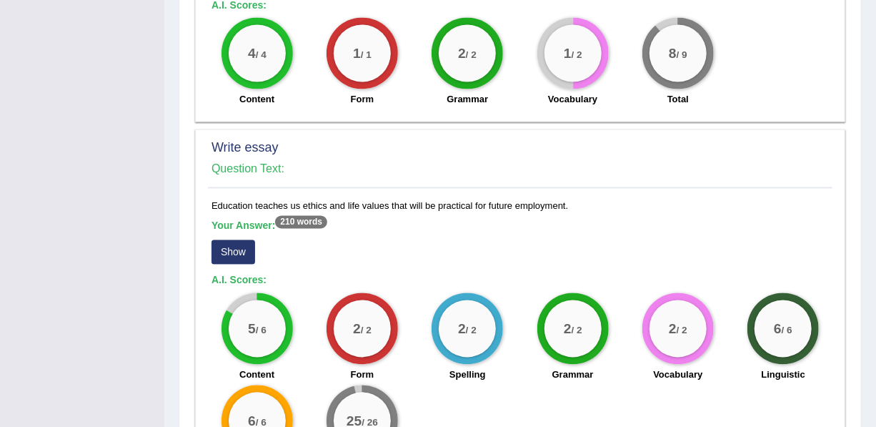
scroll to position [1123, 0]
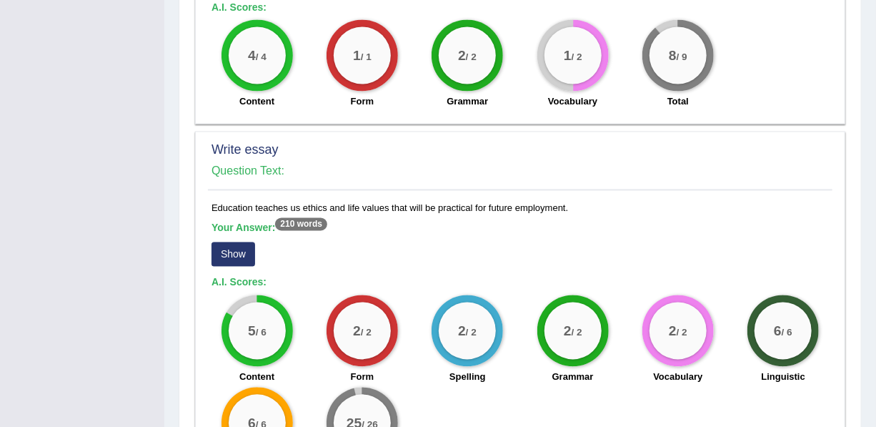
click at [239, 252] on button "Show" at bounding box center [234, 254] width 44 height 24
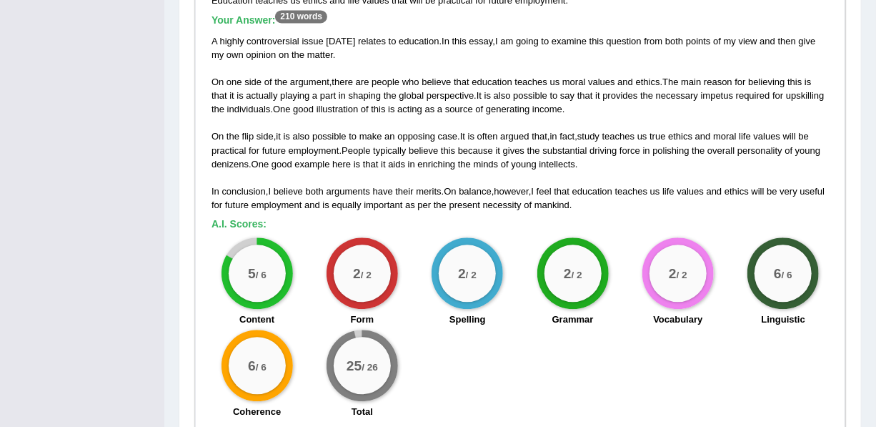
scroll to position [1305, 0]
